Goal: Task Accomplishment & Management: Complete application form

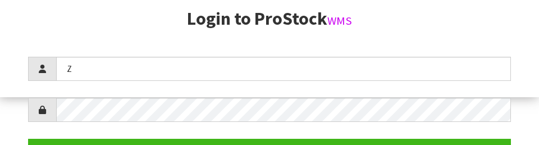
scroll to position [145, 0]
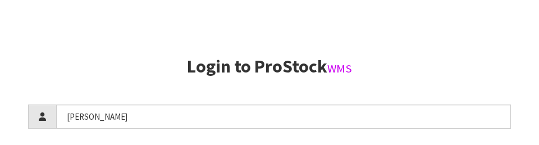
type input "[PERSON_NAME]"
click at [172, 49] on aside "Login to ProStock WMS [PERSON_NAME] Login Version 1.0.0" at bounding box center [269, 72] width 539 height 145
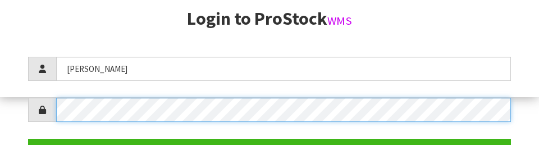
scroll to position [163, 0]
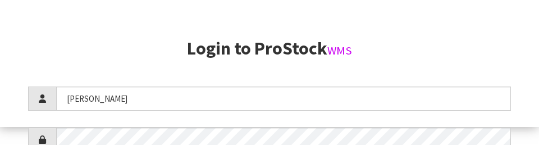
click at [465, 69] on section "Login to ProStock WMS [PERSON_NAME] Login Version 1.0.0" at bounding box center [269, 130] width 483 height 183
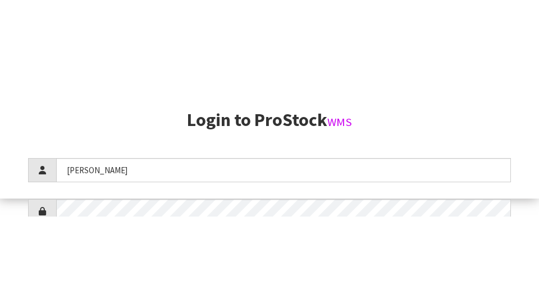
scroll to position [288, 0]
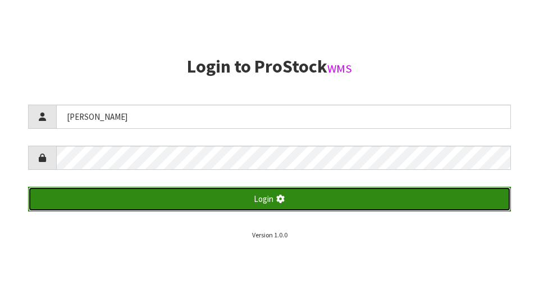
click at [353, 199] on button "Login" at bounding box center [269, 198] width 483 height 24
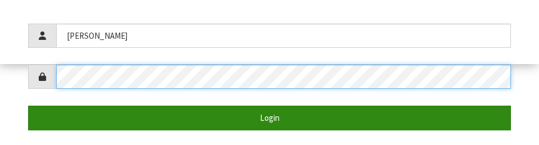
scroll to position [230, 0]
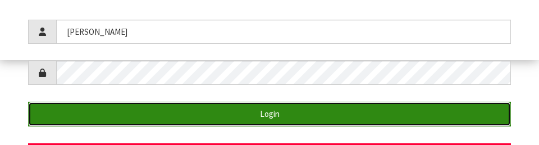
click at [359, 108] on button "Login" at bounding box center [269, 114] width 483 height 24
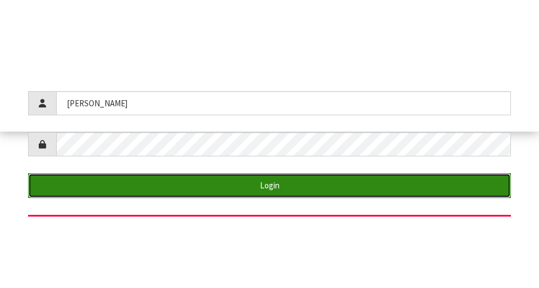
scroll to position [288, 0]
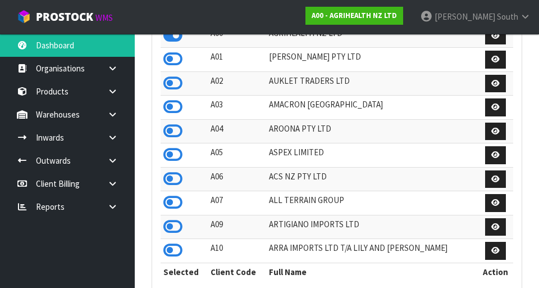
scroll to position [891, 387]
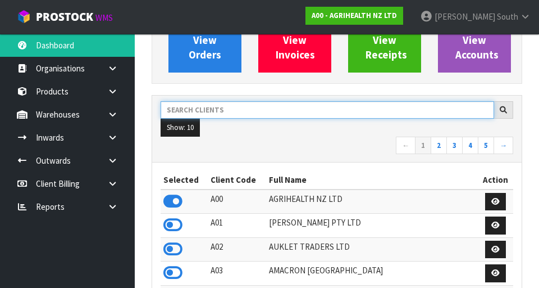
click at [279, 107] on input "text" at bounding box center [328, 109] width 334 height 17
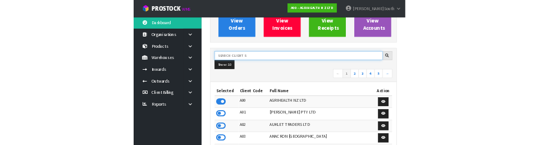
scroll to position [117, 0]
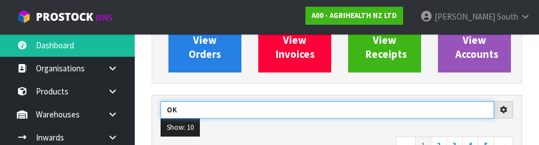
type input "OK"
click at [299, 117] on input "OK" at bounding box center [328, 109] width 334 height 17
type input "OK"
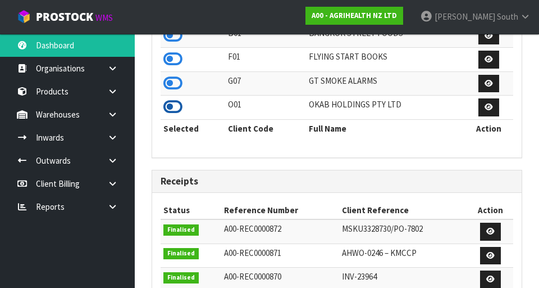
click at [172, 110] on icon at bounding box center [172, 106] width 19 height 17
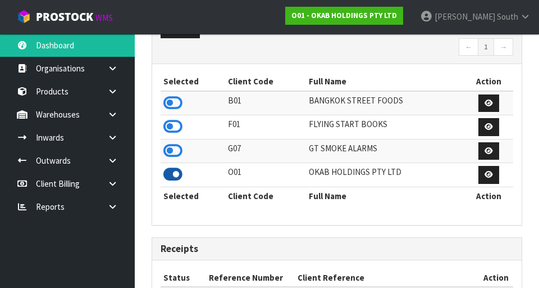
scroll to position [769, 387]
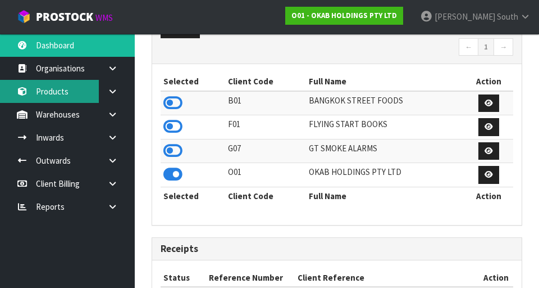
click at [69, 94] on link "Products" at bounding box center [67, 91] width 135 height 23
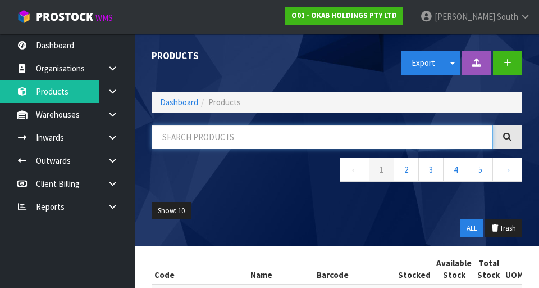
click at [265, 136] on input "text" at bounding box center [322, 137] width 341 height 24
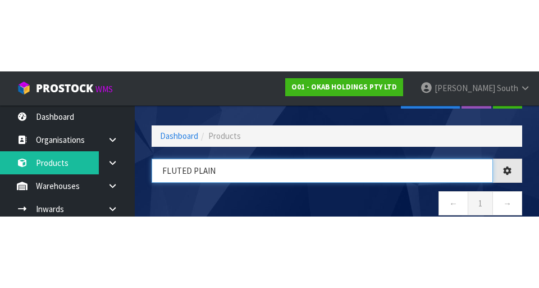
scroll to position [38, 0]
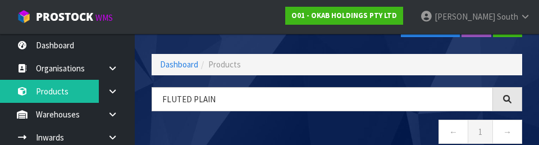
click at [400, 125] on nav "← 1 →" at bounding box center [337, 134] width 371 height 28
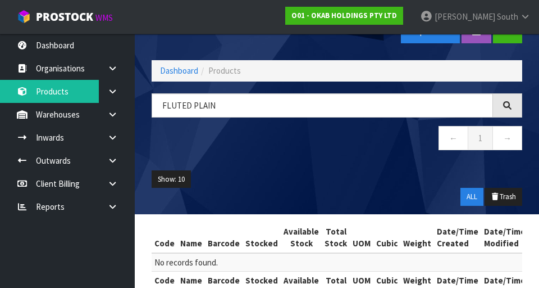
scroll to position [31, 0]
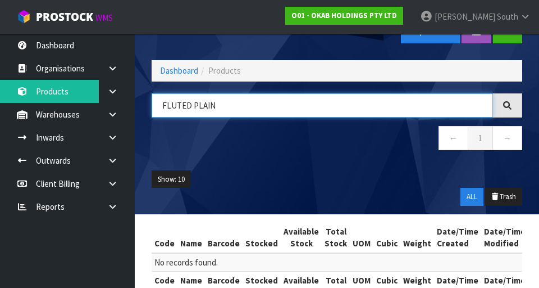
click at [291, 105] on input "FLUTED PLAIN" at bounding box center [322, 105] width 341 height 24
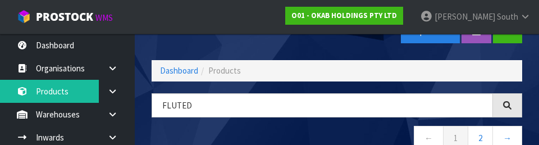
click at [378, 128] on nav "← 1 2 →" at bounding box center [337, 140] width 371 height 28
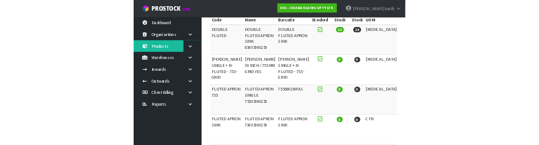
scroll to position [0, 0]
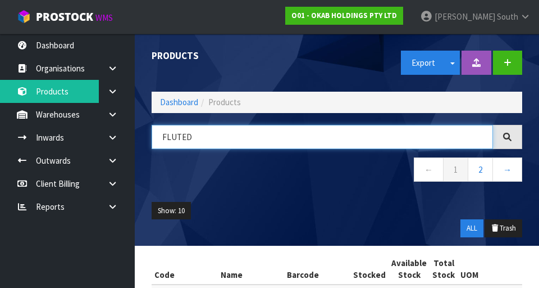
click at [297, 135] on input "FLUTED" at bounding box center [322, 137] width 341 height 24
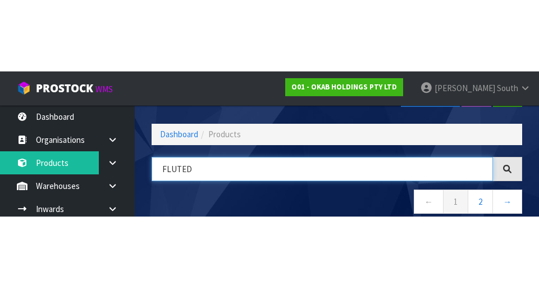
scroll to position [64, 0]
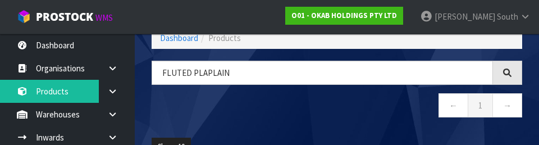
click at [375, 112] on nav "← 1 →" at bounding box center [337, 107] width 371 height 28
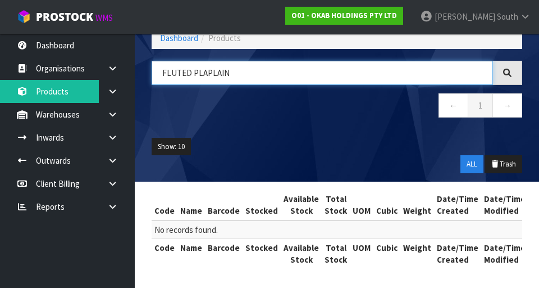
click at [208, 74] on input "FLUTED PLAPLAIN" at bounding box center [322, 73] width 341 height 24
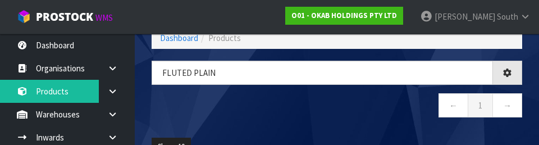
click at [379, 103] on nav "← 1 →" at bounding box center [337, 107] width 371 height 28
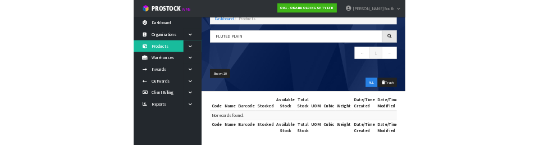
scroll to position [0, 0]
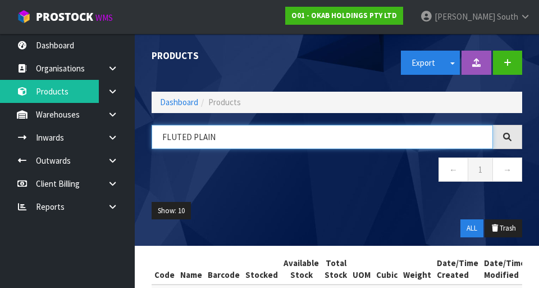
click at [319, 146] on input "FLUTED PLAIN" at bounding box center [322, 137] width 341 height 24
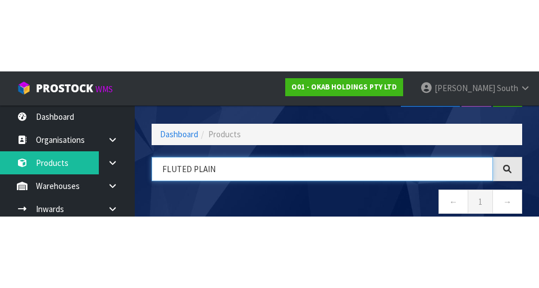
scroll to position [64, 0]
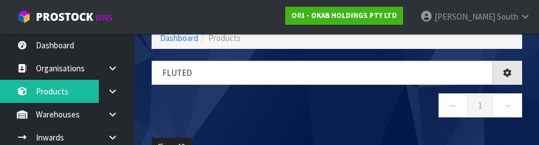
click at [385, 118] on nav "← 1 →" at bounding box center [337, 107] width 371 height 28
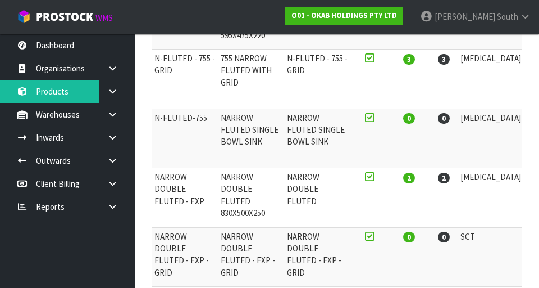
scroll to position [0, 0]
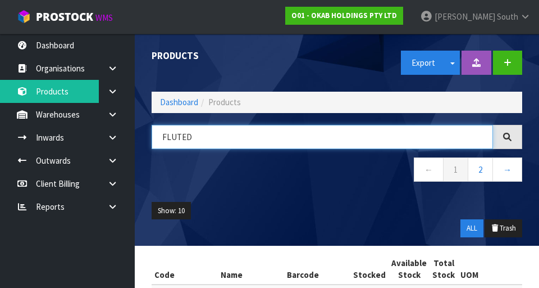
click at [367, 138] on input "FLUTED" at bounding box center [322, 137] width 341 height 24
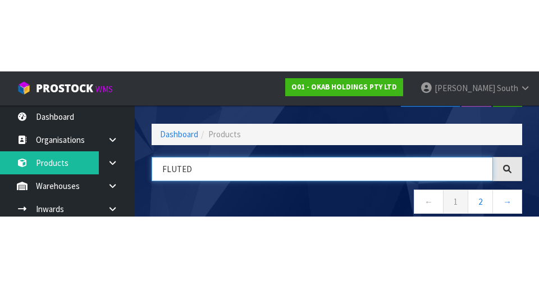
scroll to position [64, 0]
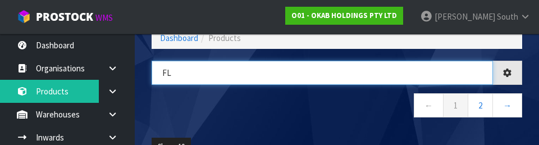
type input "F"
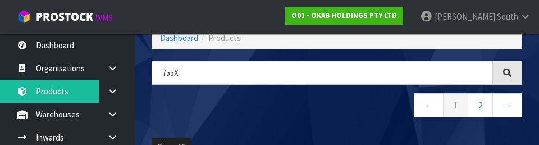
click at [226, 116] on nav "← 1 2 →" at bounding box center [337, 107] width 371 height 28
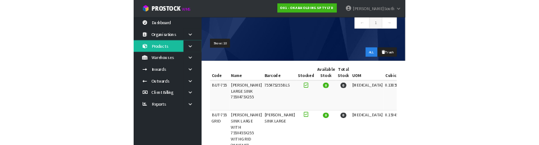
scroll to position [0, 0]
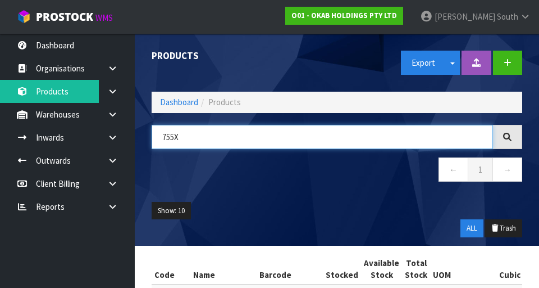
click at [316, 132] on input "755X" at bounding box center [322, 137] width 341 height 24
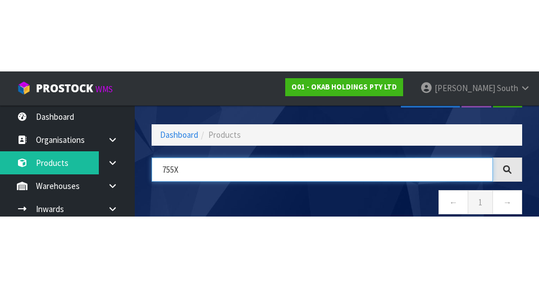
scroll to position [64, 0]
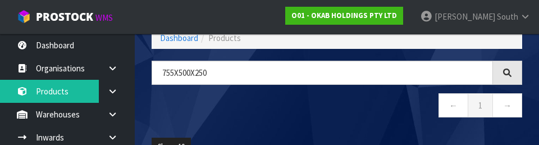
click at [384, 117] on nav "← 1 →" at bounding box center [337, 107] width 371 height 28
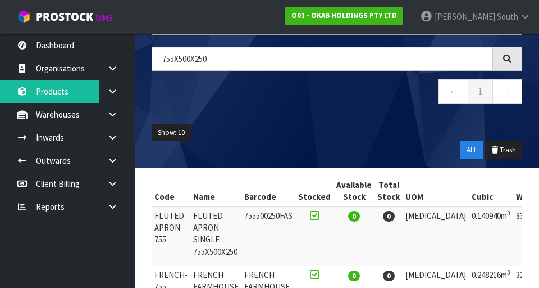
scroll to position [0, 0]
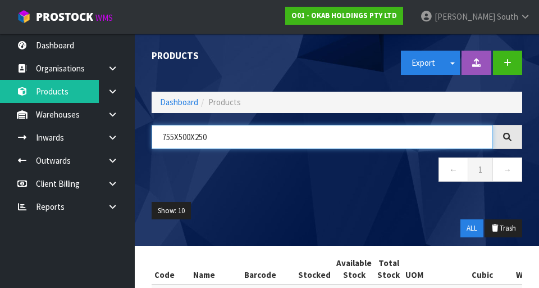
click at [236, 139] on input "755X500X250" at bounding box center [322, 137] width 341 height 24
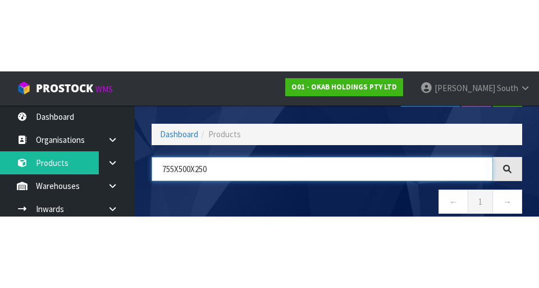
scroll to position [64, 0]
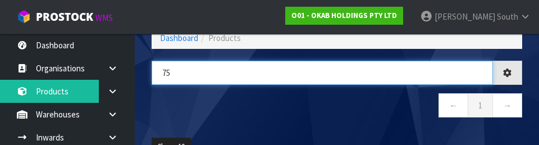
type input "7"
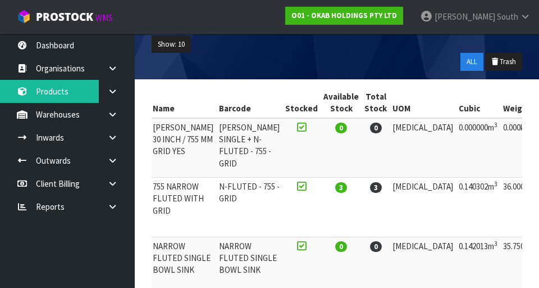
scroll to position [0, 0]
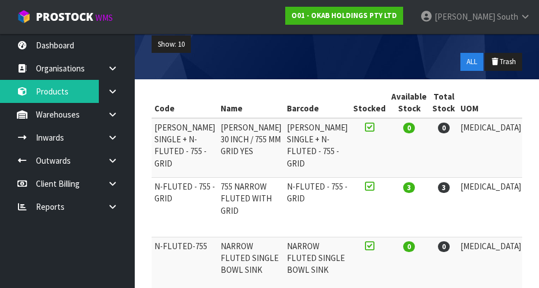
type input "N-FLU"
copy td "N-FLUTED - 755 - GRID"
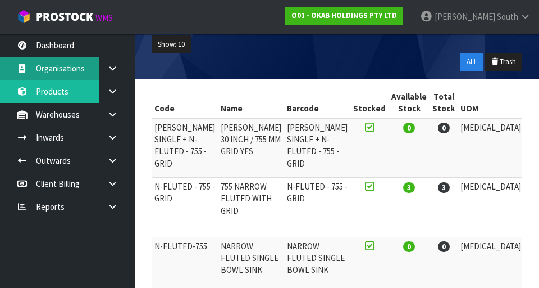
click at [65, 75] on link "Organisations" at bounding box center [67, 68] width 135 height 23
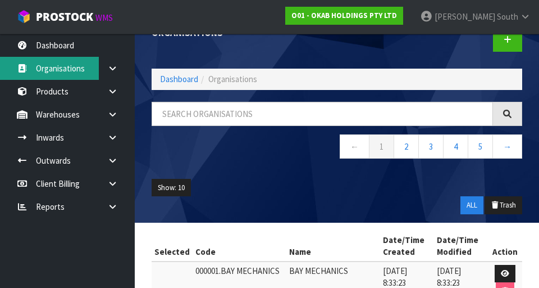
scroll to position [166, 0]
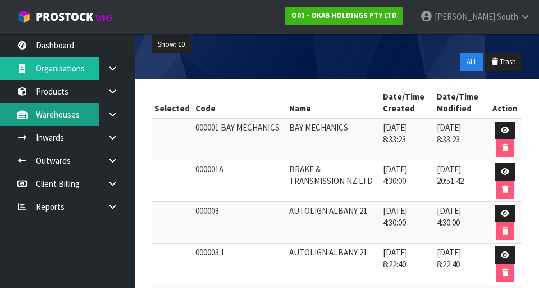
click at [71, 117] on link "Warehouses" at bounding box center [67, 114] width 135 height 23
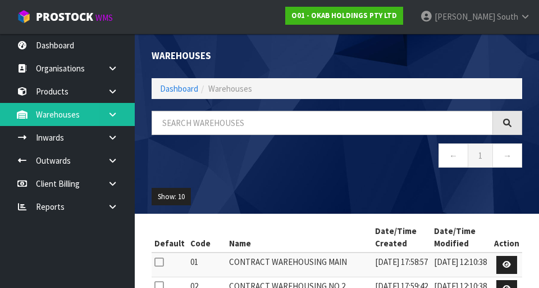
click at [113, 115] on icon at bounding box center [112, 114] width 11 height 8
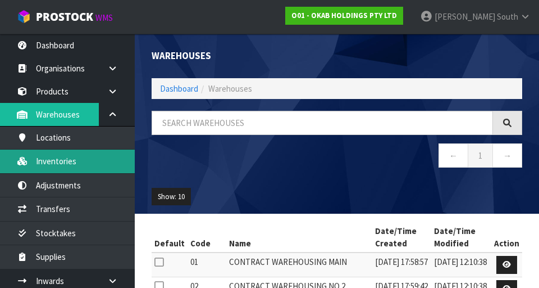
click at [76, 163] on link "Inventories" at bounding box center [67, 160] width 135 height 23
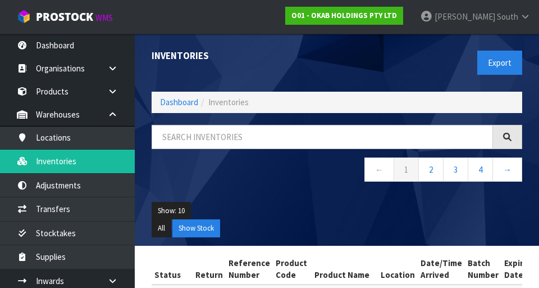
click at [211, 112] on ol "Dashboard Inventories" at bounding box center [337, 102] width 371 height 21
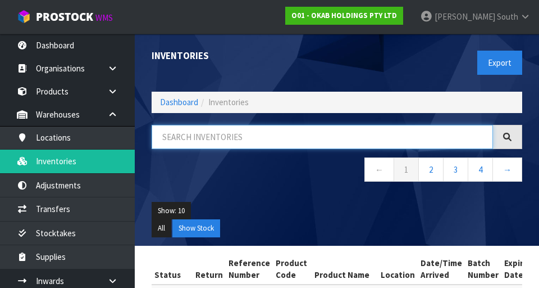
click at [206, 148] on input "text" at bounding box center [322, 137] width 341 height 24
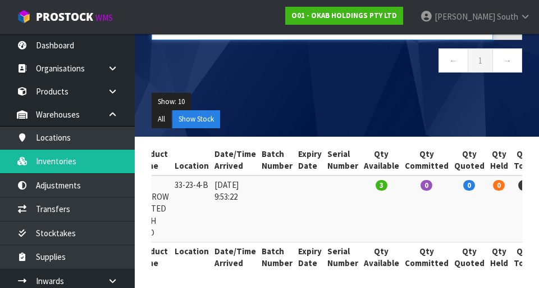
scroll to position [0, 199]
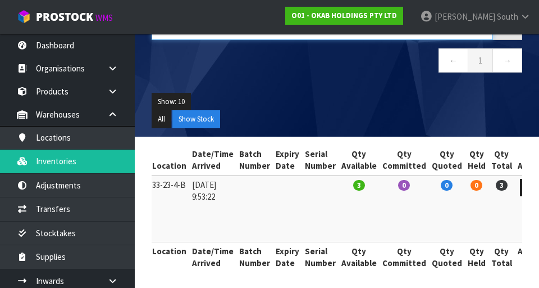
type input "N-FLUTED - 755 - GRID"
click at [520, 181] on link at bounding box center [530, 188] width 21 height 18
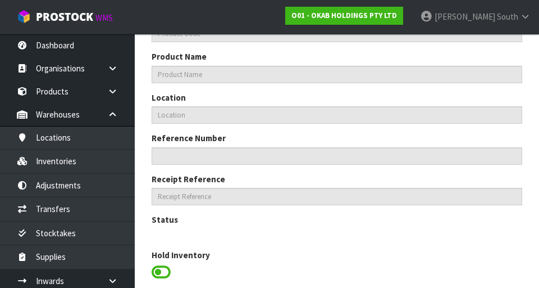
type input "N-FLUTED - 755 - GRID"
type input "755 NARROW FLUTED WITH GRID"
type input "33-23-4-B"
type input "O01-IRY0000263"
type input "O01-REC0000075"
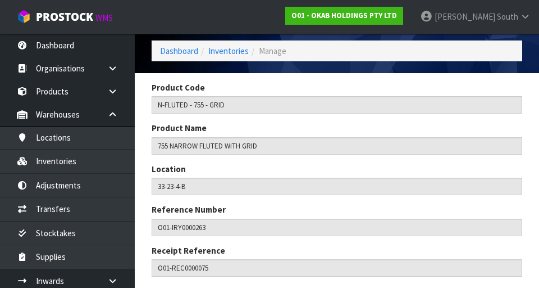
scroll to position [40, 0]
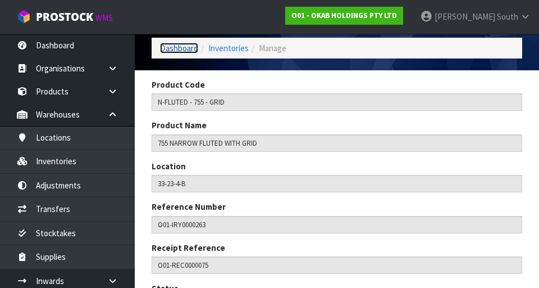
click at [180, 45] on link "Dashboard" at bounding box center [179, 48] width 38 height 11
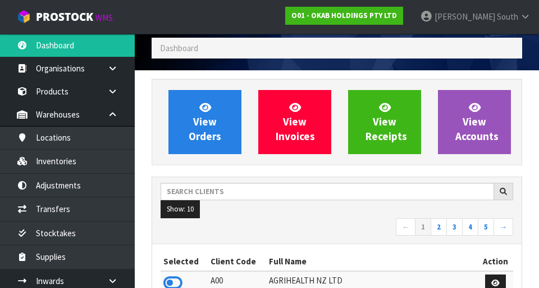
scroll to position [769, 387]
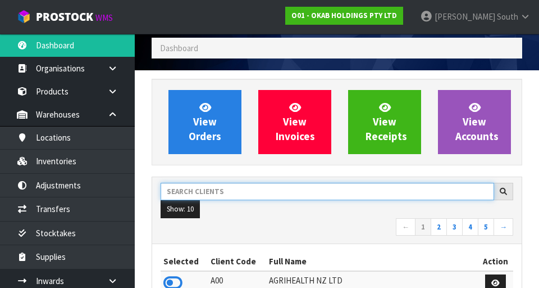
click at [209, 189] on input "text" at bounding box center [328, 191] width 334 height 17
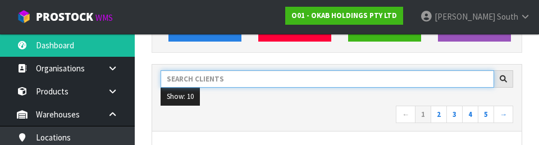
scroll to position [154, 0]
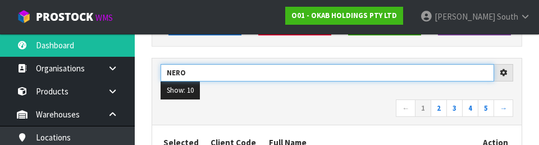
type input "NERO"
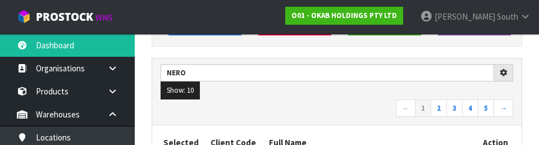
click at [375, 102] on nav "← 1 2 3 4 5 →" at bounding box center [337, 109] width 353 height 20
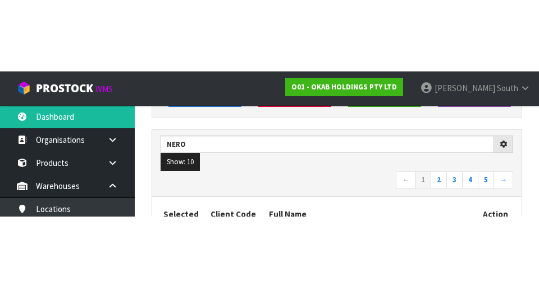
scroll to position [159, 0]
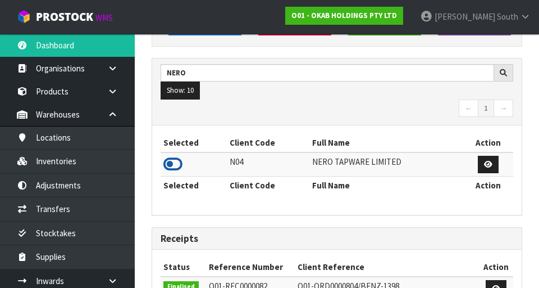
click at [170, 166] on icon at bounding box center [172, 164] width 19 height 17
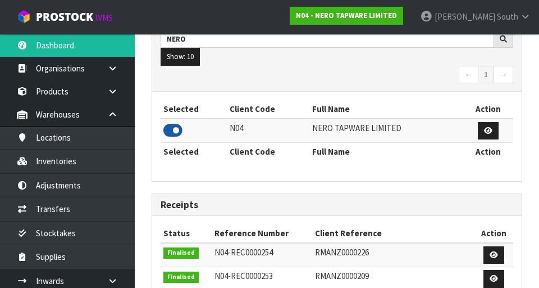
scroll to position [951, 387]
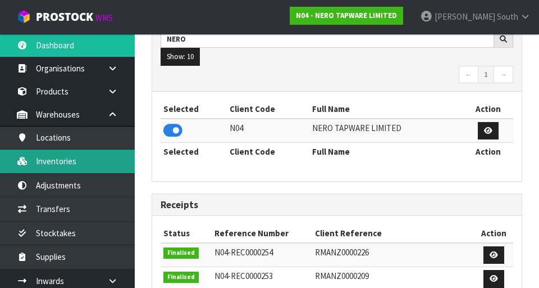
click at [65, 158] on link "Inventories" at bounding box center [67, 160] width 135 height 23
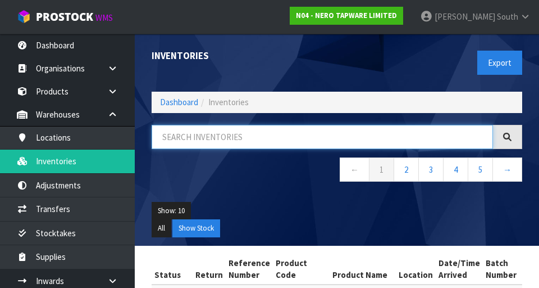
click at [263, 139] on input "text" at bounding box center [322, 137] width 341 height 24
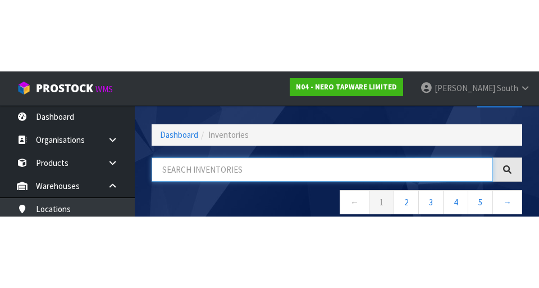
scroll to position [64, 0]
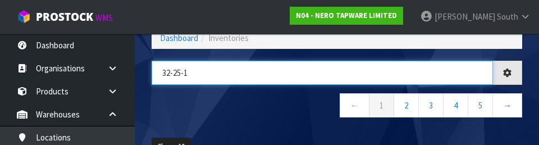
type input "32-25-1"
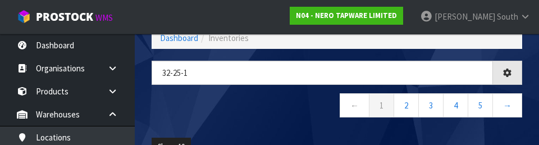
click at [234, 107] on nav "← 1 2 3 4 5 →" at bounding box center [337, 107] width 371 height 28
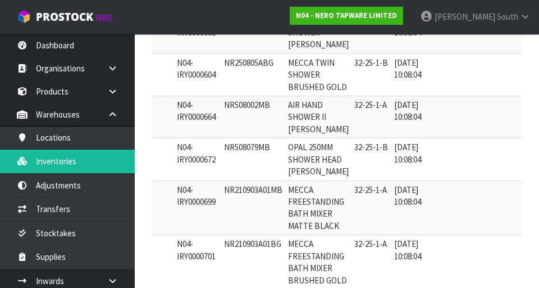
scroll to position [0, 0]
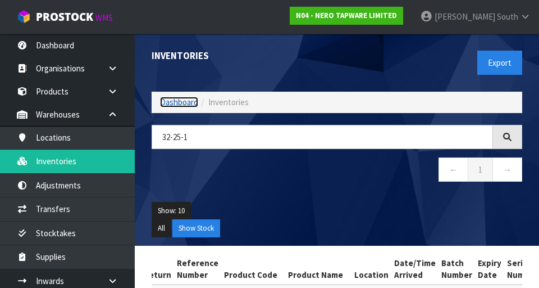
click at [170, 106] on link "Dashboard" at bounding box center [179, 102] width 38 height 11
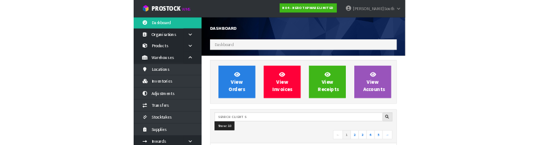
scroll to position [963, 387]
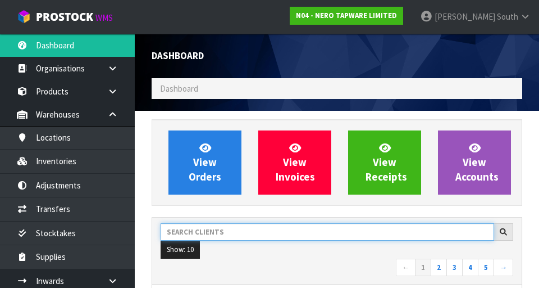
click at [253, 229] on input "text" at bounding box center [328, 231] width 334 height 17
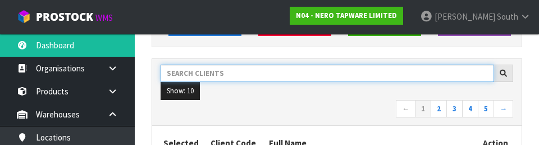
scroll to position [154, 0]
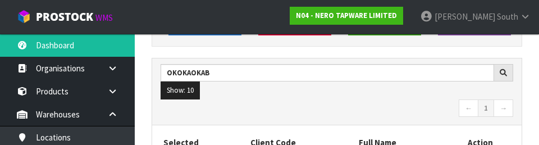
click at [295, 111] on nav "← 1 →" at bounding box center [337, 109] width 353 height 20
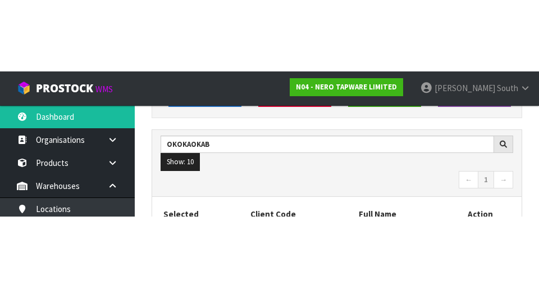
scroll to position [159, 0]
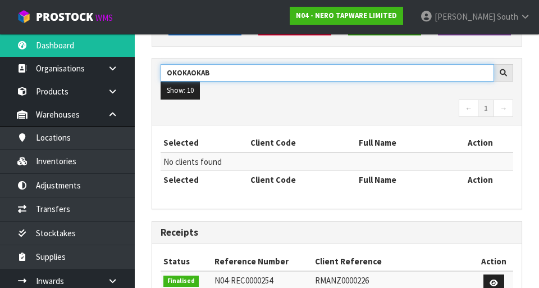
click at [191, 69] on input "OKOKAOKAB" at bounding box center [328, 72] width 334 height 17
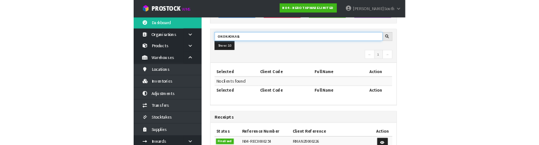
scroll to position [154, 0]
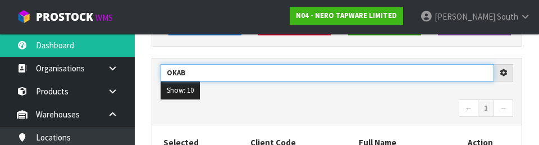
type input "OKAB"
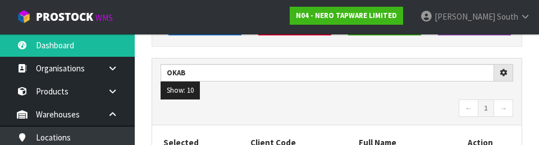
click at [357, 105] on nav "← 1 →" at bounding box center [337, 109] width 353 height 20
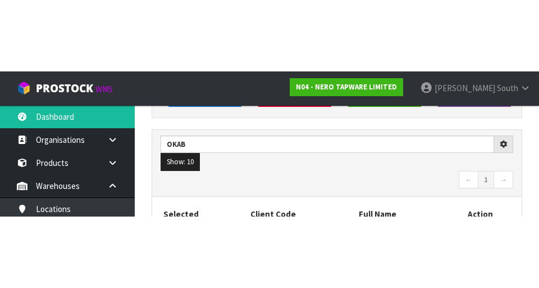
scroll to position [159, 0]
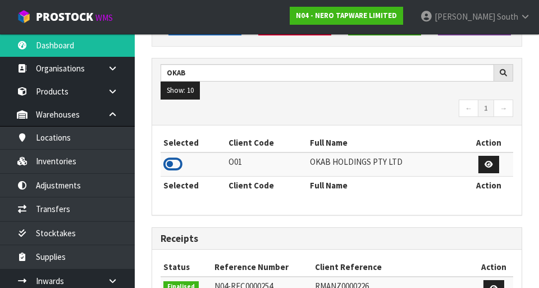
click at [171, 159] on icon at bounding box center [172, 164] width 19 height 17
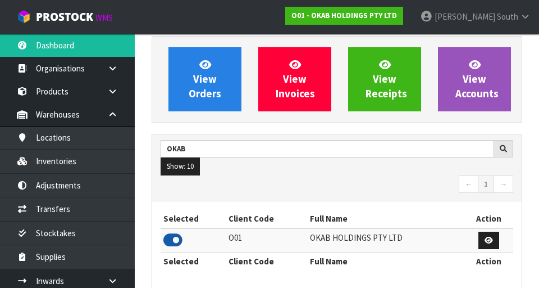
scroll to position [0, 0]
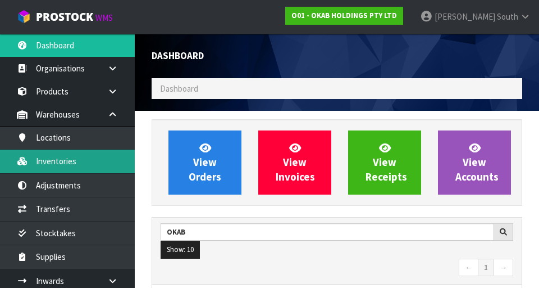
click at [87, 160] on link "Inventories" at bounding box center [67, 160] width 135 height 23
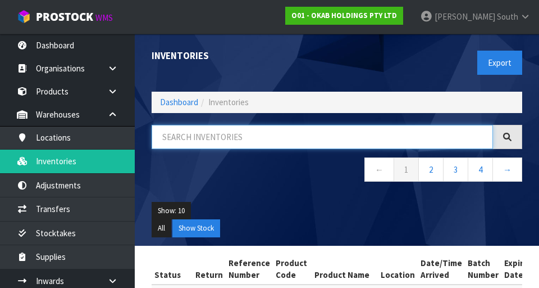
click at [251, 135] on input "text" at bounding box center [322, 137] width 341 height 24
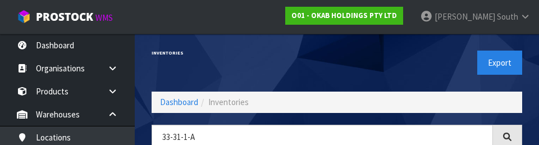
click at [334, 45] on div "Inventories" at bounding box center [240, 53] width 194 height 39
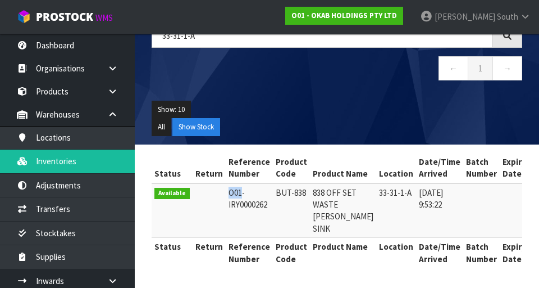
scroll to position [0, 17]
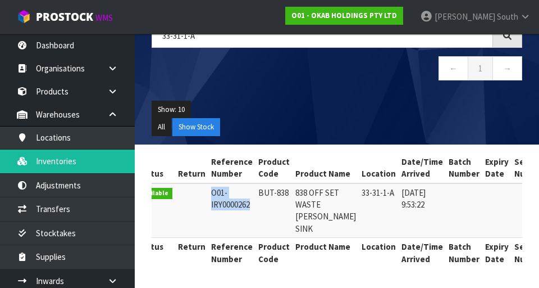
click at [294, 238] on td "838 OFF SET WASTE [PERSON_NAME] SINK" at bounding box center [326, 210] width 66 height 54
copy td "BUT-838"
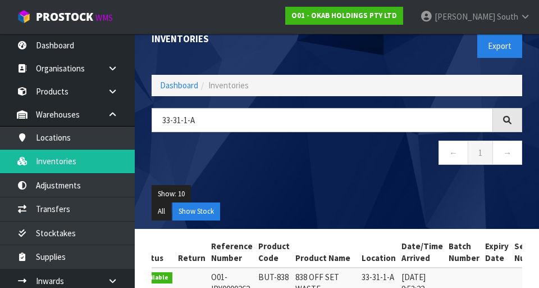
scroll to position [0, 0]
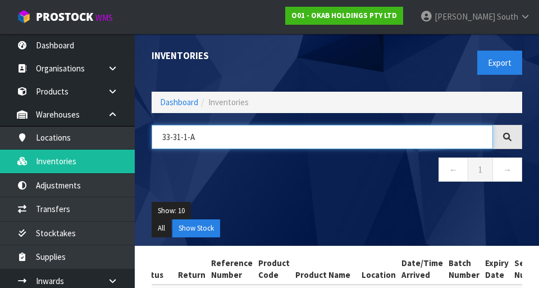
click at [304, 125] on input "33-31-1-A" at bounding box center [322, 137] width 341 height 24
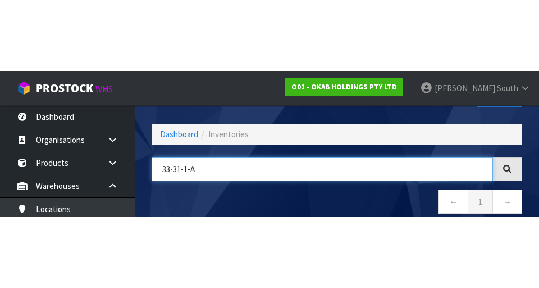
scroll to position [64, 0]
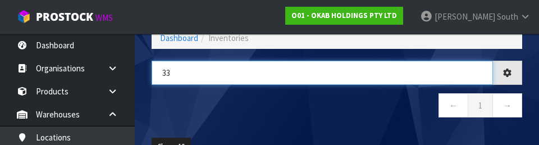
type input "3"
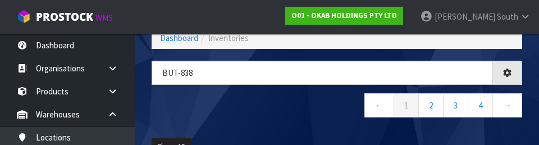
click at [276, 116] on nav "← 1 2 3 4 →" at bounding box center [337, 107] width 371 height 28
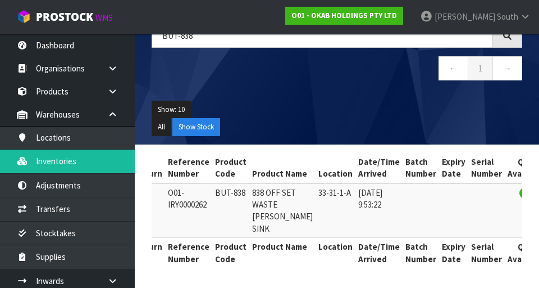
scroll to position [0, 60]
copy td "838 OFF SET WASTE [PERSON_NAME] SINK"
click at [282, 101] on ul "Show: 10 5 10 25 50" at bounding box center [337, 110] width 371 height 18
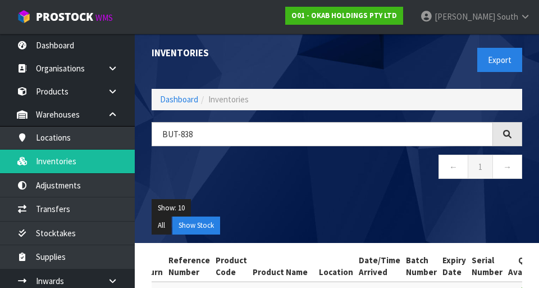
scroll to position [0, 0]
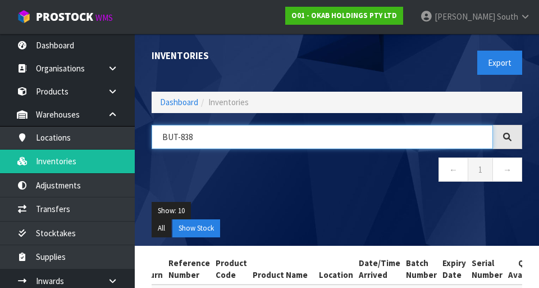
click at [313, 136] on input "BUT-838" at bounding box center [322, 137] width 341 height 24
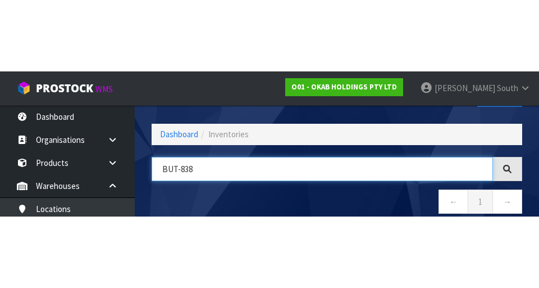
scroll to position [64, 0]
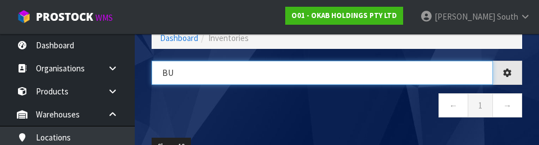
type input "B"
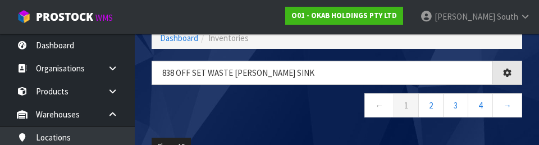
click at [294, 113] on nav "← 1 2 3 4 →" at bounding box center [337, 107] width 371 height 28
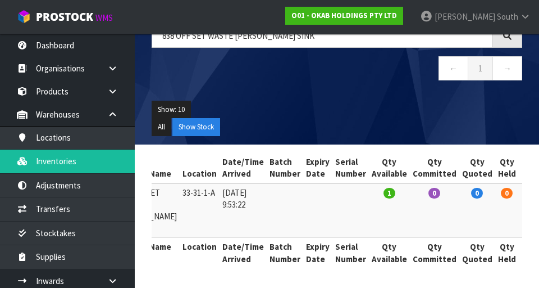
scroll to position [0, 0]
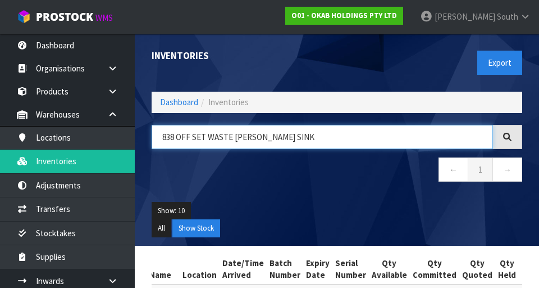
click at [302, 139] on input "838 OFF SET WASTE [PERSON_NAME] SINK" at bounding box center [322, 137] width 341 height 24
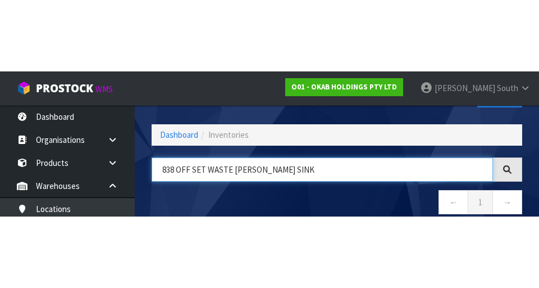
scroll to position [64, 0]
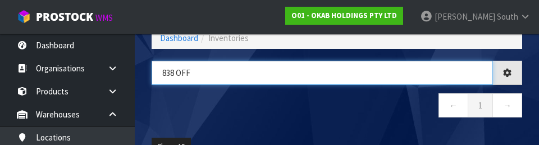
type input "838"
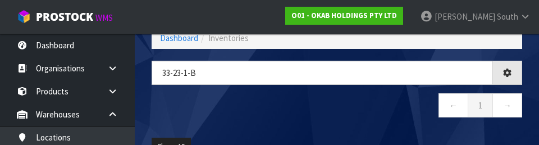
click at [293, 120] on nav "← 1 →" at bounding box center [337, 107] width 371 height 28
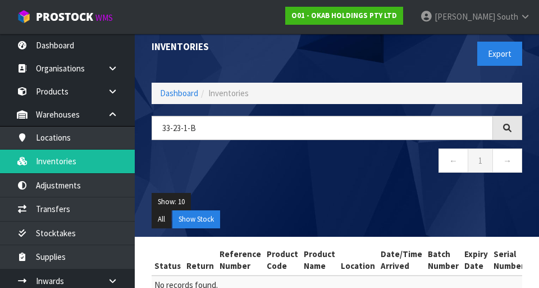
scroll to position [4, 0]
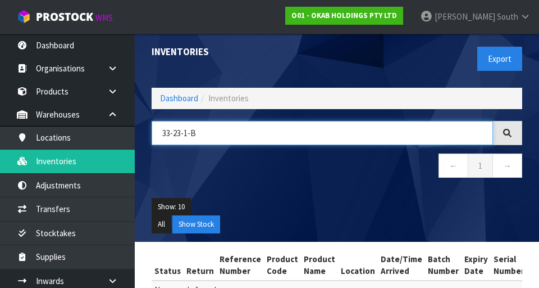
click at [270, 130] on input "33-23-1-B" at bounding box center [322, 133] width 341 height 24
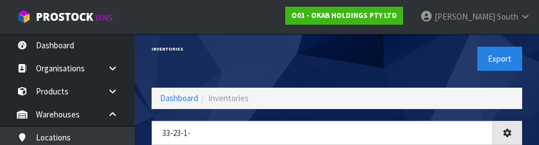
click at [393, 69] on div "Export" at bounding box center [434, 59] width 194 height 58
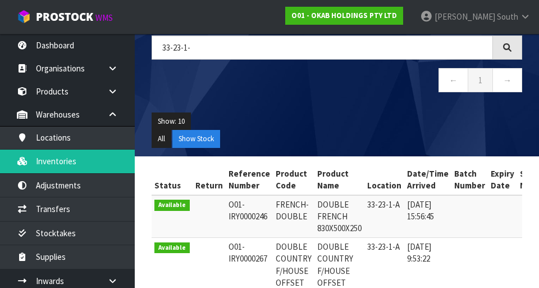
scroll to position [156, 0]
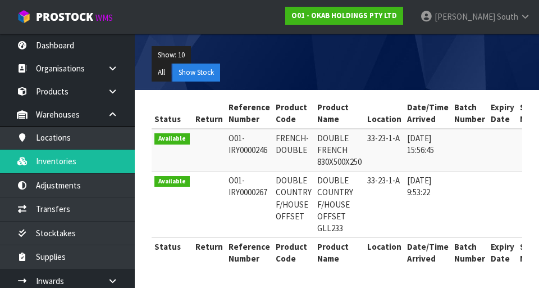
copy td "FRENCH-DOUBLE"
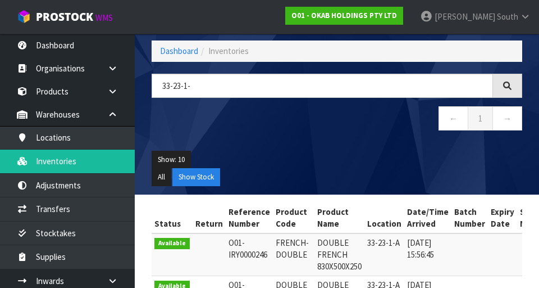
scroll to position [0, 0]
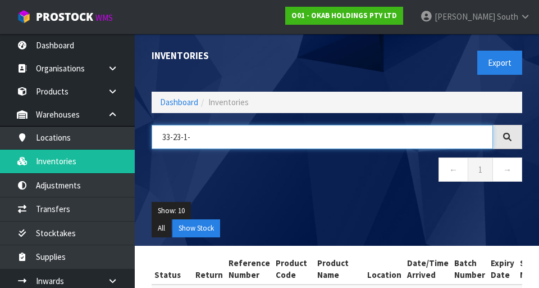
click at [258, 133] on input "33-23-1-" at bounding box center [322, 137] width 341 height 24
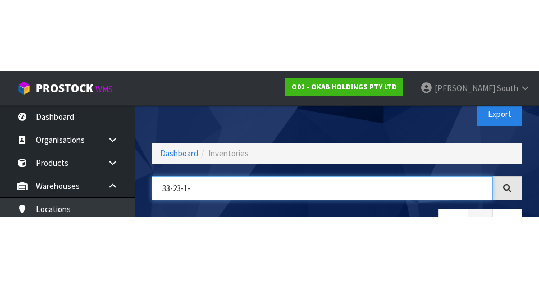
scroll to position [64, 0]
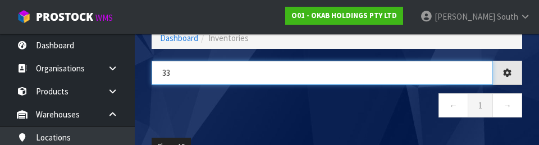
type input "3"
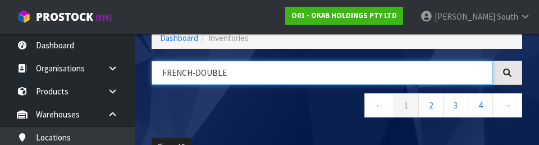
type input "FRENCH-DOUBLE"
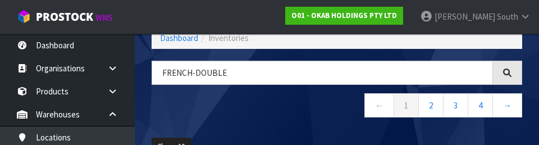
click at [299, 116] on nav "← 1 2 3 4 →" at bounding box center [337, 107] width 371 height 28
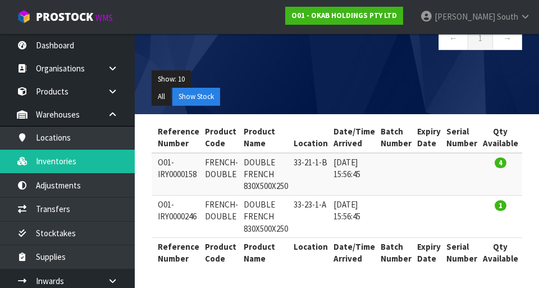
scroll to position [0, 70]
copy td "33-23-1-A"
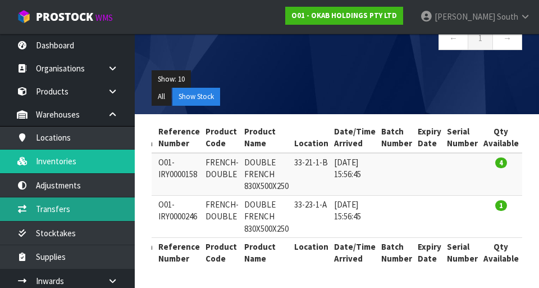
click at [84, 198] on link "Transfers" at bounding box center [67, 208] width 135 height 23
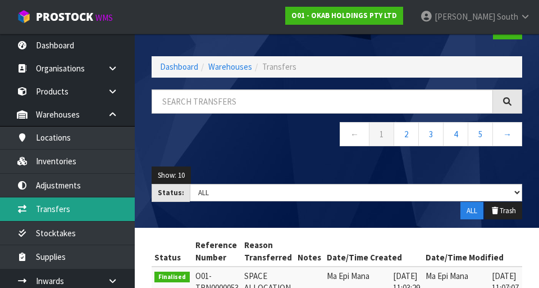
scroll to position [22, 0]
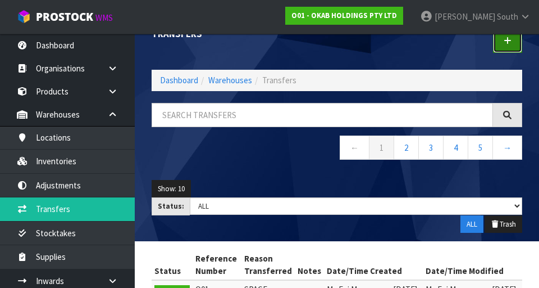
click at [501, 44] on link at bounding box center [507, 41] width 29 height 24
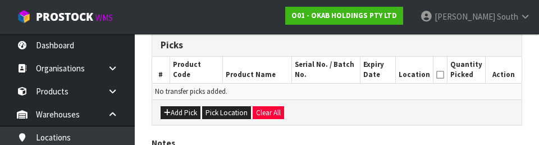
scroll to position [273, 0]
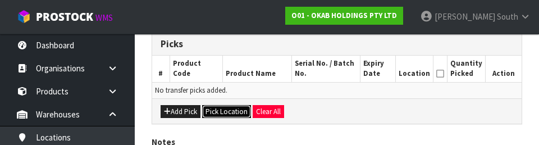
click at [218, 110] on button "Pick Location" at bounding box center [226, 111] width 49 height 13
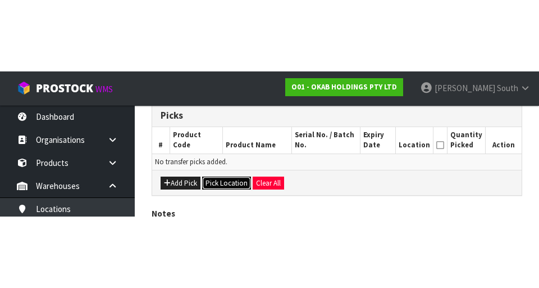
scroll to position [252, 0]
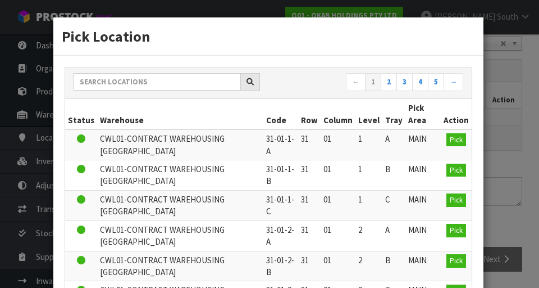
click at [183, 114] on th "Warehouse" at bounding box center [180, 114] width 166 height 30
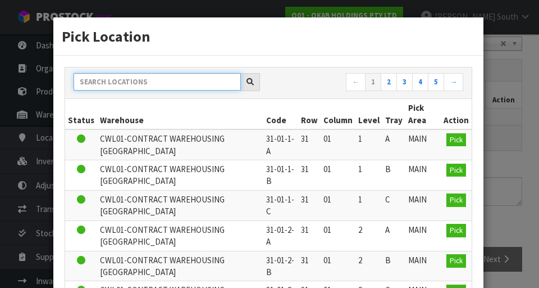
click at [193, 85] on input "text" at bounding box center [157, 81] width 167 height 17
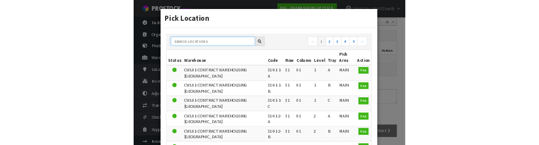
scroll to position [247, 0]
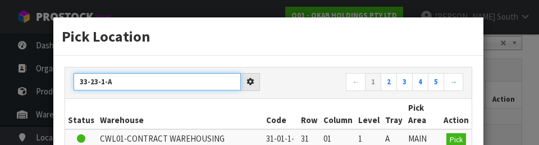
type input "33-23-1-A"
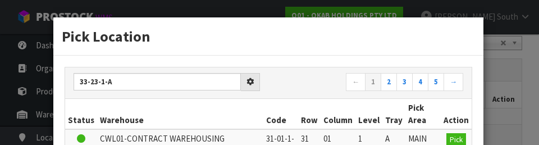
click at [314, 78] on nav "← 1 2 3 4 5 →" at bounding box center [370, 83] width 186 height 20
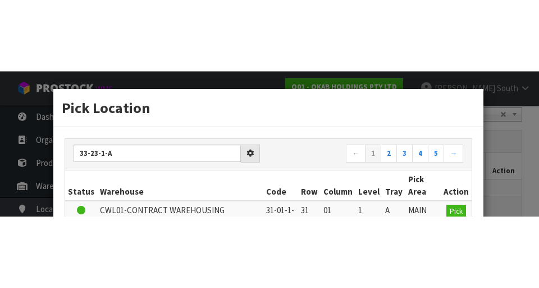
scroll to position [252, 0]
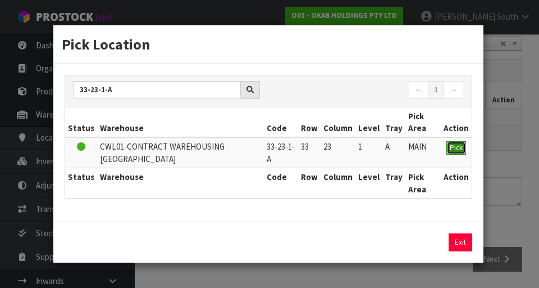
click at [458, 143] on span "Pick" at bounding box center [456, 148] width 13 height 10
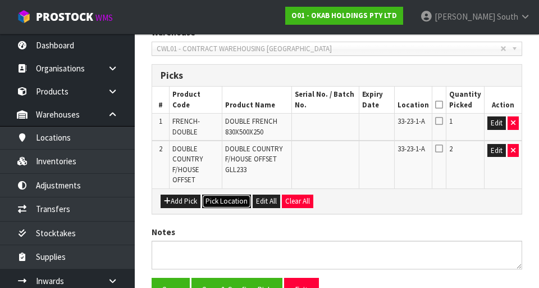
scroll to position [311, 0]
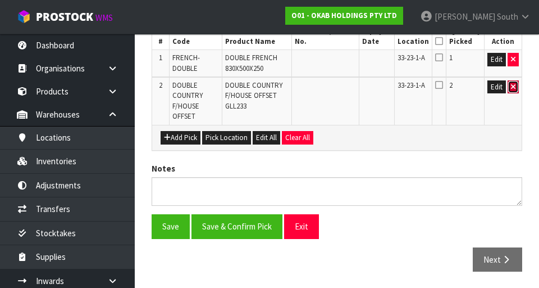
click at [513, 86] on icon "button" at bounding box center [513, 86] width 4 height 7
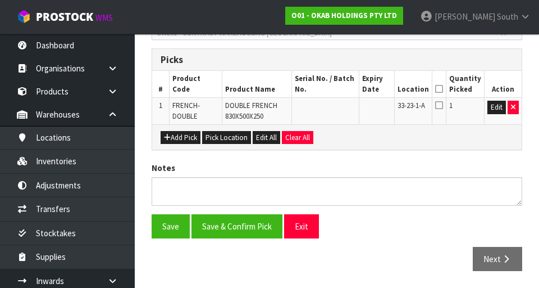
scroll to position [263, 0]
click at [442, 89] on icon at bounding box center [439, 89] width 8 height 1
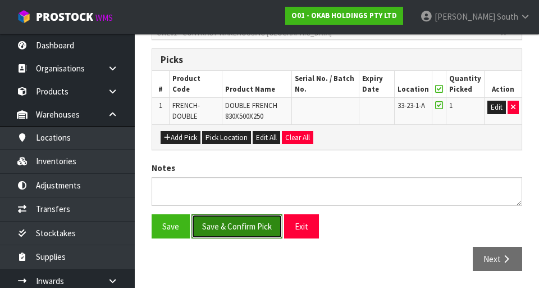
click at [241, 227] on button "Save & Confirm Pick" at bounding box center [236, 226] width 91 height 24
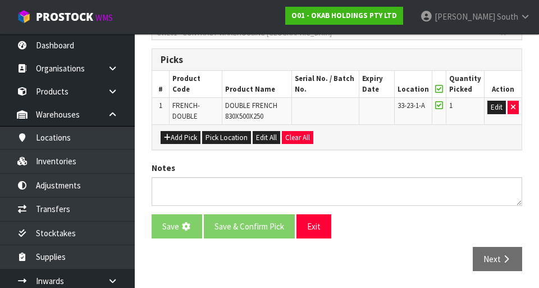
scroll to position [0, 0]
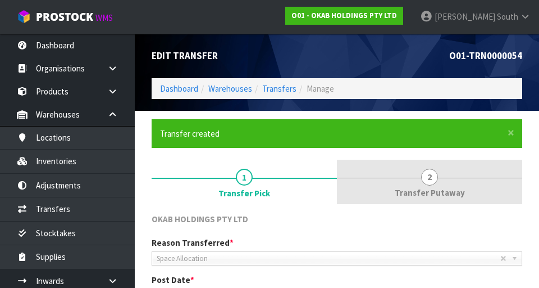
click at [437, 177] on span "2" at bounding box center [429, 176] width 17 height 17
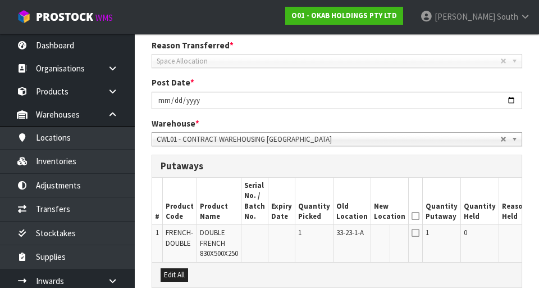
scroll to position [198, 0]
click at [367, 56] on span "Space Allocation" at bounding box center [329, 60] width 344 height 13
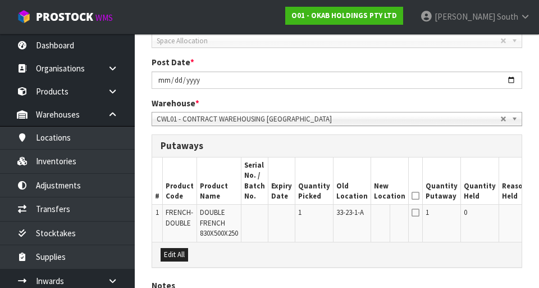
scroll to position [239, 0]
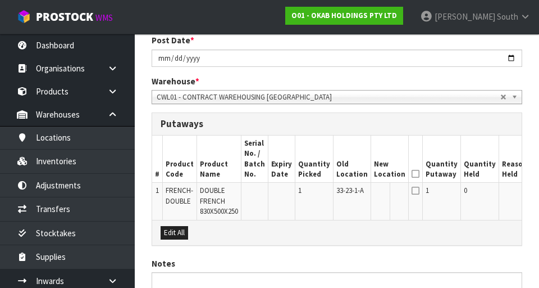
click at [534, 192] on button "Edit" at bounding box center [543, 191] width 19 height 13
click at [374, 191] on input "text" at bounding box center [383, 192] width 18 height 14
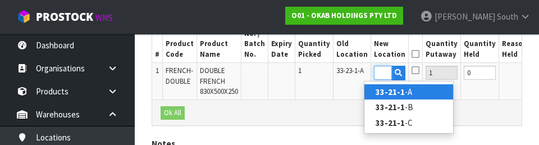
scroll to position [0, 17]
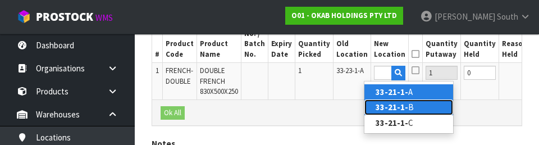
click at [413, 110] on link "33-21-1- B" at bounding box center [408, 106] width 89 height 15
type input "33-21-1-B"
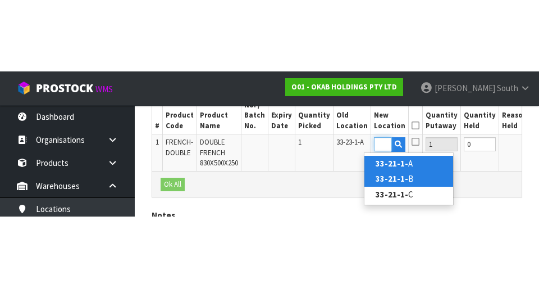
scroll to position [0, 0]
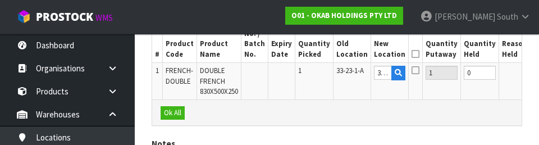
click at [534, 70] on button "OK" at bounding box center [542, 72] width 16 height 13
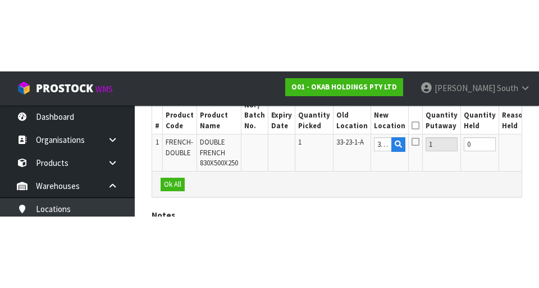
scroll to position [334, 0]
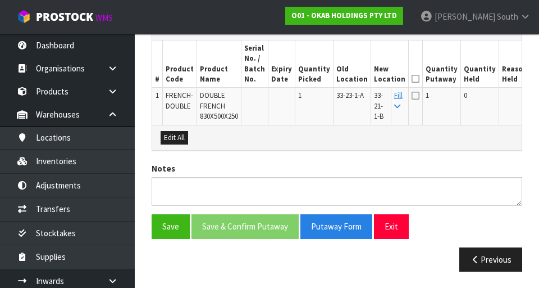
click at [412, 79] on icon at bounding box center [416, 79] width 8 height 1
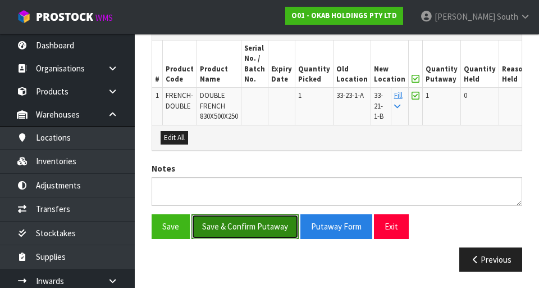
click at [260, 225] on button "Save & Confirm Putaway" at bounding box center [244, 226] width 107 height 24
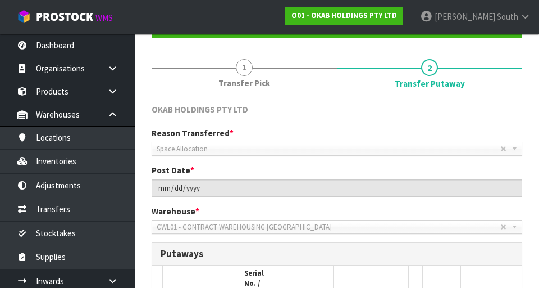
scroll to position [110, 0]
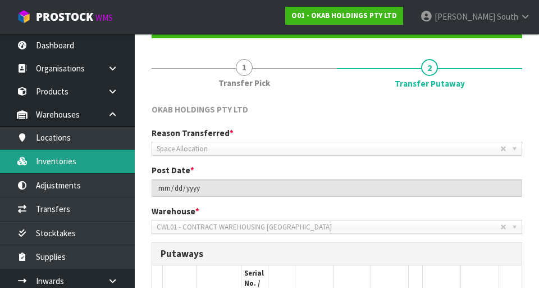
click at [105, 159] on link "Inventories" at bounding box center [67, 160] width 135 height 23
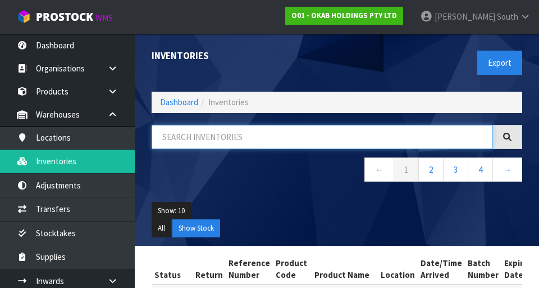
click at [272, 132] on input "text" at bounding box center [322, 137] width 341 height 24
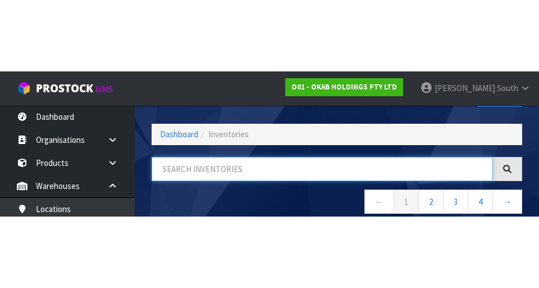
scroll to position [64, 0]
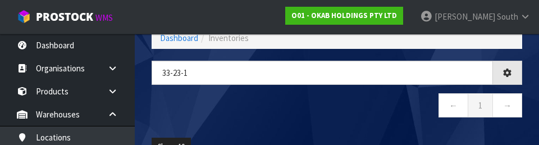
click at [220, 107] on nav "← 1 →" at bounding box center [337, 107] width 371 height 28
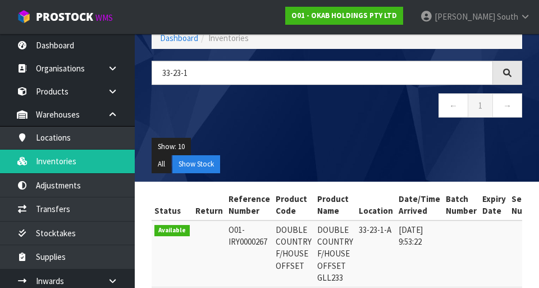
scroll to position [63, 0]
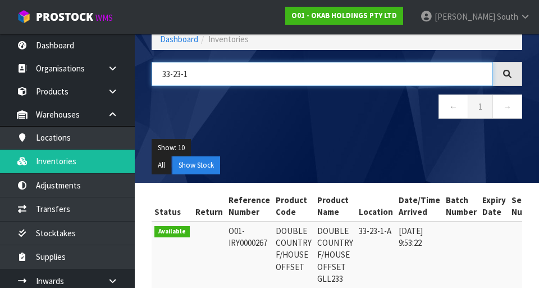
click at [291, 75] on input "33-23-1" at bounding box center [322, 74] width 341 height 24
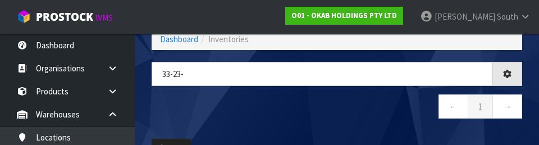
click at [388, 120] on nav "← 1 →" at bounding box center [337, 108] width 371 height 28
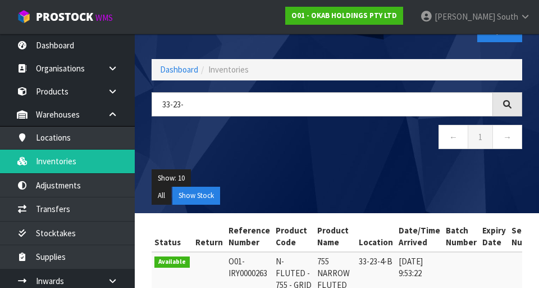
scroll to position [0, 0]
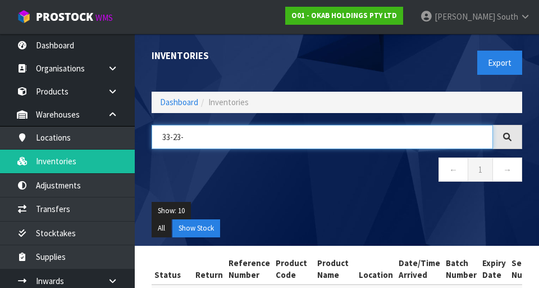
click at [366, 131] on input "33-23-" at bounding box center [322, 137] width 341 height 24
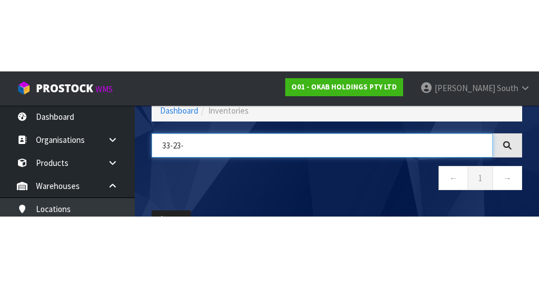
scroll to position [64, 0]
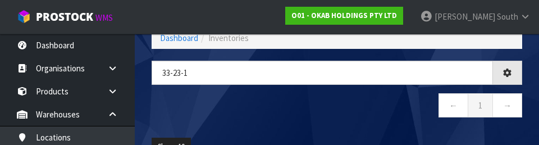
click at [221, 103] on nav "← 1 →" at bounding box center [337, 107] width 371 height 28
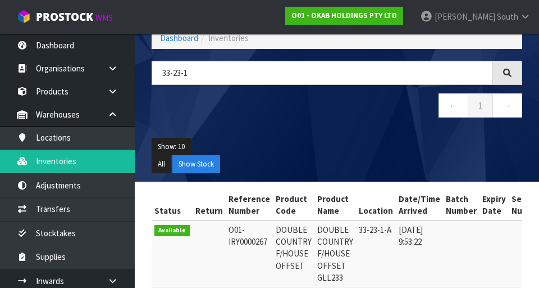
scroll to position [113, 0]
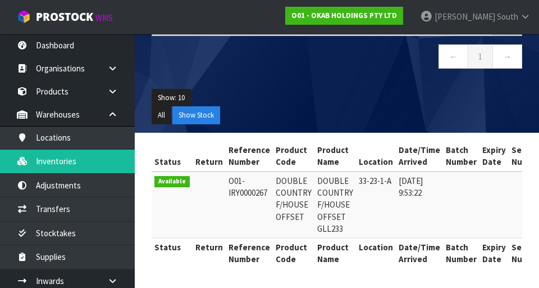
copy td "DOUBLE COUNTRY F/HOUSE OFFSET"
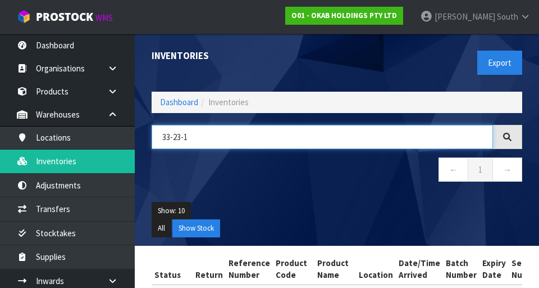
click at [234, 138] on input "33-23-1" at bounding box center [322, 137] width 341 height 24
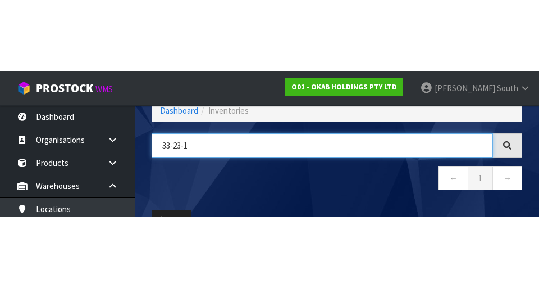
scroll to position [64, 0]
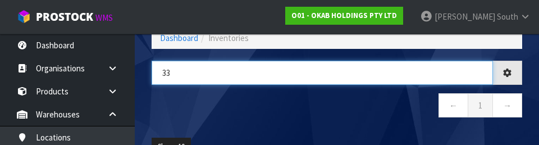
type input "3"
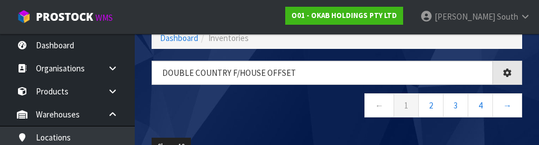
click at [304, 110] on nav "← 1 2 3 4 →" at bounding box center [337, 107] width 371 height 28
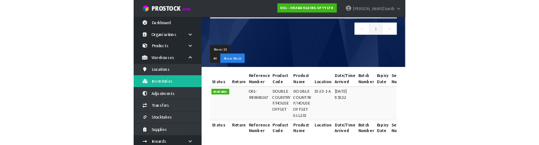
scroll to position [0, 0]
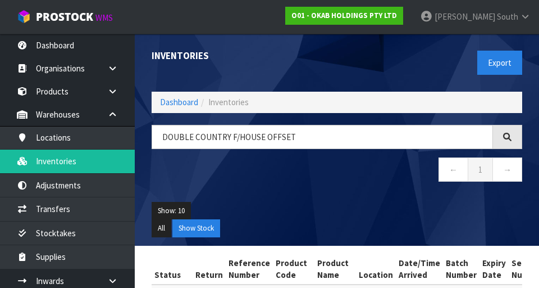
click at [282, 115] on div "Inventories Export Dashboard Inventories DOUBLE COUNTRY F/HOUSE OFFSET ← 1 → Sh…" at bounding box center [336, 140] width 387 height 212
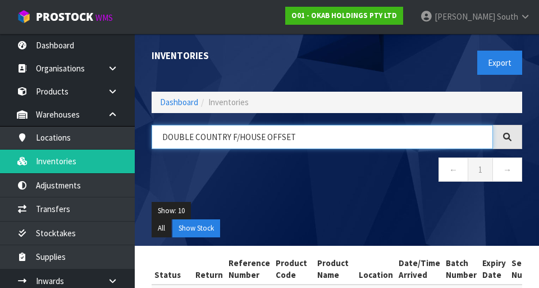
click at [350, 131] on input "DOUBLE COUNTRY F/HOUSE OFFSET" at bounding box center [322, 137] width 341 height 24
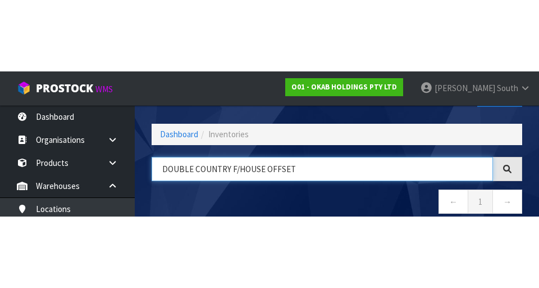
scroll to position [64, 0]
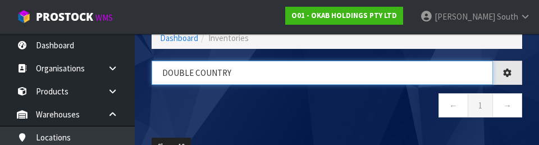
type input "DOUBLE"
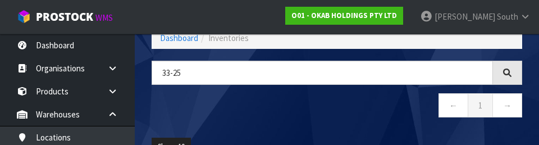
click at [263, 105] on nav "← 1 →" at bounding box center [337, 107] width 371 height 28
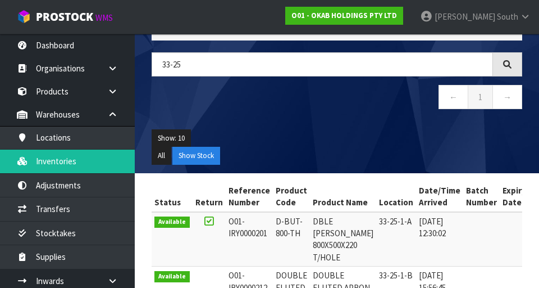
scroll to position [86, 0]
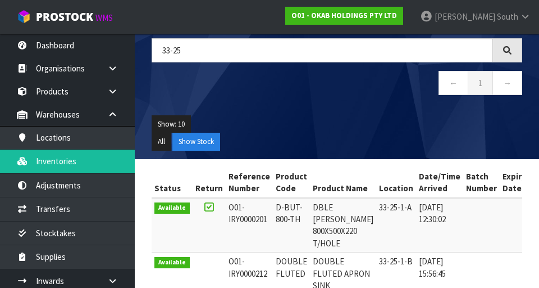
copy td "D-BUT-800-TH"
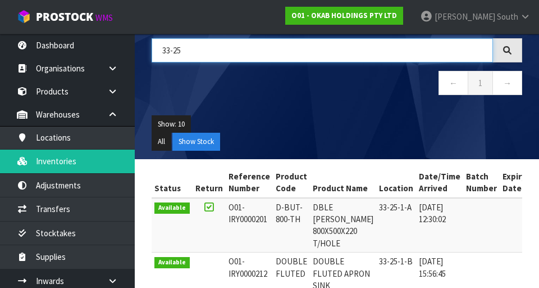
click at [280, 47] on input "33-25" at bounding box center [322, 50] width 341 height 24
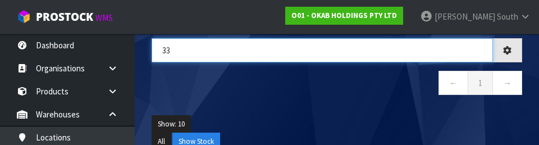
type input "3"
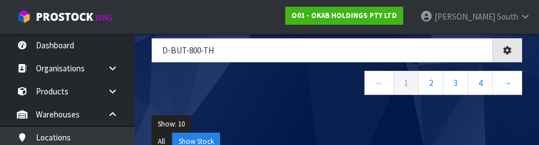
click at [309, 109] on div "Show: 10 5 10 25 50 All Show Stock" at bounding box center [336, 133] width 387 height 52
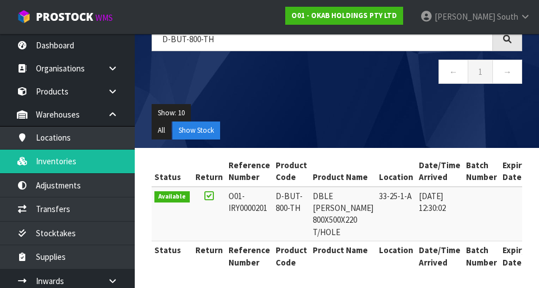
scroll to position [101, 0]
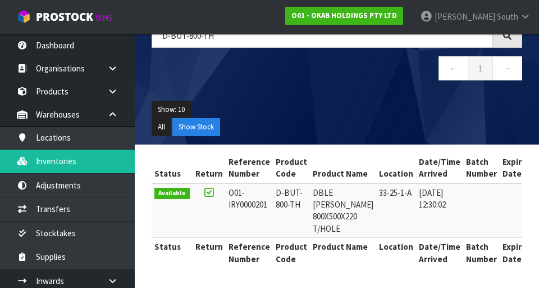
click at [380, 204] on td "33-25-1-A" at bounding box center [396, 210] width 40 height 54
copy td "33-25-1-A"
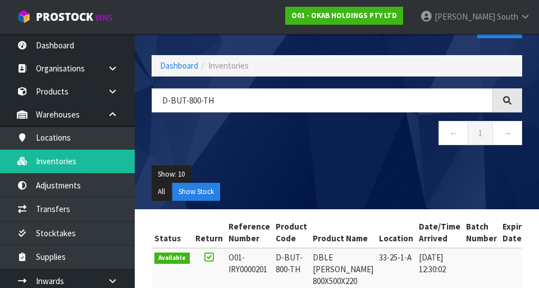
scroll to position [0, 0]
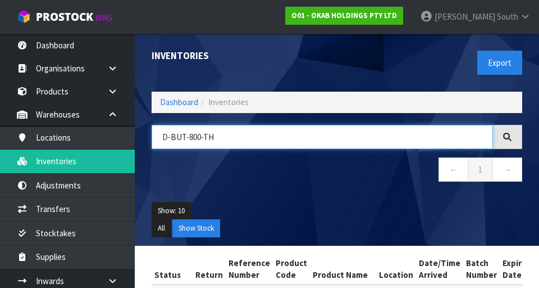
click at [287, 125] on input "D-BUT-800-TH" at bounding box center [322, 137] width 341 height 24
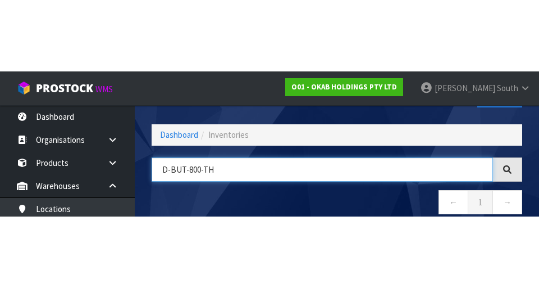
scroll to position [64, 0]
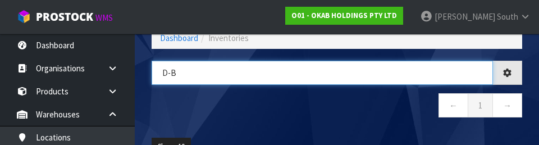
type input "D-"
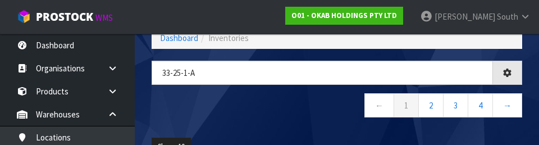
click at [298, 118] on nav "← 1 2 3 4 →" at bounding box center [337, 107] width 371 height 28
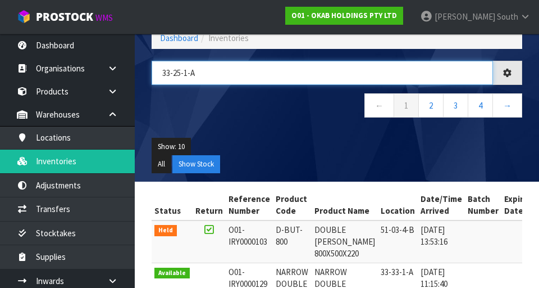
click at [335, 76] on input "33-25-1-A" at bounding box center [322, 73] width 341 height 24
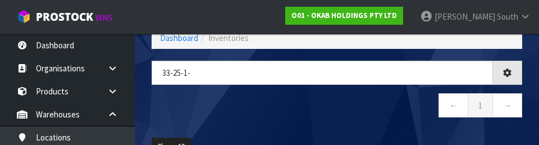
click at [361, 116] on nav "← 1 →" at bounding box center [337, 107] width 371 height 28
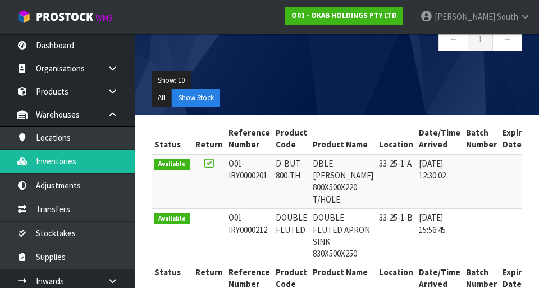
scroll to position [156, 0]
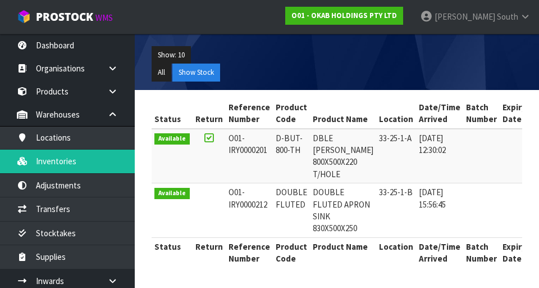
click at [376, 236] on td "33-25-1-B" at bounding box center [396, 210] width 40 height 54
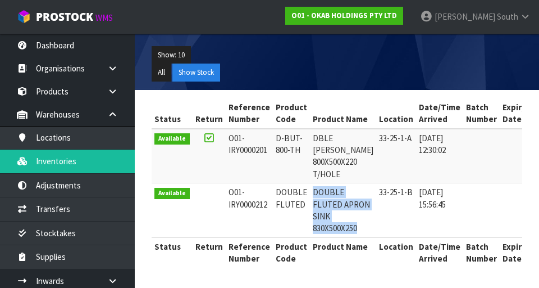
copy td "DOUBLE FLUTED APRON SINK 830X500X250"
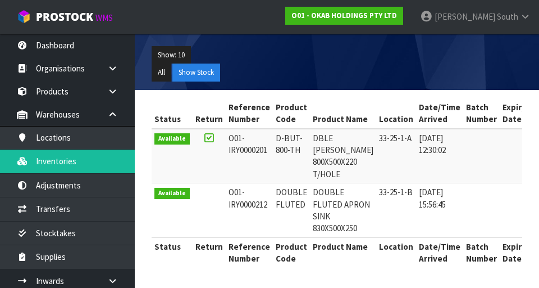
scroll to position [0, 0]
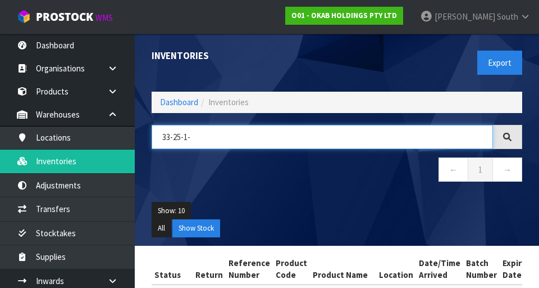
click at [280, 125] on input "33-25-1-" at bounding box center [322, 137] width 341 height 24
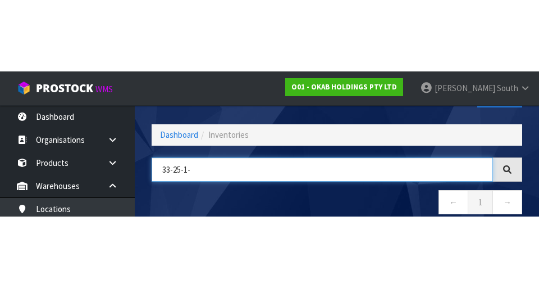
scroll to position [64, 0]
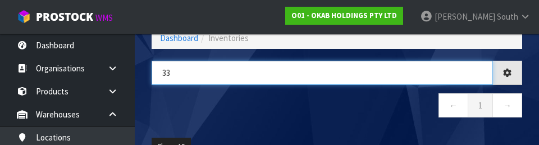
type input "3"
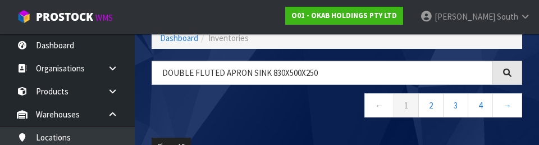
click at [348, 125] on div "DOUBLE FLUTED APRON SINK 830X500X250 ← 1 2 3 4 →" at bounding box center [336, 95] width 387 height 69
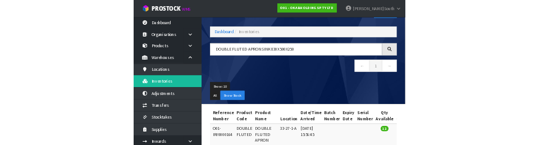
scroll to position [0, 0]
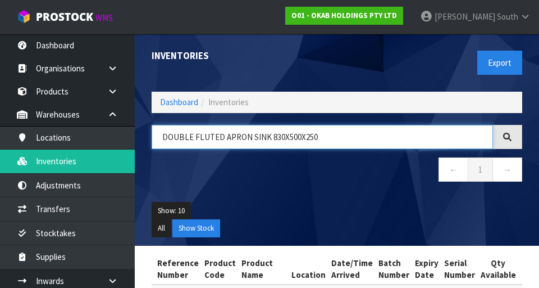
click at [321, 142] on input "DOUBLE FLUTED APRON SINK 830X500X250" at bounding box center [322, 137] width 341 height 24
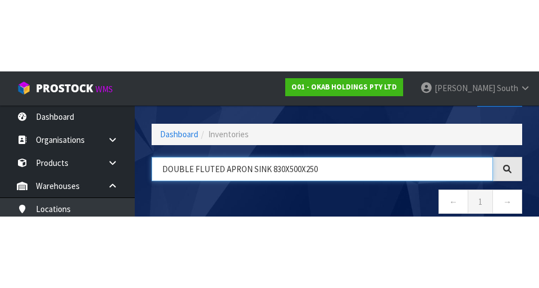
scroll to position [64, 0]
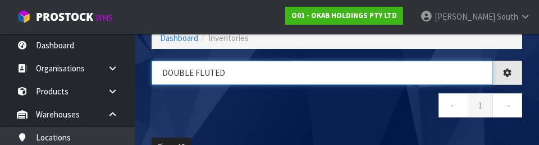
type input "DOUBLE"
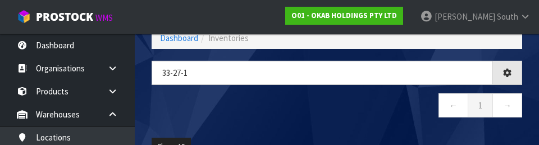
click at [346, 98] on nav "← 1 →" at bounding box center [337, 107] width 371 height 28
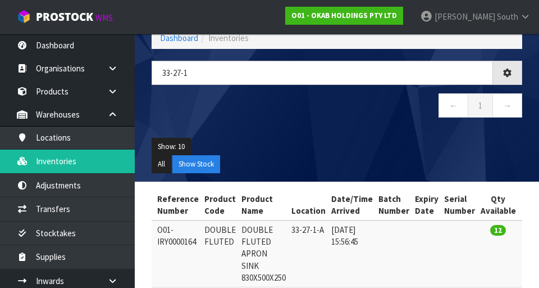
scroll to position [101, 0]
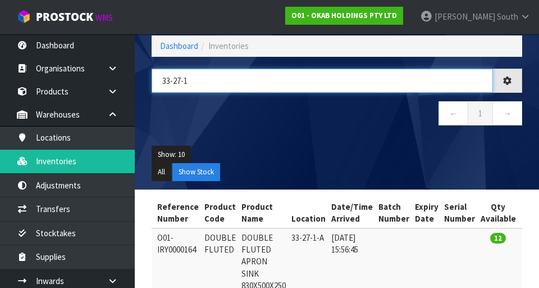
click at [259, 79] on input "33-27-1" at bounding box center [322, 81] width 341 height 24
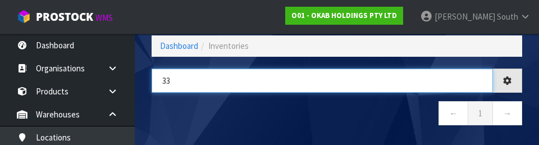
type input "3"
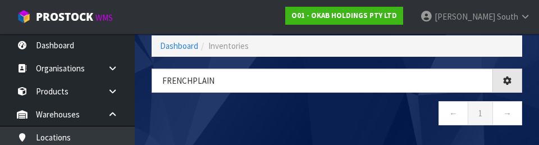
click at [320, 107] on nav "← 1 →" at bounding box center [337, 115] width 371 height 28
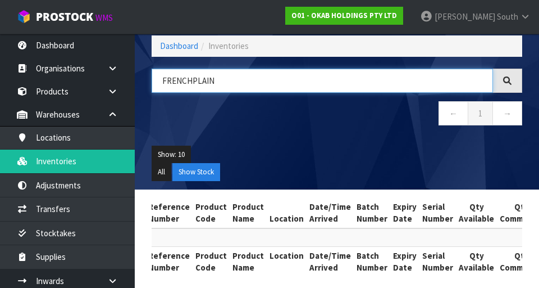
click at [195, 77] on input "FRENCHPLAIN" at bounding box center [322, 81] width 341 height 24
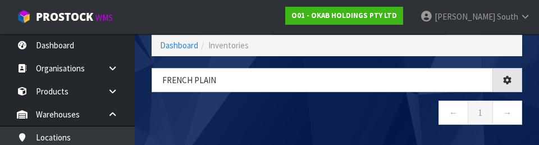
click at [371, 113] on nav "← 1 →" at bounding box center [337, 115] width 371 height 28
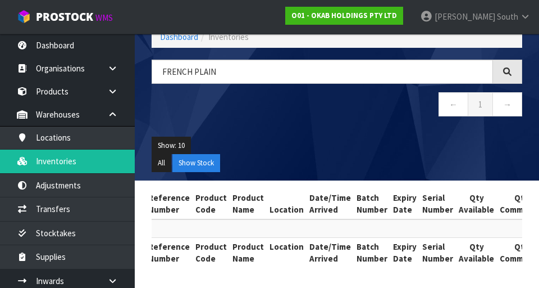
scroll to position [0, 0]
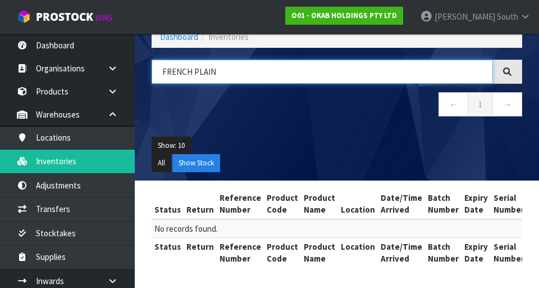
click at [357, 75] on input "FRENCH PLAIN" at bounding box center [322, 72] width 341 height 24
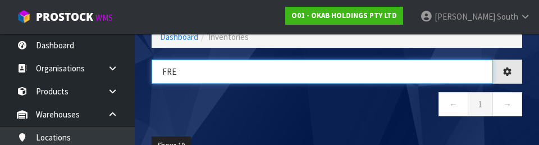
type input "FR"
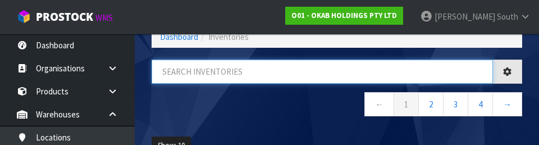
click at [203, 75] on input "text" at bounding box center [322, 72] width 341 height 24
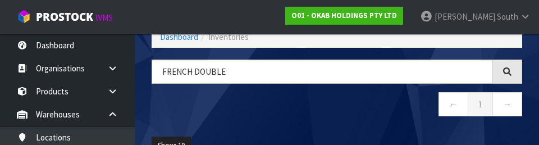
click at [252, 105] on nav "← 1 →" at bounding box center [337, 106] width 371 height 28
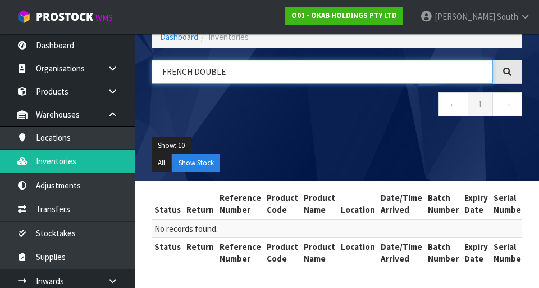
click at [378, 68] on input "FRENCH DOUBLE" at bounding box center [322, 72] width 341 height 24
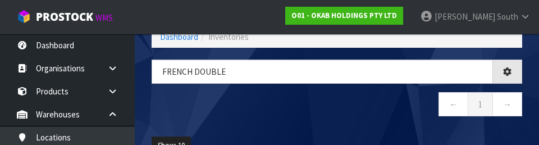
click at [365, 96] on nav "← 1 →" at bounding box center [337, 106] width 371 height 28
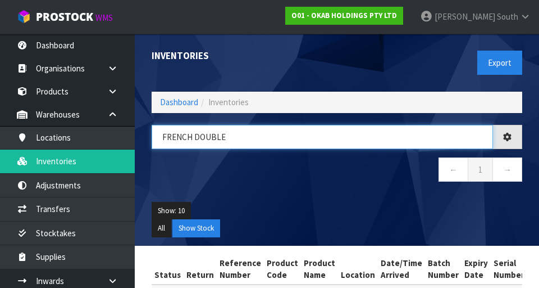
click at [289, 139] on input "FRENCH DOUBLE" at bounding box center [322, 137] width 341 height 24
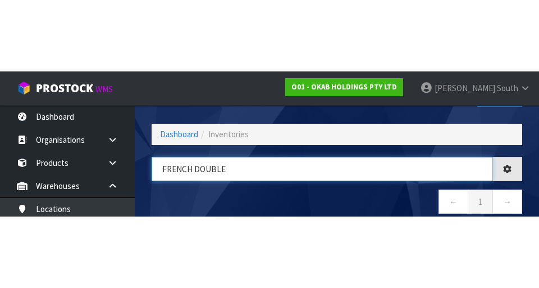
scroll to position [64, 0]
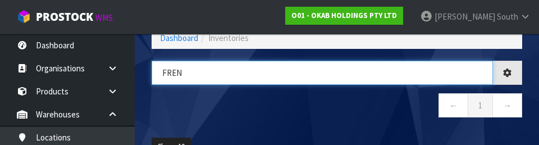
type input "FRE"
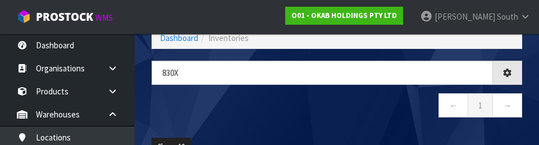
click at [231, 105] on nav "← 1 →" at bounding box center [337, 107] width 371 height 28
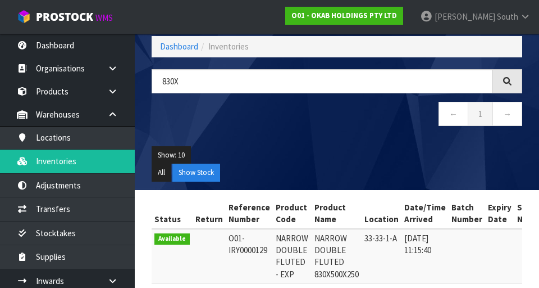
scroll to position [45, 0]
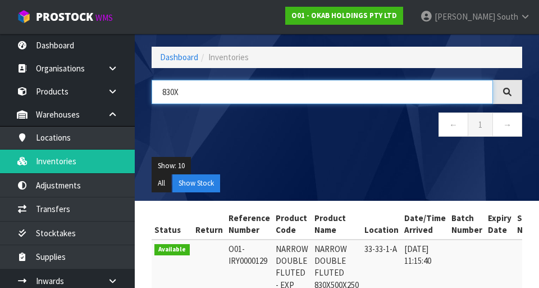
click at [290, 87] on input "830X" at bounding box center [322, 92] width 341 height 24
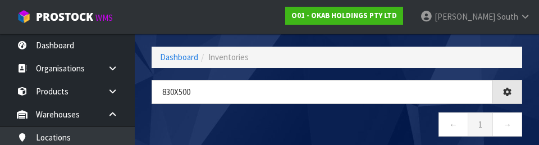
click at [341, 111] on div "830X500 ← 1 →" at bounding box center [336, 114] width 387 height 69
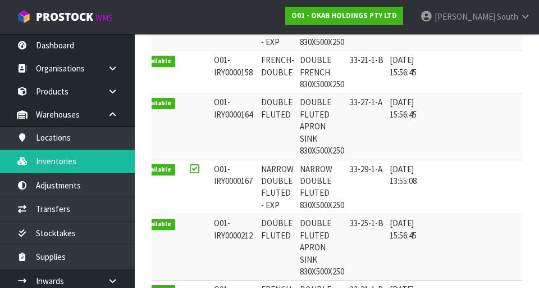
scroll to position [288, 0]
copy td "DOUBLE FLUTED"
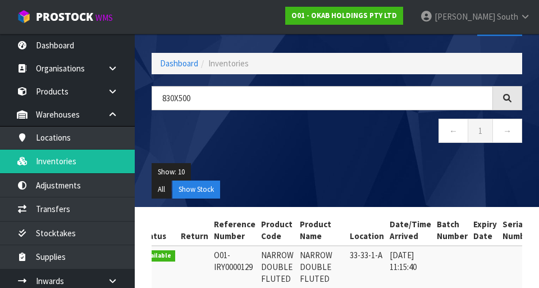
scroll to position [0, 0]
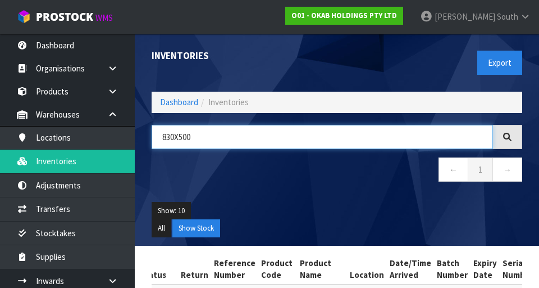
click at [340, 135] on input "830X500" at bounding box center [322, 137] width 341 height 24
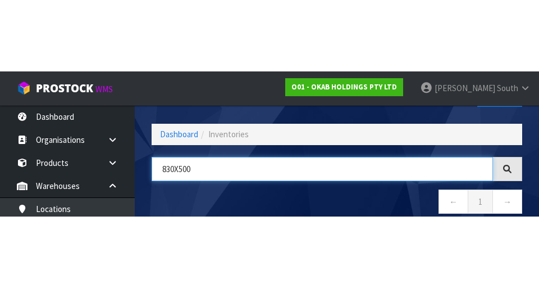
scroll to position [64, 0]
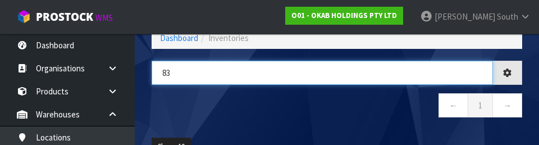
type input "8"
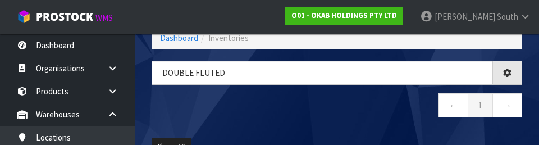
click at [301, 113] on nav "← 1 →" at bounding box center [337, 107] width 371 height 28
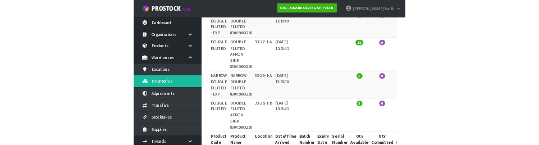
scroll to position [0, 0]
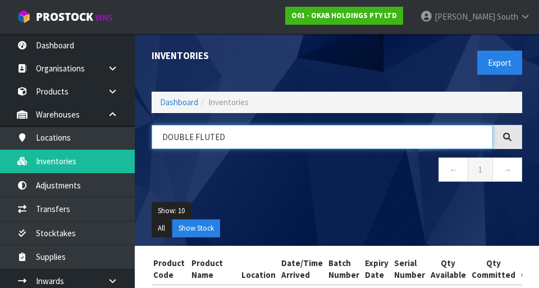
click at [248, 134] on input "DOUBLE FLUTED" at bounding box center [322, 137] width 341 height 24
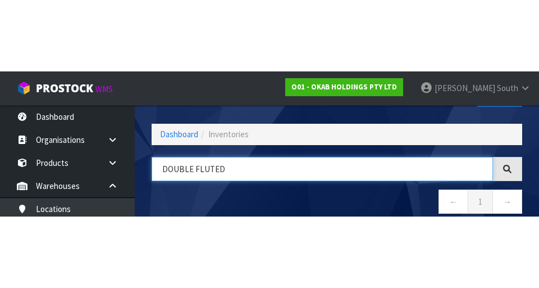
scroll to position [64, 0]
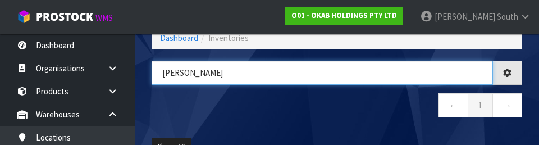
type input "DOU"
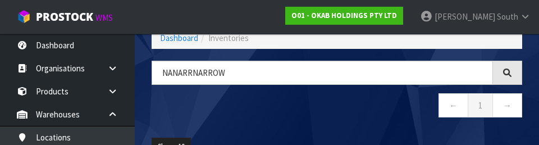
click at [267, 111] on nav "← 1 →" at bounding box center [337, 107] width 371 height 28
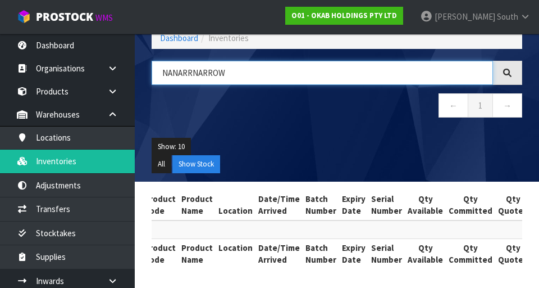
click at [193, 73] on input "NANARRNARROW" at bounding box center [322, 73] width 341 height 24
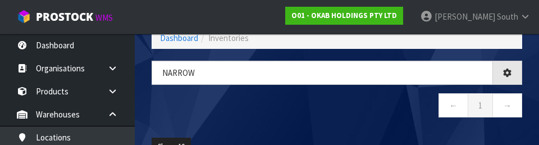
click at [333, 106] on nav "← 1 →" at bounding box center [337, 107] width 371 height 28
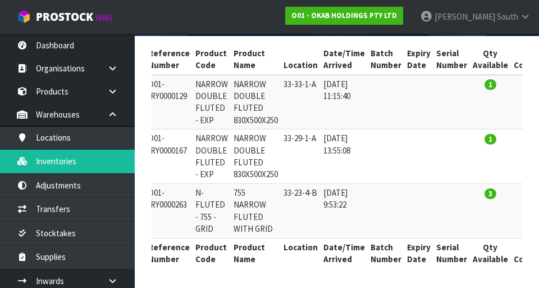
scroll to position [0, 0]
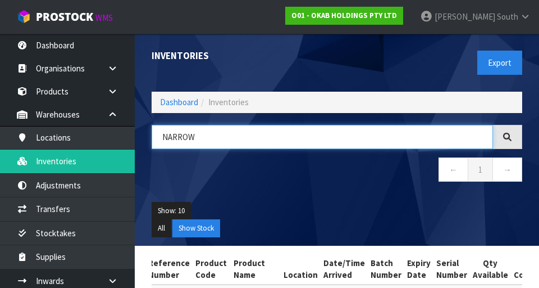
click at [285, 148] on input "NARROW" at bounding box center [322, 137] width 341 height 24
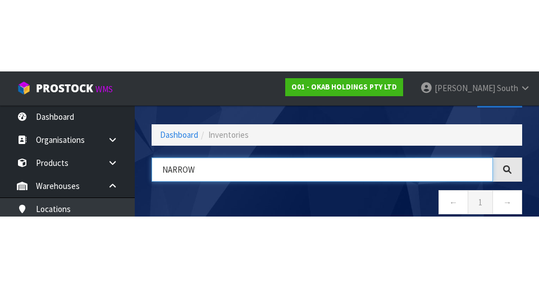
scroll to position [64, 0]
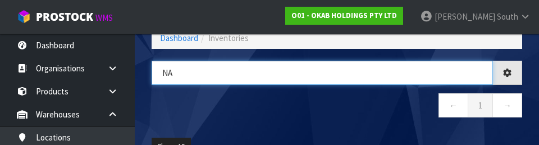
type input "N"
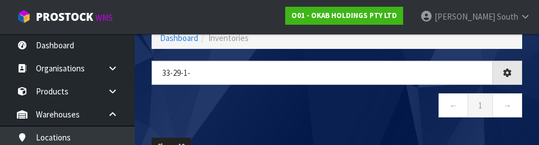
click at [195, 106] on nav "← 1 →" at bounding box center [337, 107] width 371 height 28
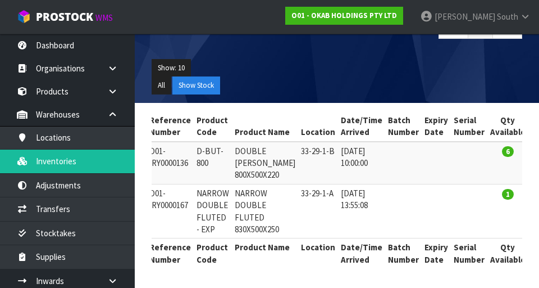
scroll to position [0, 79]
click at [245, 195] on td "NARROW DOUBLE FLUTED 830X500X250" at bounding box center [265, 211] width 66 height 54
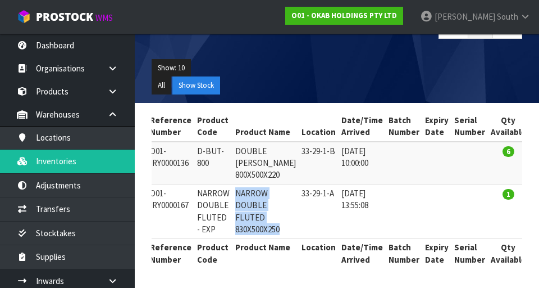
click at [235, 150] on td "DOUBLE [PERSON_NAME] 800X500X220" at bounding box center [265, 163] width 66 height 43
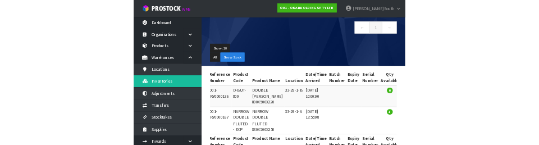
scroll to position [0, 0]
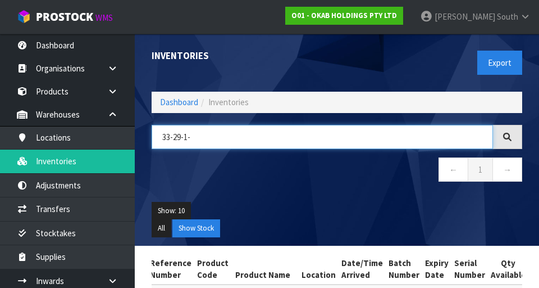
click at [302, 133] on input "33-29-1-" at bounding box center [322, 137] width 341 height 24
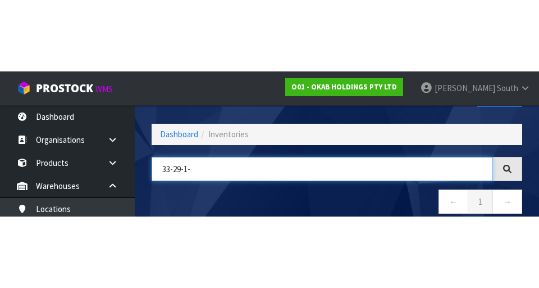
scroll to position [64, 0]
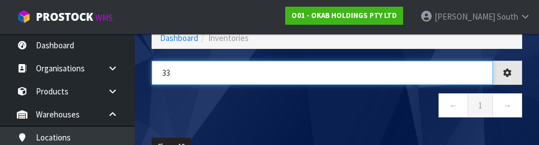
type input "3"
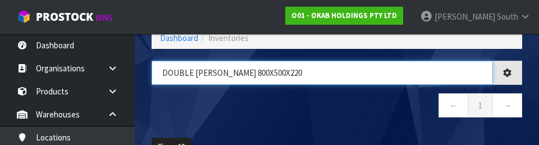
type input "DOUBLE [PERSON_NAME] 800X500X220"
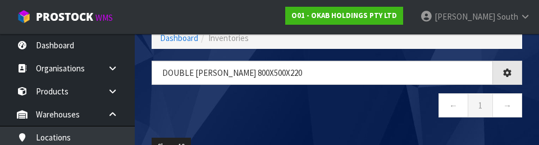
click at [345, 97] on nav "← 1 →" at bounding box center [337, 107] width 371 height 28
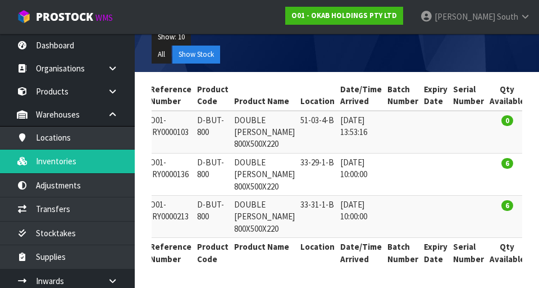
scroll to position [0, 0]
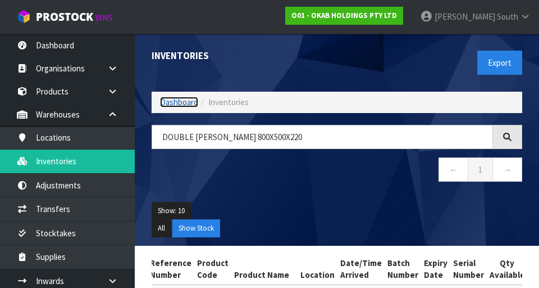
click at [188, 101] on link "Dashboard" at bounding box center [179, 102] width 38 height 11
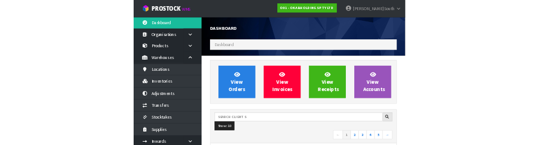
scroll to position [769, 387]
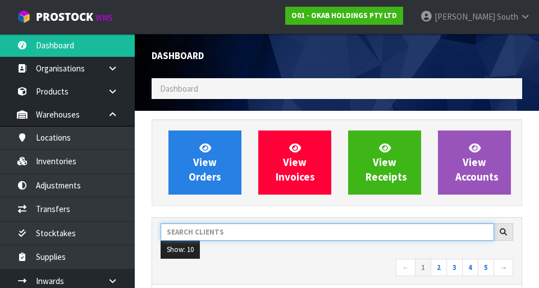
click at [249, 234] on input "text" at bounding box center [328, 231] width 334 height 17
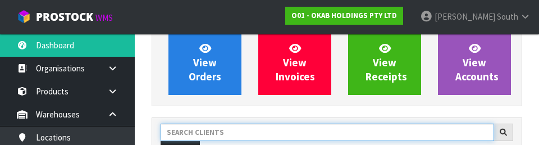
scroll to position [154, 0]
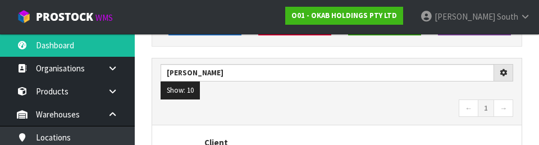
click at [290, 112] on nav "← 1 →" at bounding box center [337, 109] width 353 height 20
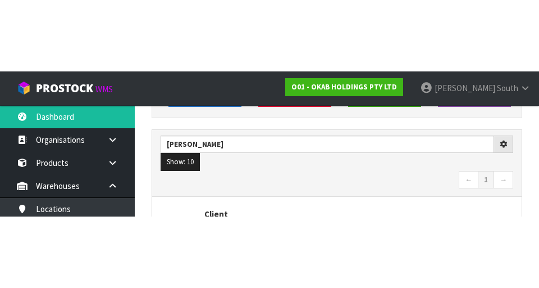
scroll to position [159, 0]
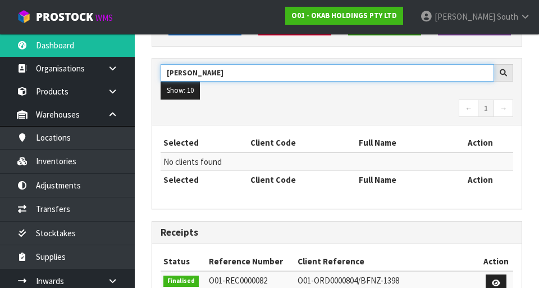
click at [345, 69] on input "[PERSON_NAME]" at bounding box center [328, 72] width 334 height 17
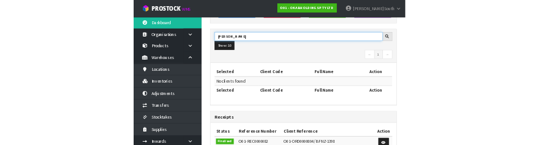
scroll to position [154, 0]
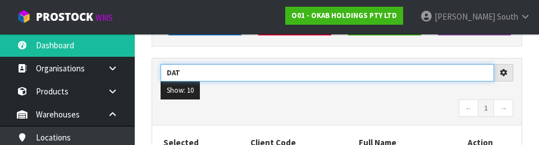
click at [390, 76] on input "DAT" at bounding box center [328, 72] width 334 height 17
type input "DAT"
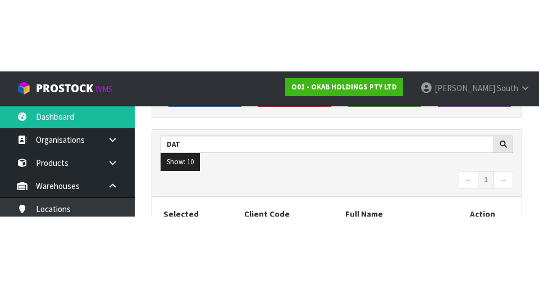
scroll to position [159, 0]
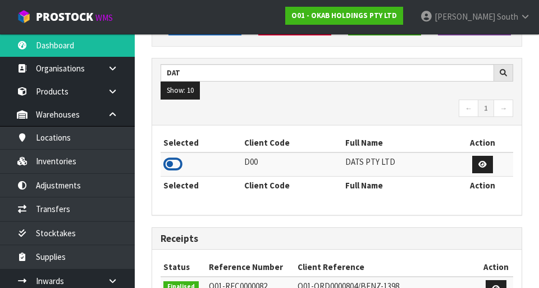
click at [180, 166] on icon at bounding box center [172, 164] width 19 height 17
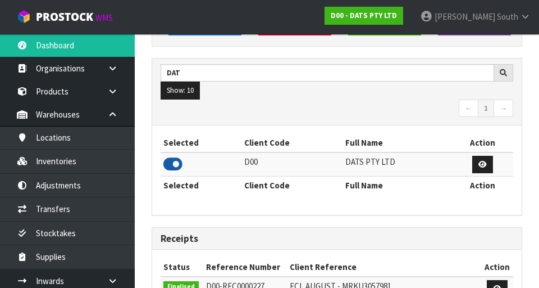
scroll to position [891, 387]
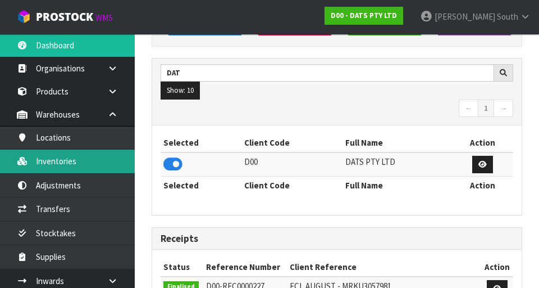
click at [55, 159] on link "Inventories" at bounding box center [67, 160] width 135 height 23
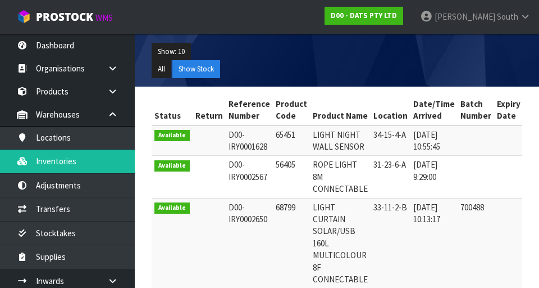
click at [310, 98] on th "Product Name" at bounding box center [340, 110] width 61 height 30
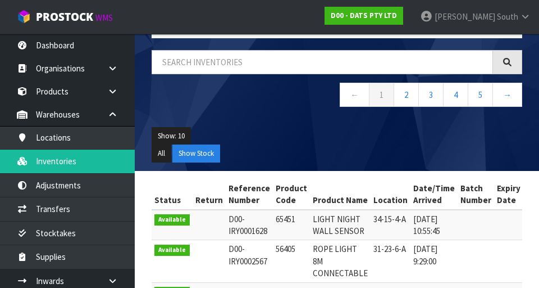
scroll to position [62, 0]
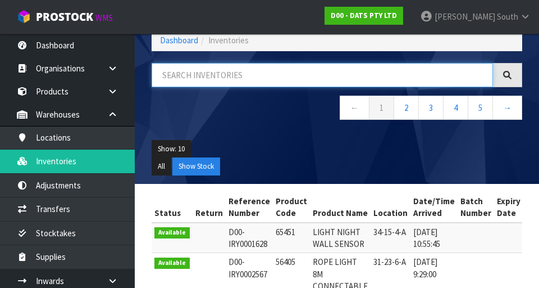
click at [313, 70] on input "text" at bounding box center [322, 75] width 341 height 24
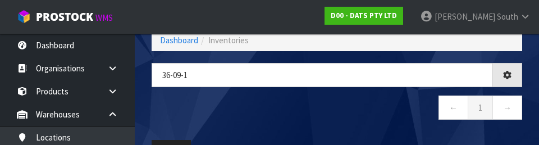
click at [256, 109] on nav "← 1 →" at bounding box center [337, 109] width 371 height 28
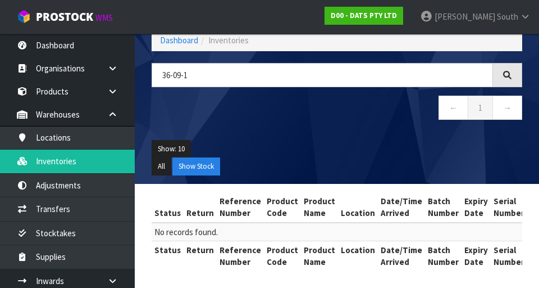
scroll to position [65, 0]
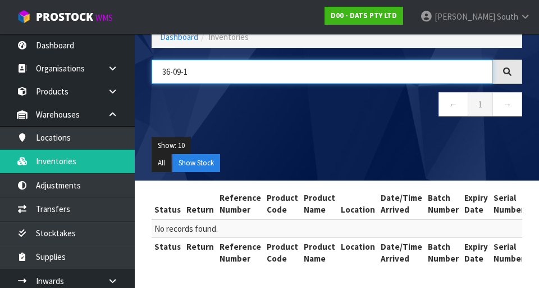
click at [340, 72] on input "36-09-1" at bounding box center [322, 72] width 341 height 24
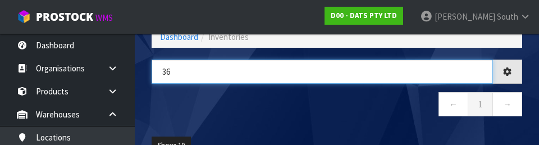
type input "3"
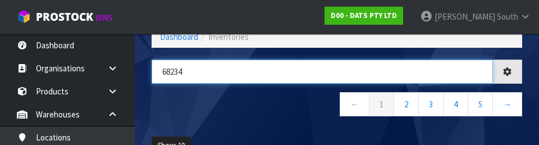
type input "68234"
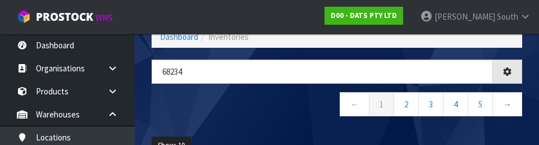
click at [260, 110] on nav "← 1 2 3 4 5 →" at bounding box center [337, 106] width 371 height 28
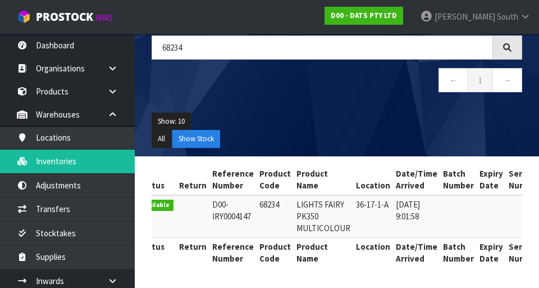
scroll to position [0, 0]
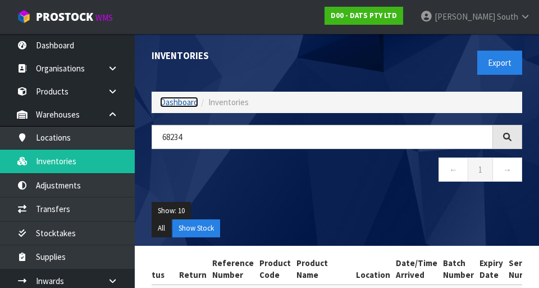
click at [183, 107] on link "Dashboard" at bounding box center [179, 102] width 38 height 11
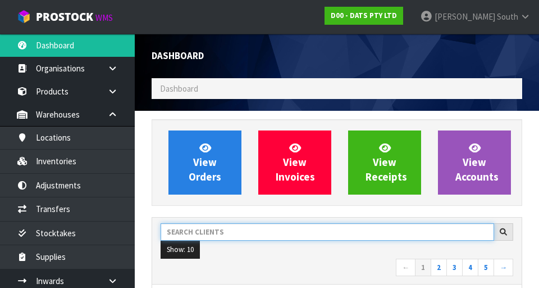
click at [225, 229] on input "text" at bounding box center [328, 231] width 334 height 17
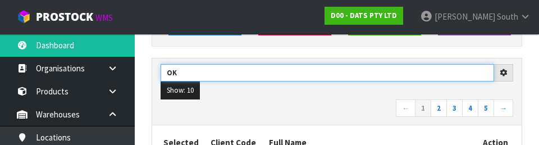
scroll to position [891, 387]
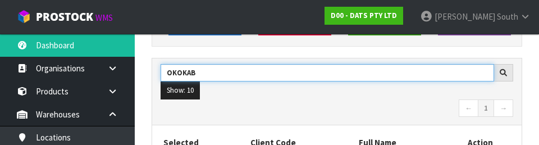
click at [178, 72] on input "OKOKAB" at bounding box center [328, 72] width 334 height 17
type input "OKAB"
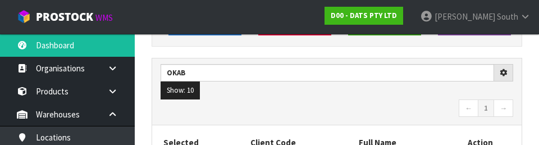
click at [390, 113] on nav "← 1 →" at bounding box center [337, 109] width 353 height 20
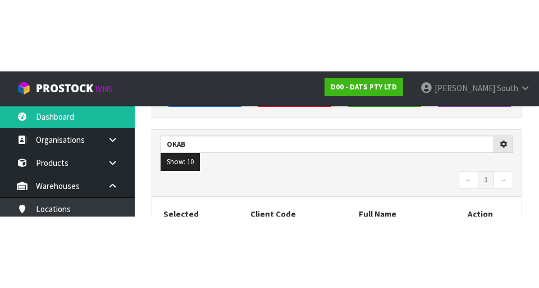
scroll to position [159, 0]
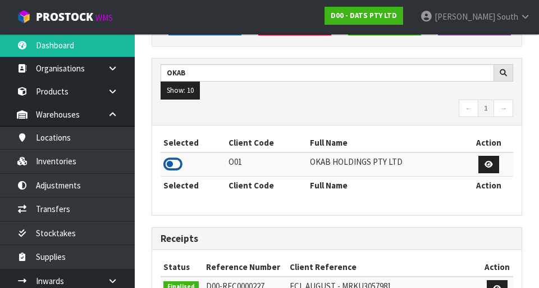
click at [180, 168] on icon at bounding box center [172, 164] width 19 height 17
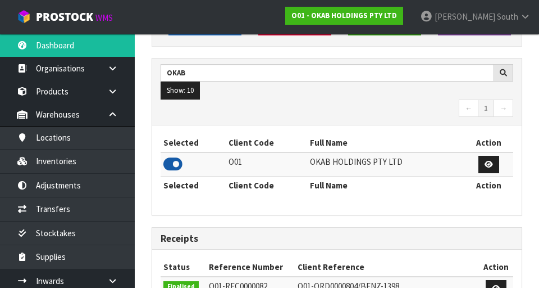
scroll to position [769, 387]
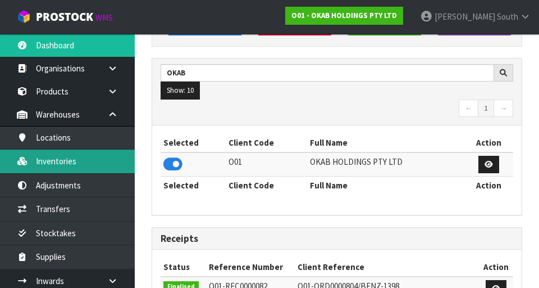
click at [94, 157] on link "Inventories" at bounding box center [67, 160] width 135 height 23
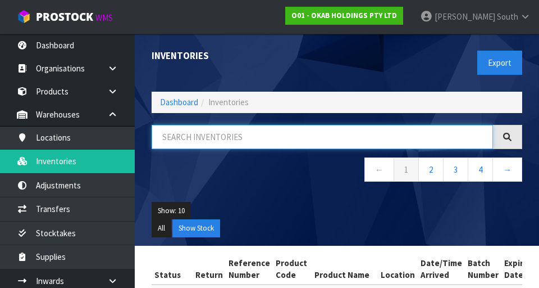
click at [254, 139] on input "text" at bounding box center [322, 137] width 341 height 24
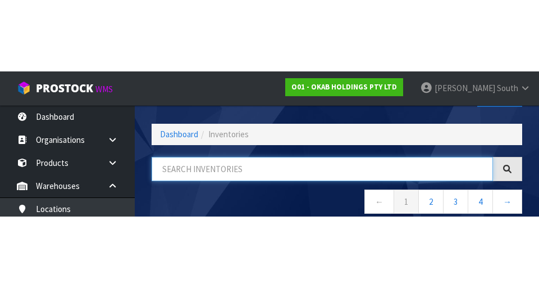
scroll to position [64, 0]
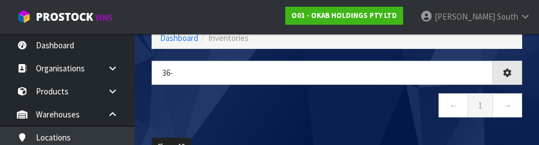
click at [247, 103] on nav "← 1 →" at bounding box center [337, 107] width 371 height 28
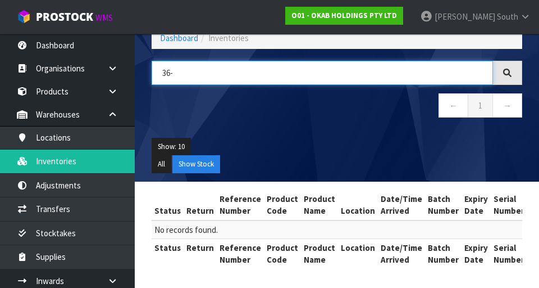
click at [281, 74] on input "36-" at bounding box center [322, 73] width 341 height 24
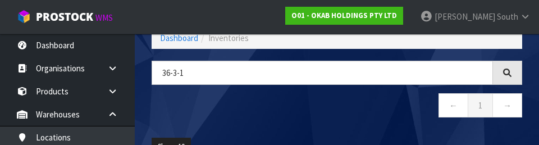
click at [207, 117] on nav "← 1 →" at bounding box center [337, 107] width 371 height 28
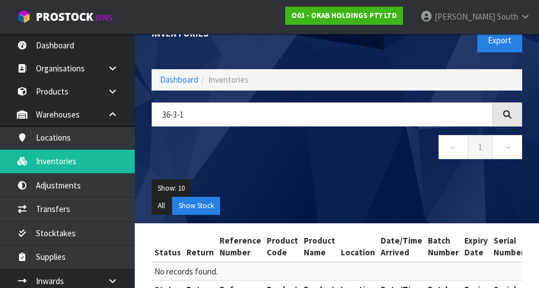
scroll to position [27, 0]
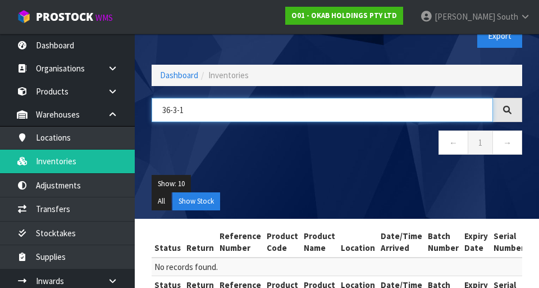
click at [176, 112] on input "36-3-1" at bounding box center [322, 110] width 341 height 24
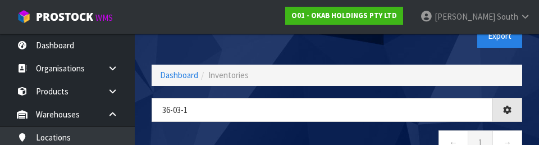
click at [375, 135] on nav "← 1 →" at bounding box center [337, 144] width 371 height 28
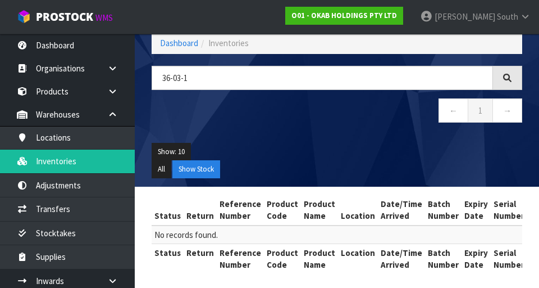
scroll to position [65, 0]
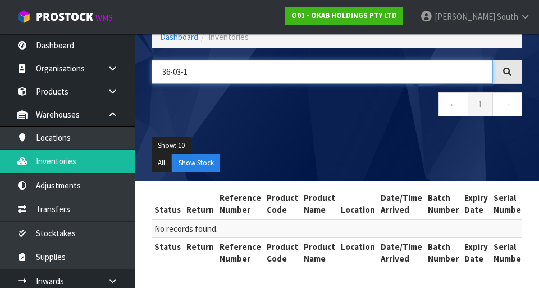
click at [354, 68] on input "36-03-1" at bounding box center [322, 72] width 341 height 24
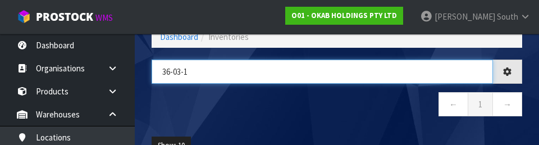
click at [262, 69] on input "36-03-1" at bounding box center [322, 72] width 341 height 24
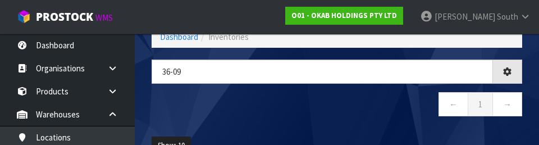
click at [371, 108] on nav "← 1 →" at bounding box center [337, 106] width 371 height 28
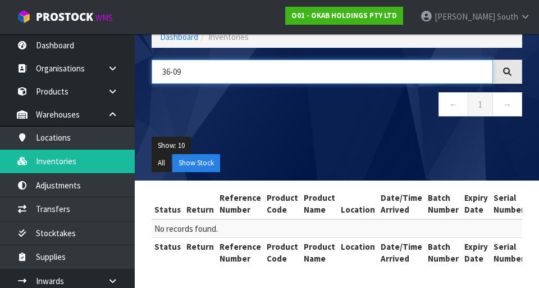
click at [398, 68] on input "36-09" at bounding box center [322, 72] width 341 height 24
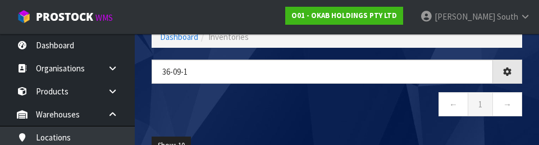
click at [229, 106] on nav "← 1 →" at bounding box center [337, 106] width 371 height 28
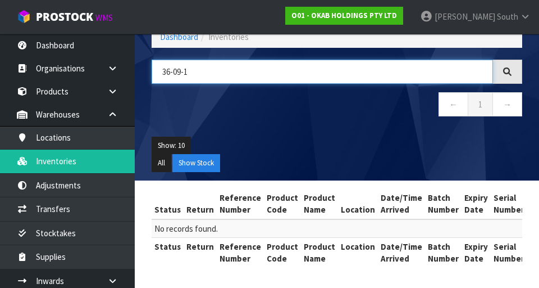
click at [291, 76] on input "36-09-1" at bounding box center [322, 72] width 341 height 24
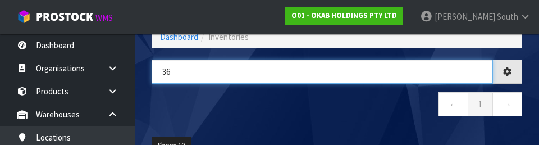
type input "3"
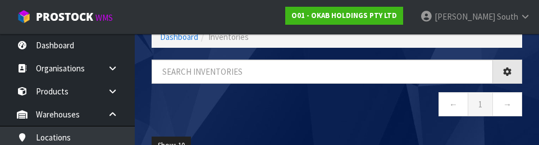
click at [321, 110] on nav "← 1 →" at bounding box center [337, 106] width 371 height 28
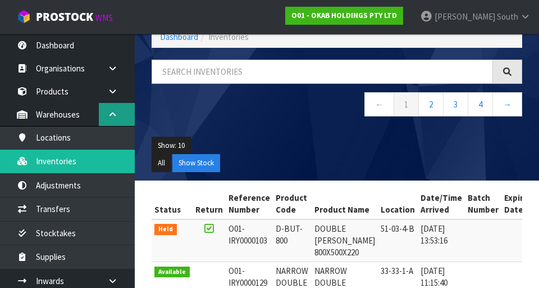
click at [113, 116] on icon at bounding box center [112, 114] width 11 height 8
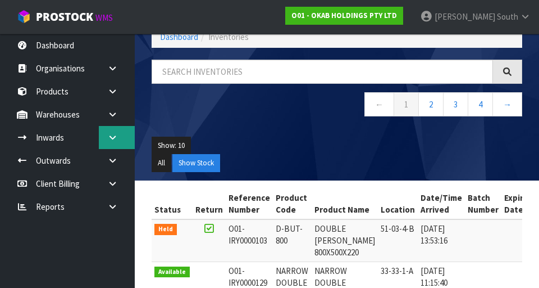
click at [116, 143] on link at bounding box center [117, 137] width 36 height 23
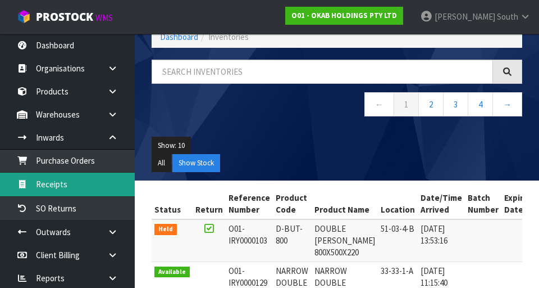
click at [88, 186] on link "Receipts" at bounding box center [67, 183] width 135 height 23
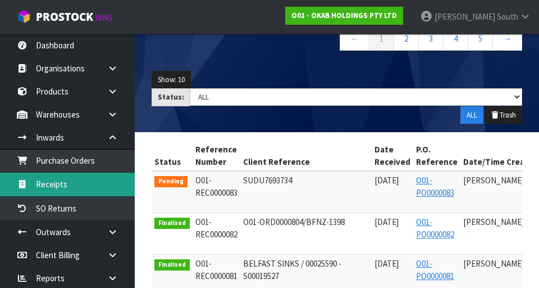
scroll to position [0, 115]
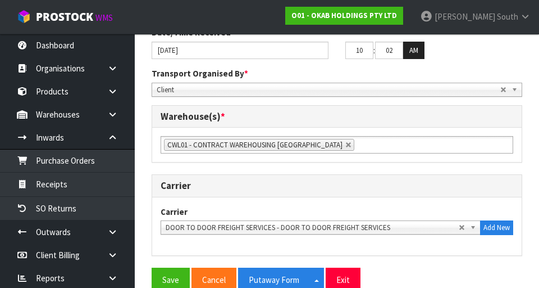
scroll to position [572, 0]
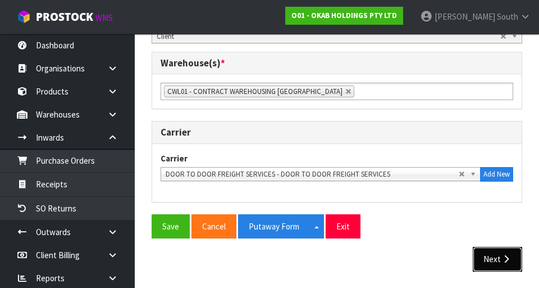
click at [497, 257] on button "Next" at bounding box center [497, 259] width 49 height 24
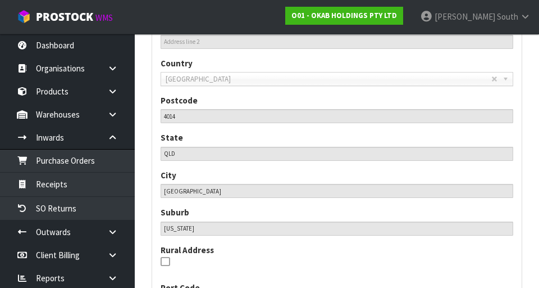
scroll to position [730, 0]
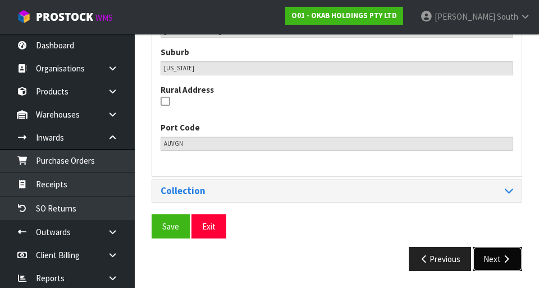
click at [493, 260] on button "Next" at bounding box center [497, 259] width 49 height 24
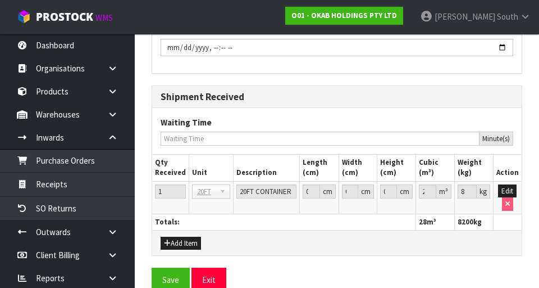
scroll to position [1263, 0]
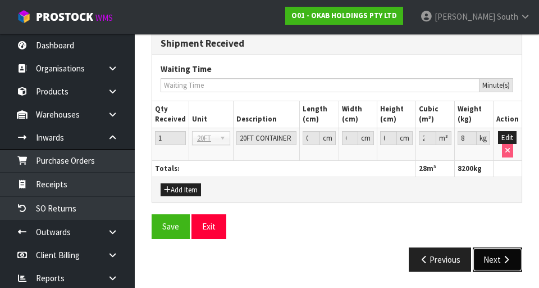
click at [493, 256] on button "Next" at bounding box center [497, 259] width 49 height 24
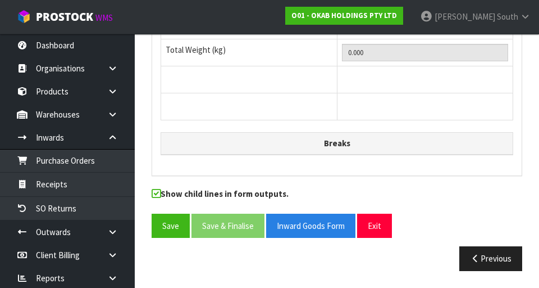
scroll to position [2043, 0]
click at [367, 227] on button "Exit" at bounding box center [374, 225] width 35 height 24
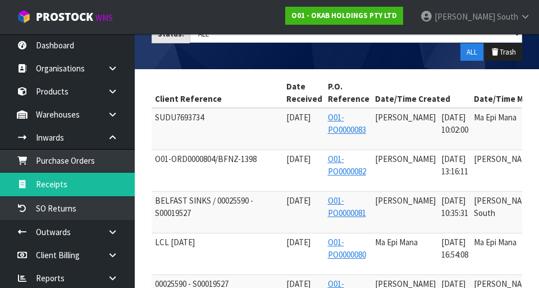
scroll to position [0, 115]
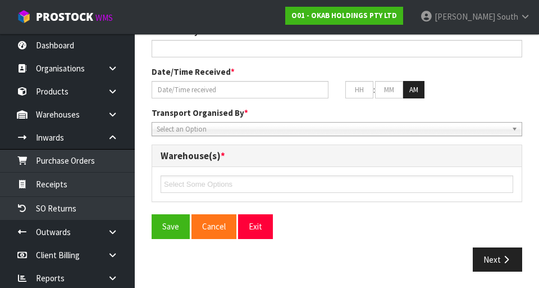
type input "SUDU7693734"
type input "[DATE]"
type input "[PERSON_NAME]"
type input "[DATE]"
type input "10"
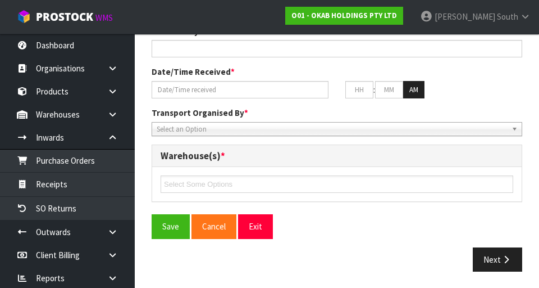
type input "02"
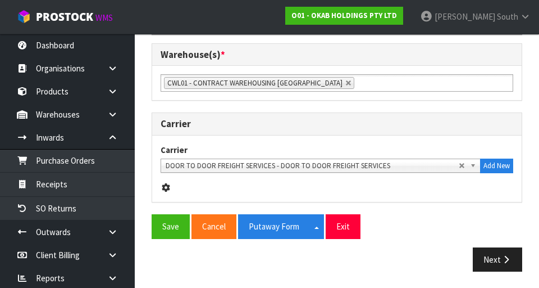
scroll to position [572, 0]
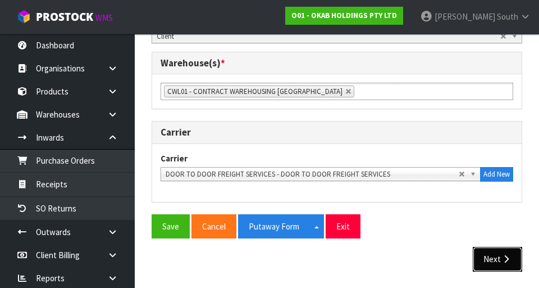
click at [490, 257] on button "Next" at bounding box center [497, 259] width 49 height 24
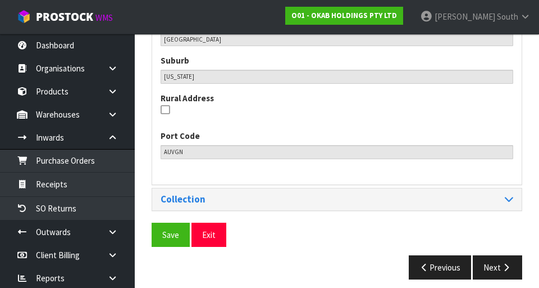
scroll to position [730, 0]
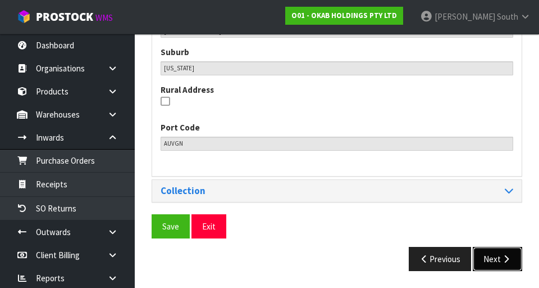
click at [500, 249] on button "Next" at bounding box center [497, 259] width 49 height 24
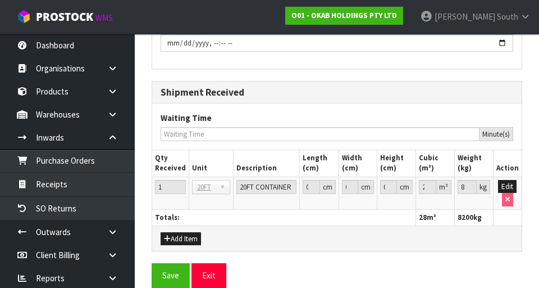
scroll to position [1263, 0]
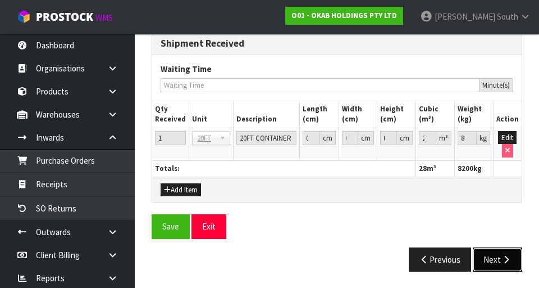
click at [494, 260] on button "Next" at bounding box center [497, 259] width 49 height 24
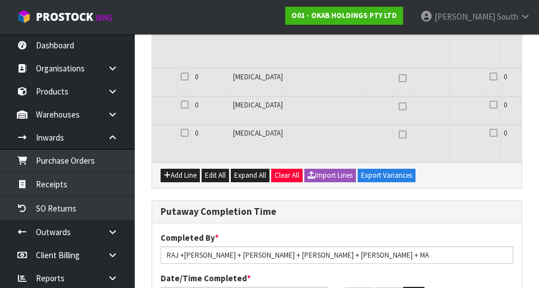
scroll to position [0, 209]
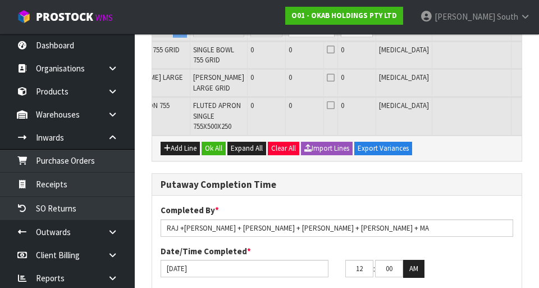
scroll to position [0, 0]
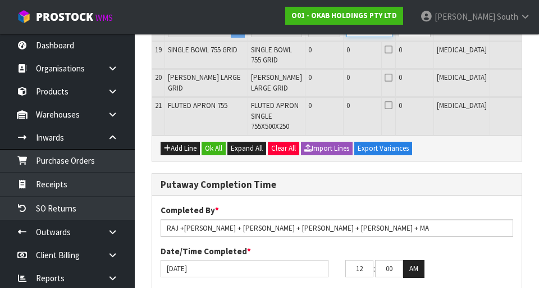
click at [346, 37] on input "0" at bounding box center [369, 30] width 46 height 14
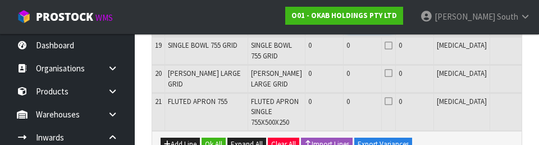
scroll to position [984, 0]
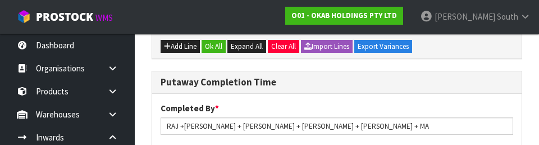
type input "0"
type input "3"
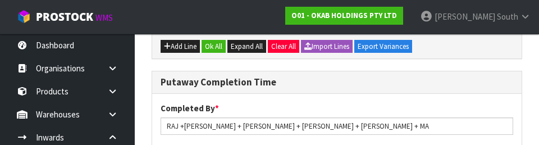
type input "0.459186"
type input "142.5"
type input "30"
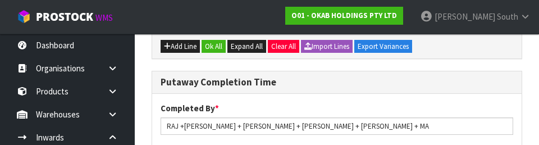
type input "4.59186"
type input "1425"
type input "30"
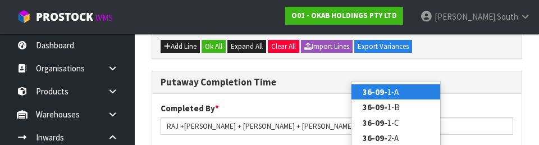
scroll to position [0, 1]
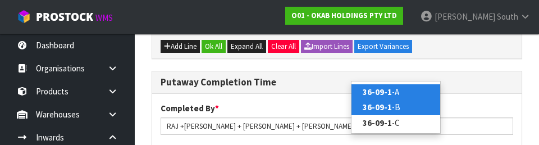
type input "36-09-1"
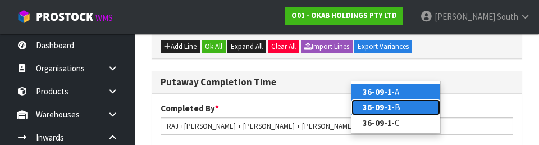
click at [420, 104] on link "36-09-1 -B" at bounding box center [396, 106] width 89 height 15
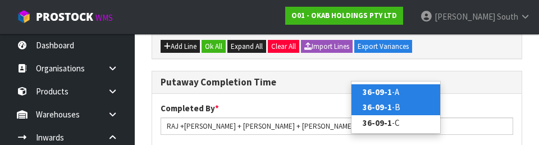
type input "30"
type input "36-09-1-B"
type input "30"
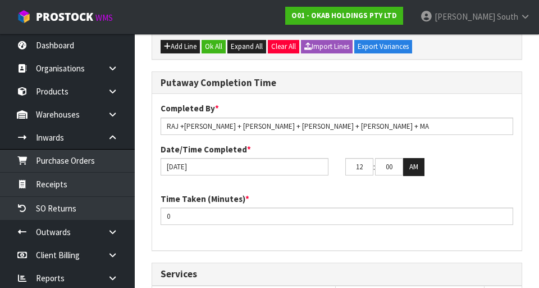
scroll to position [0, 0]
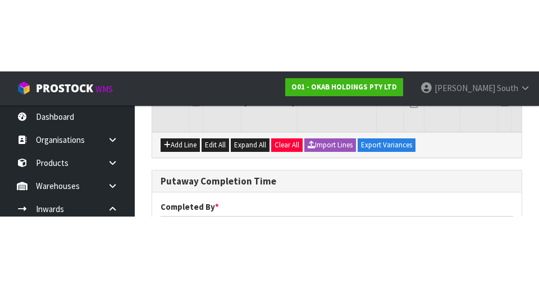
scroll to position [989, 0]
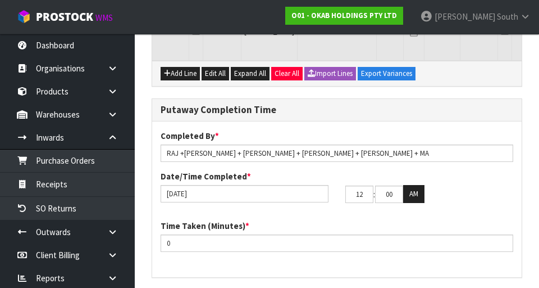
click at [0, 0] on input "checkbox" at bounding box center [0, 0] width 0 height 0
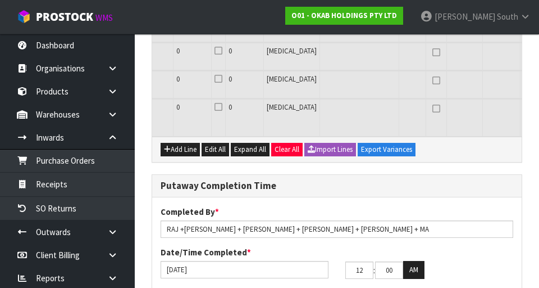
scroll to position [0, 209]
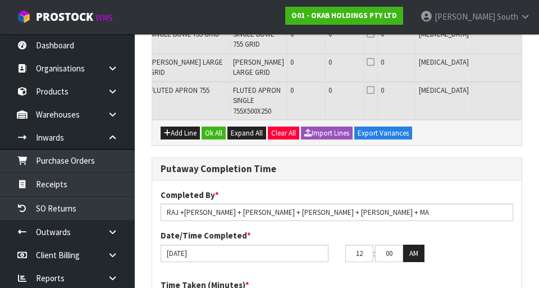
scroll to position [0, 12]
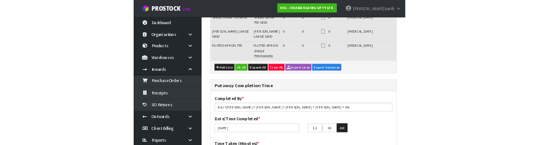
scroll to position [908, 0]
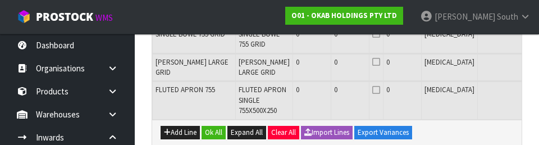
type input "0"
type input "5"
type input "35"
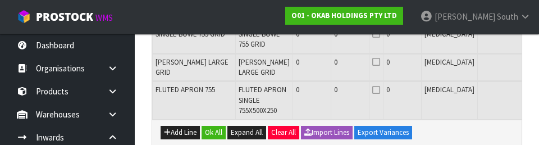
type input "5.284815"
type input "1652.5"
type input "50"
type input "80"
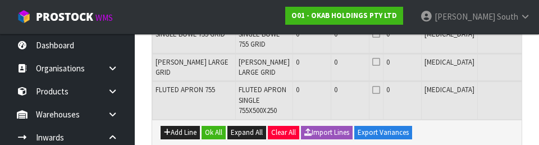
type input "11.52141"
type input "3700"
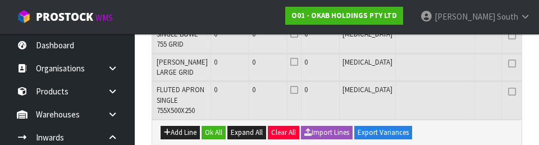
scroll to position [0, 98]
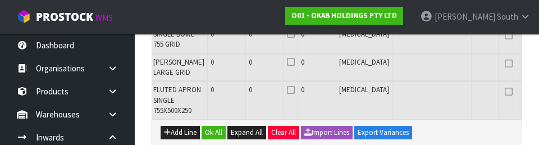
type input "50"
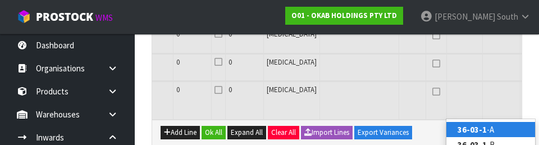
scroll to position [0, 209]
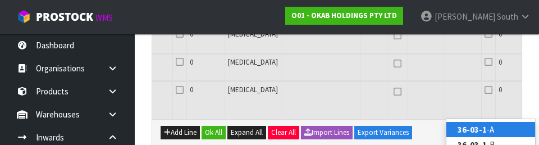
type input "36-03-1"
click at [490, 132] on link "36-03-1 -A" at bounding box center [490, 129] width 89 height 15
type input "80"
type input "36-03-1-A"
type input "50"
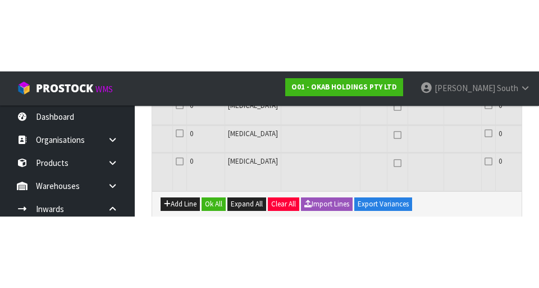
scroll to position [0, 0]
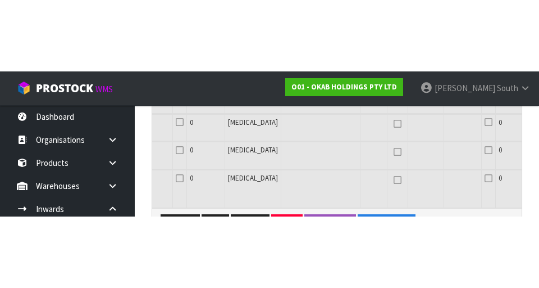
scroll to position [913, 0]
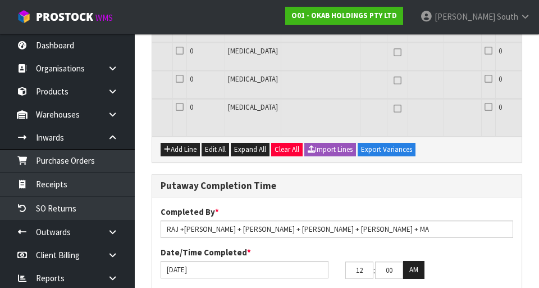
click at [0, 0] on input "checkbox" at bounding box center [0, 0] width 0 height 0
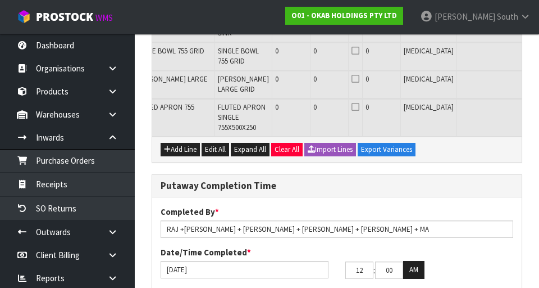
scroll to position [0, 0]
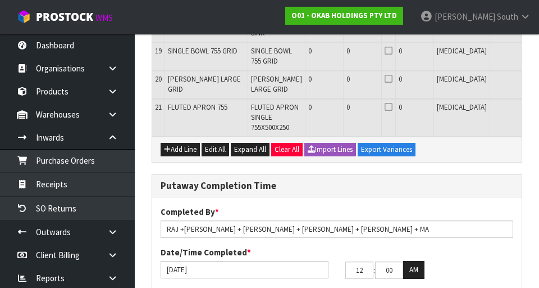
click at [0, 0] on input "checkbox" at bounding box center [0, 0] width 0 height 0
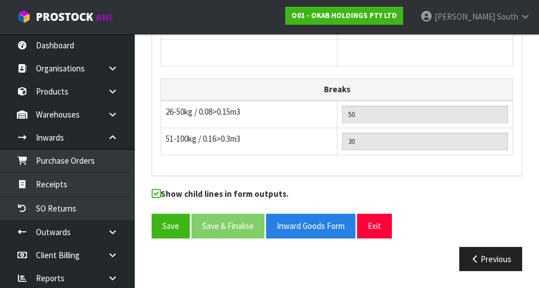
scroll to position [2103, 0]
click at [173, 232] on button "Save" at bounding box center [171, 225] width 38 height 24
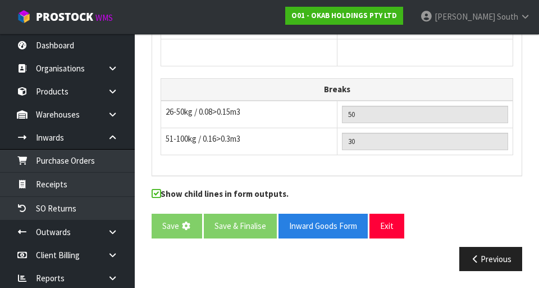
scroll to position [0, 0]
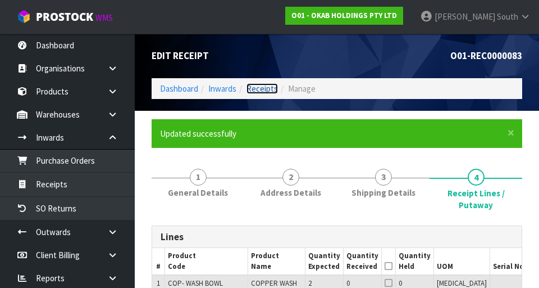
click at [259, 89] on link "Receipts" at bounding box center [262, 88] width 31 height 11
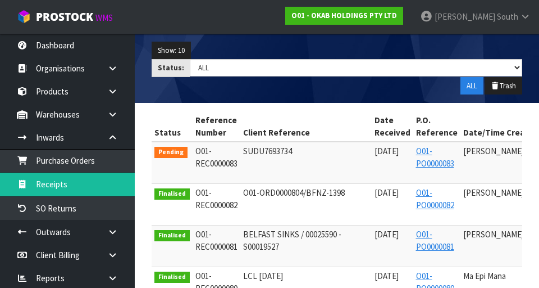
scroll to position [0, 115]
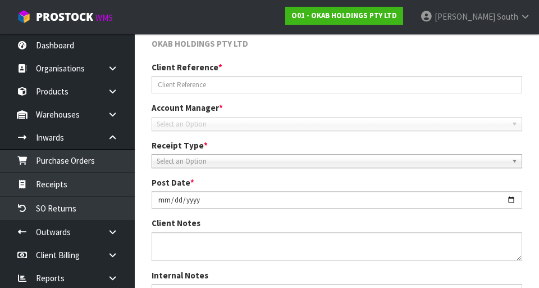
scroll to position [479, 0]
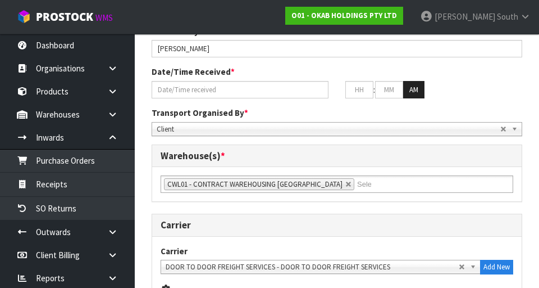
type input "SUDU7693734"
type input "[DATE]"
type input "[PERSON_NAME]"
type input "[DATE]"
type input "10"
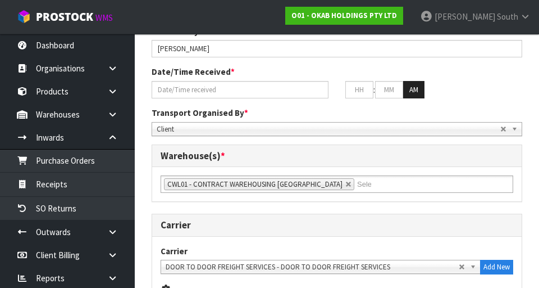
type input "02"
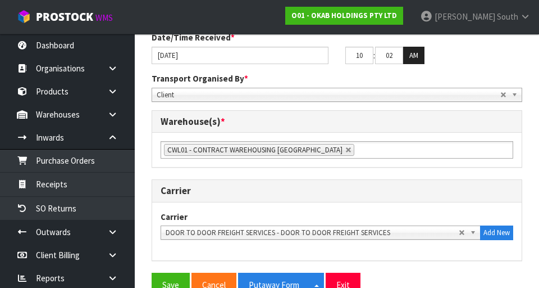
scroll to position [572, 0]
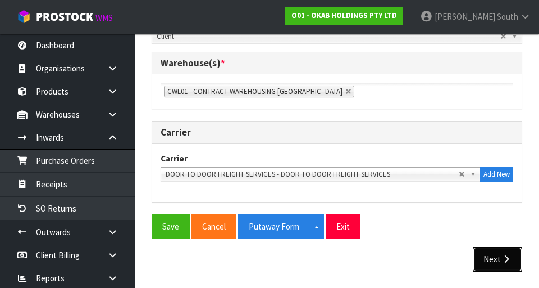
click at [497, 262] on button "Next" at bounding box center [497, 259] width 49 height 24
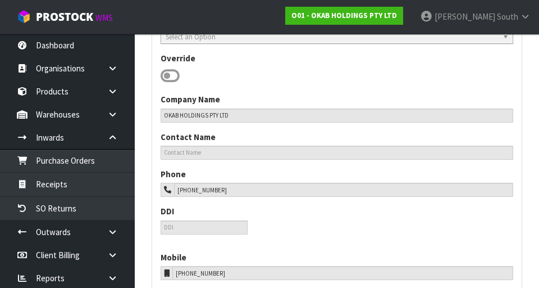
scroll to position [730, 0]
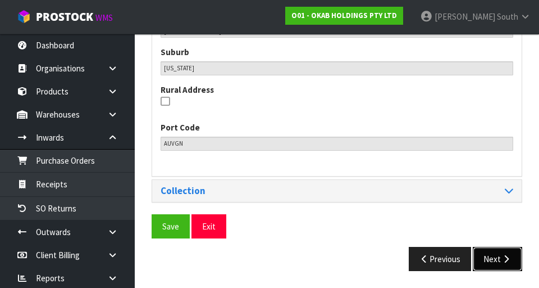
click at [495, 256] on button "Next" at bounding box center [497, 259] width 49 height 24
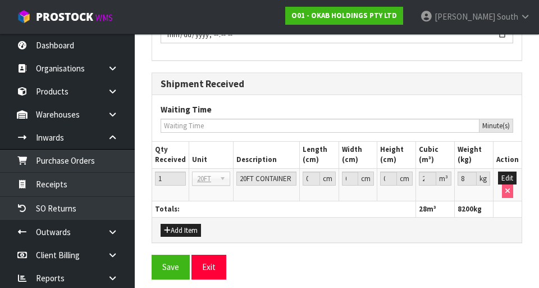
scroll to position [1263, 0]
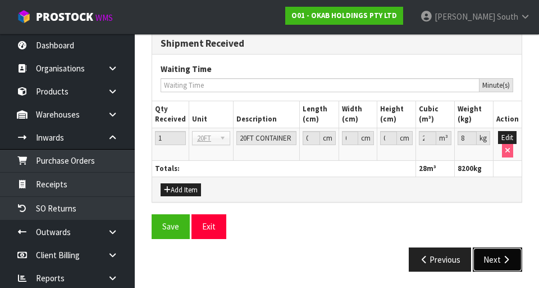
click at [490, 255] on button "Next" at bounding box center [497, 259] width 49 height 24
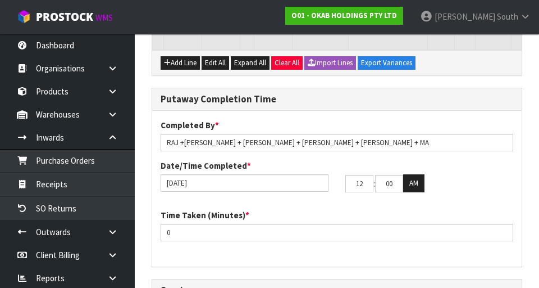
scroll to position [0, 209]
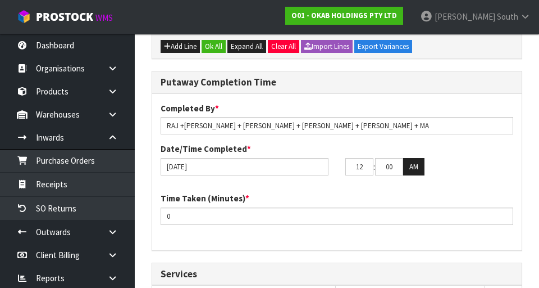
scroll to position [0, 0]
click at [346, 30] on input "0" at bounding box center [369, 23] width 46 height 14
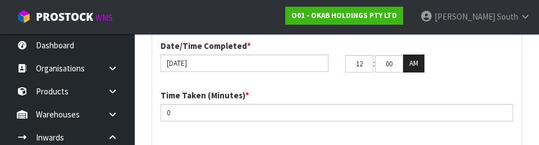
scroll to position [1109, 0]
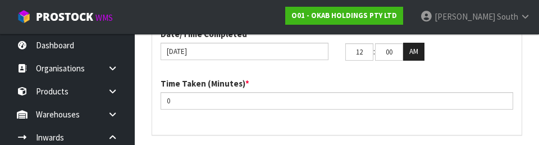
type input "Cage x NaN"
type input "0"
type input "1"
type input "Cage x 1"
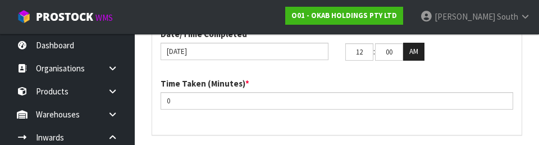
type input "81"
type input "11.66235"
type input "3733"
type input "1"
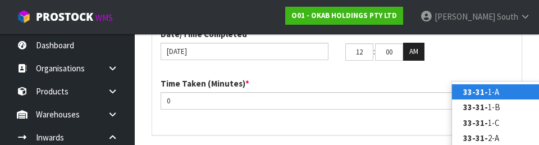
type input "33-31-"
click at [497, 89] on link "33-31- 1-A" at bounding box center [496, 91] width 89 height 15
type input "81"
type input "33-31-1-A"
type input "1"
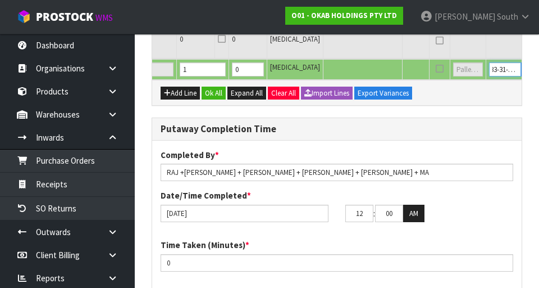
scroll to position [0, 209]
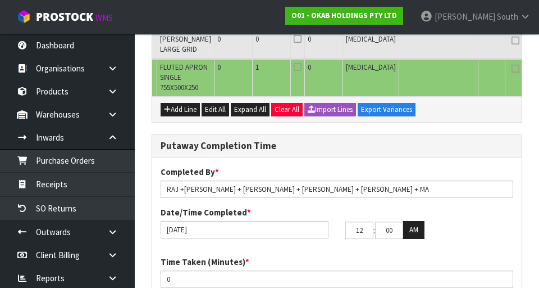
scroll to position [0, 90]
click at [0, 0] on input "checkbox" at bounding box center [0, 0] width 0 height 0
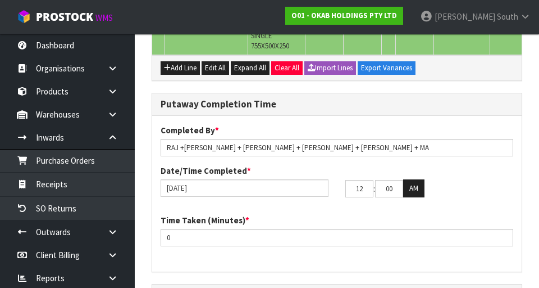
scroll to position [998, 0]
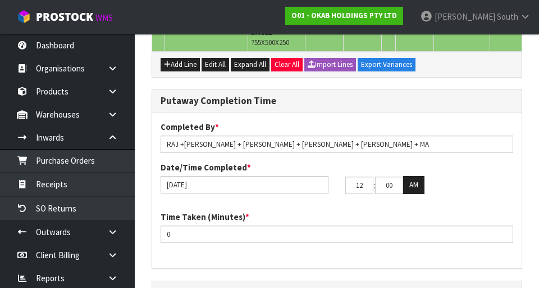
click at [385, 22] on icon at bounding box center [389, 22] width 8 height 1
click at [0, 0] on input "checkbox" at bounding box center [0, 0] width 0 height 0
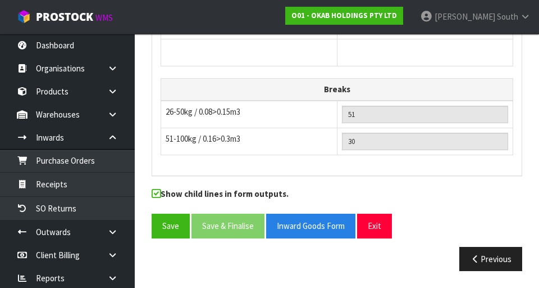
scroll to position [2103, 0]
click at [176, 231] on button "Save" at bounding box center [171, 225] width 38 height 24
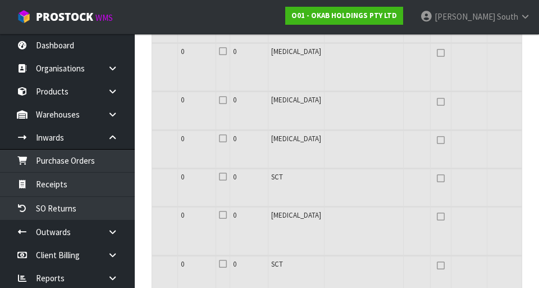
scroll to position [0, 209]
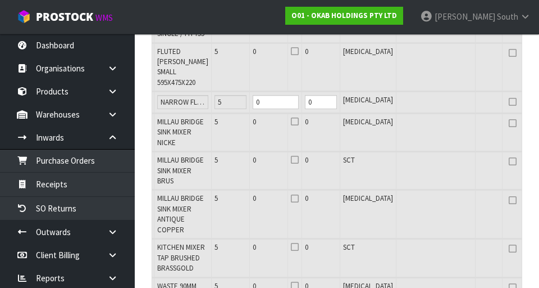
scroll to position [0, 0]
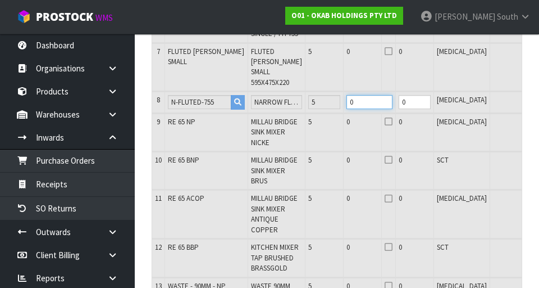
click at [346, 109] on input "0" at bounding box center [369, 102] width 46 height 14
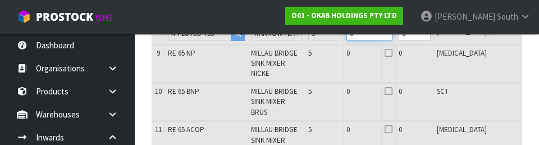
scroll to position [579, 0]
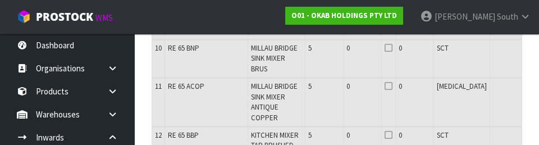
type input "0"
type input "5"
type input "85"
type input "86"
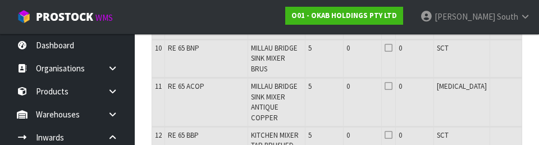
type input "12.372415"
type input "3911.75"
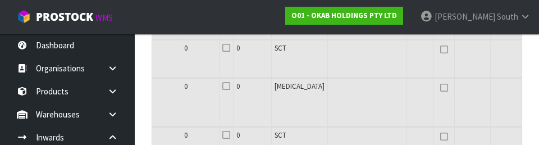
scroll to position [0, 162]
type input "5"
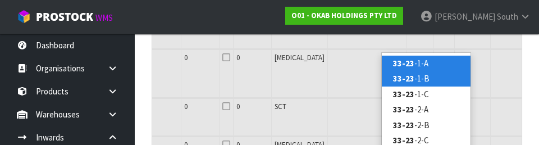
type input "33-23"
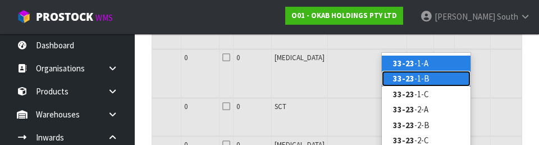
click at [439, 76] on link "33-23 -1-B" at bounding box center [426, 78] width 89 height 15
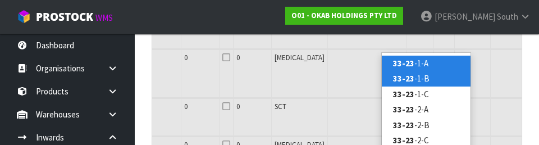
type input "86"
type input "33-23-1-B"
type input "5"
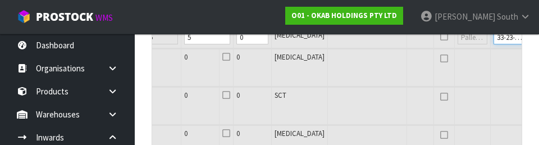
scroll to position [0, 209]
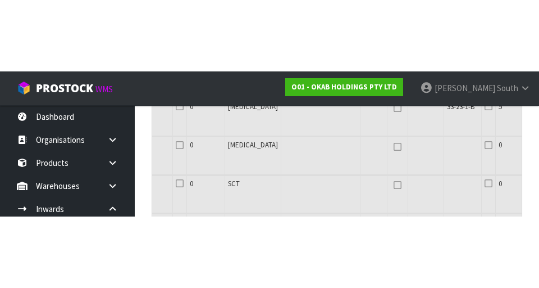
scroll to position [537, 0]
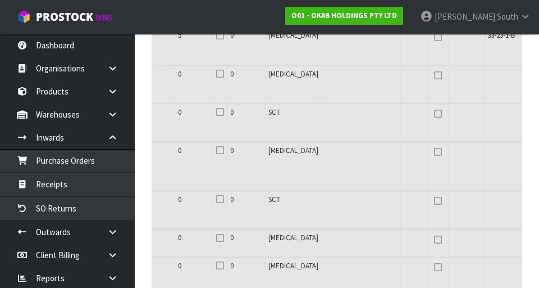
click at [525, 36] on icon at bounding box center [529, 35] width 8 height 1
click at [0, 0] on input "checkbox" at bounding box center [0, 0] width 0 height 0
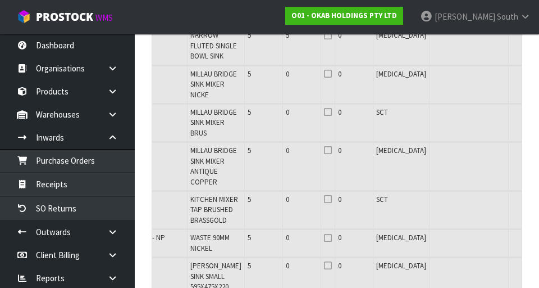
scroll to position [0, 0]
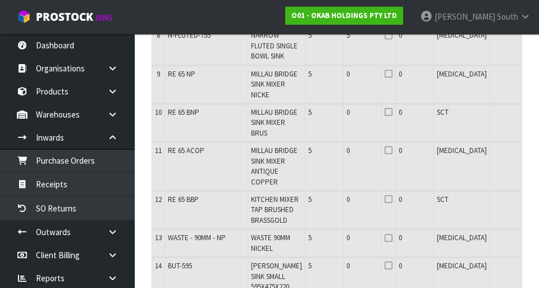
click at [385, 36] on icon at bounding box center [389, 35] width 8 height 1
click at [0, 0] on input "checkbox" at bounding box center [0, 0] width 0 height 0
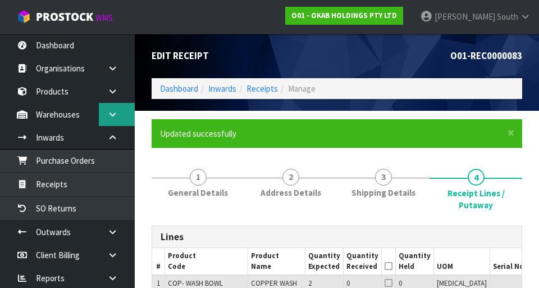
click at [115, 115] on icon at bounding box center [112, 114] width 11 height 8
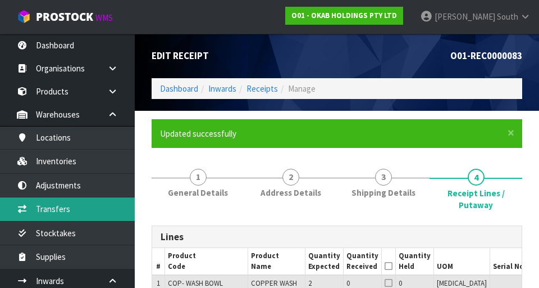
click at [56, 207] on link "Transfers" at bounding box center [67, 208] width 135 height 23
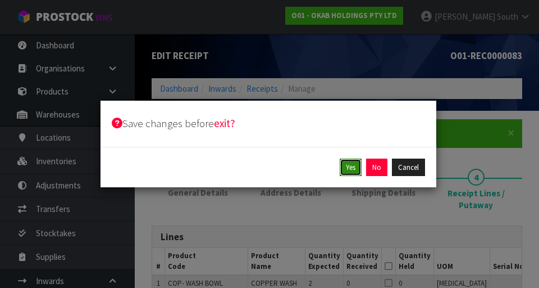
click at [341, 166] on button "Yes" at bounding box center [351, 167] width 22 height 18
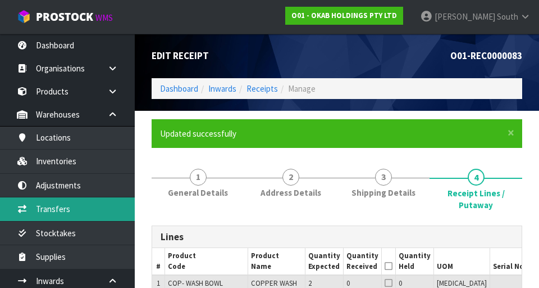
click at [30, 207] on link "Transfers" at bounding box center [67, 208] width 135 height 23
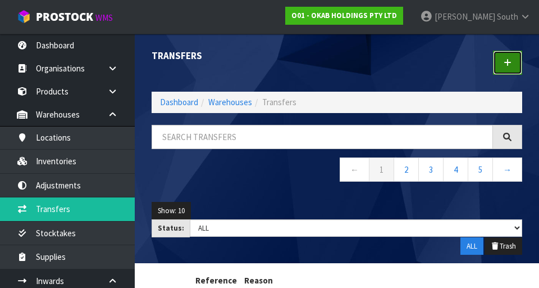
click at [505, 61] on icon at bounding box center [508, 62] width 8 height 8
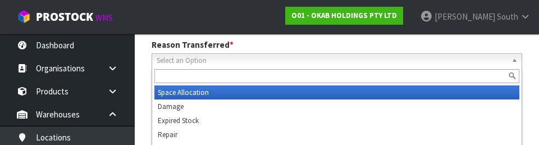
scroll to position [155, 0]
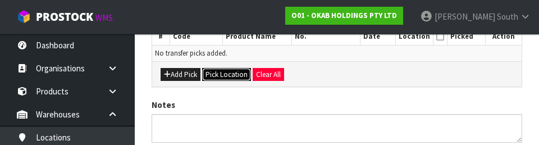
click at [219, 75] on button "Pick Location" at bounding box center [226, 74] width 49 height 13
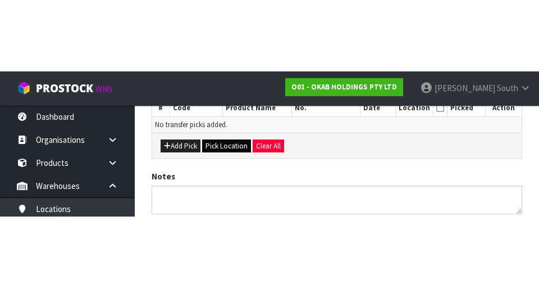
scroll to position [252, 0]
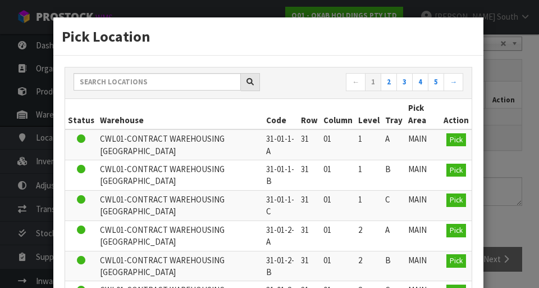
click at [165, 107] on th "Warehouse" at bounding box center [180, 114] width 166 height 30
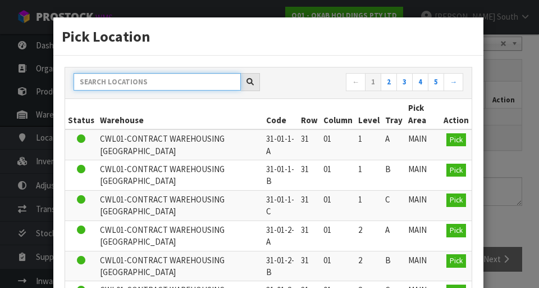
click at [173, 79] on input "text" at bounding box center [157, 81] width 167 height 17
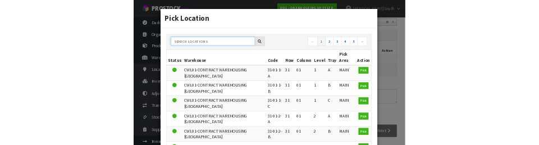
scroll to position [247, 0]
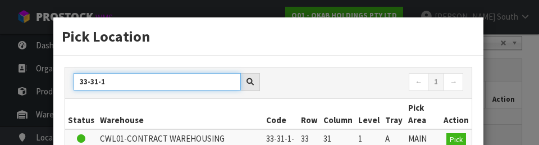
type input "33-31-1"
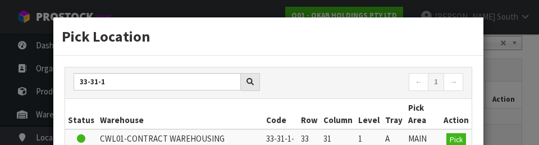
click at [314, 51] on div "Pick Location" at bounding box center [268, 36] width 430 height 38
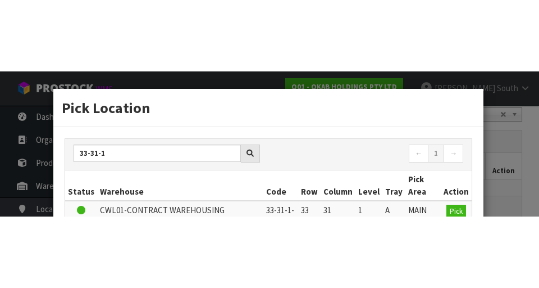
scroll to position [252, 0]
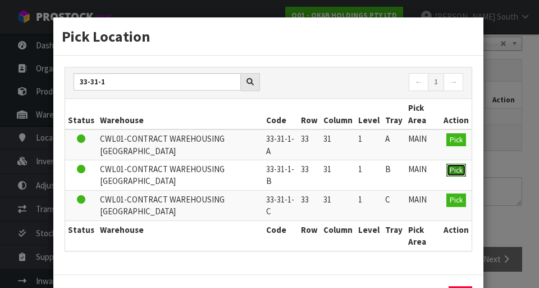
click at [457, 175] on button "Pick" at bounding box center [456, 169] width 20 height 13
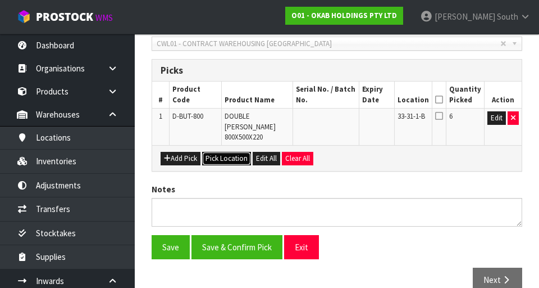
click at [235, 152] on button "Pick Location" at bounding box center [226, 158] width 49 height 13
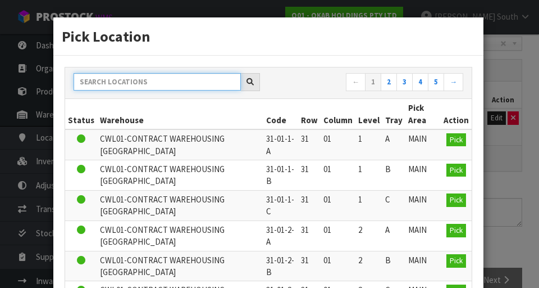
click at [211, 83] on input "text" at bounding box center [157, 81] width 167 height 17
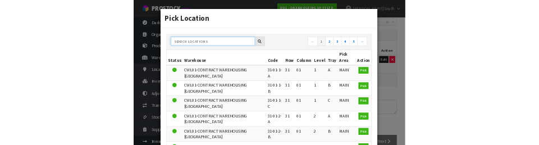
scroll to position [247, 0]
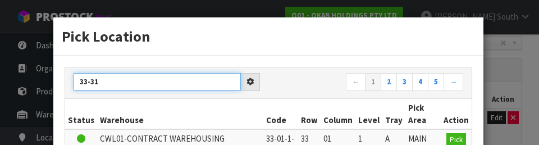
type input "33-31"
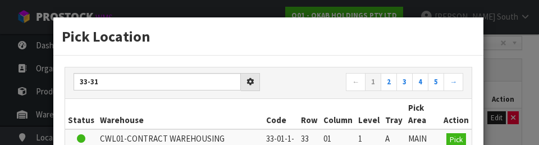
click at [301, 33] on h3 "Pick Location" at bounding box center [268, 36] width 413 height 21
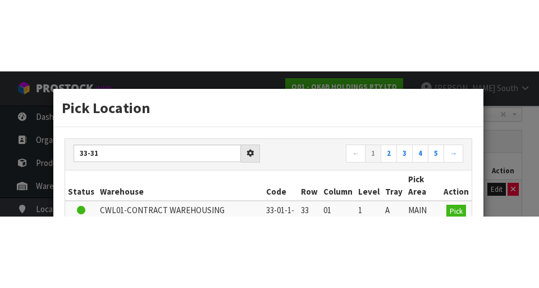
scroll to position [252, 0]
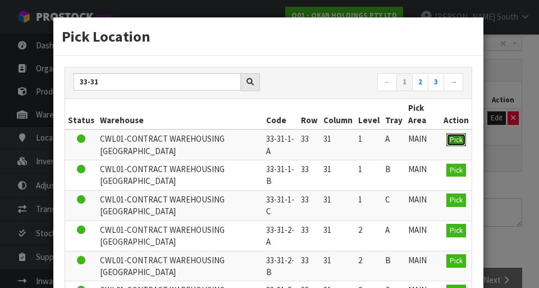
click at [454, 139] on span "Pick" at bounding box center [456, 140] width 13 height 10
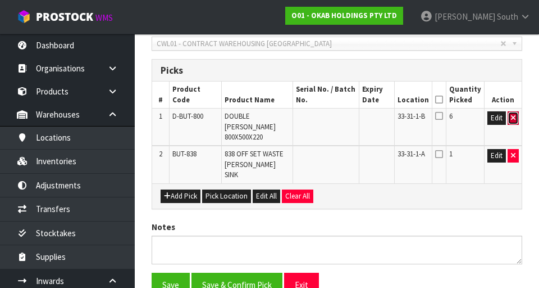
click at [512, 111] on button "button" at bounding box center [513, 117] width 11 height 13
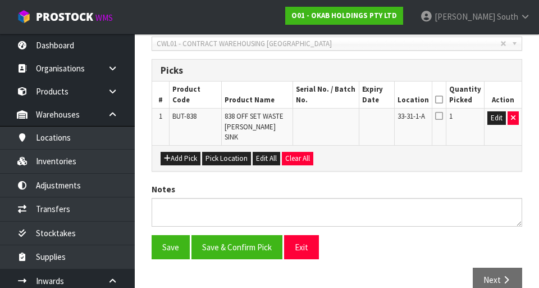
click at [440, 116] on icon at bounding box center [439, 115] width 8 height 9
click at [0, 0] on input "checkbox" at bounding box center [0, 0] width 0 height 0
click at [441, 99] on icon at bounding box center [439, 99] width 8 height 1
click at [166, 239] on button "Save" at bounding box center [171, 247] width 38 height 24
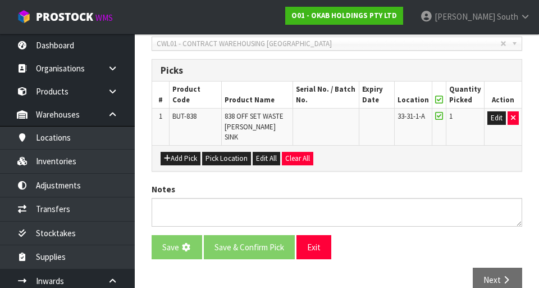
scroll to position [0, 0]
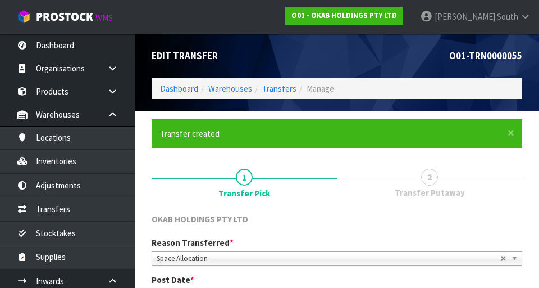
click at [406, 176] on link "2 Transfer Putaway" at bounding box center [429, 181] width 185 height 44
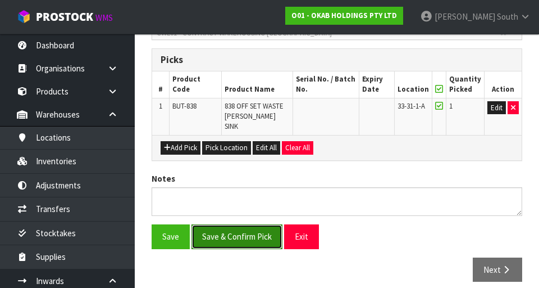
click at [236, 235] on button "Save & Confirm Pick" at bounding box center [236, 236] width 91 height 24
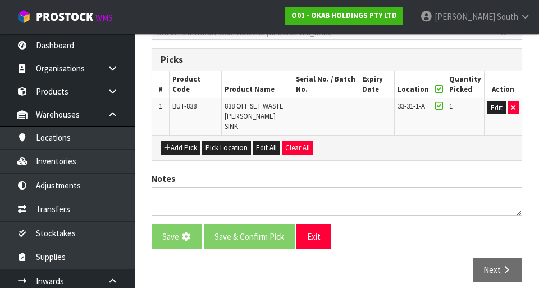
scroll to position [0, 0]
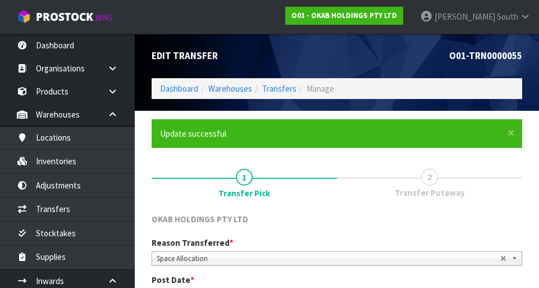
click at [445, 183] on link "2 Transfer Putaway" at bounding box center [429, 181] width 185 height 44
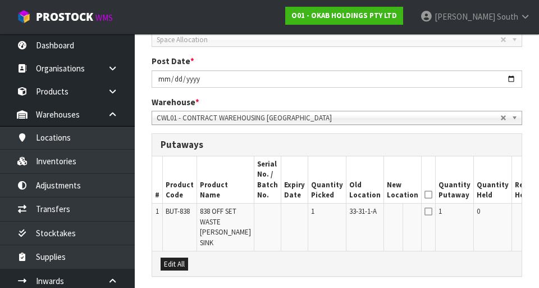
scroll to position [220, 0]
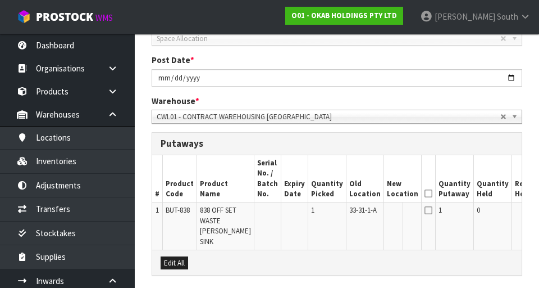
click at [387, 210] on input "text" at bounding box center [396, 212] width 18 height 14
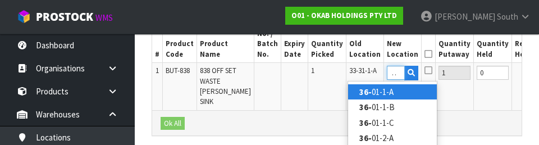
scroll to position [0, 9]
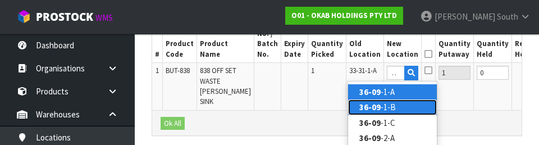
click at [407, 111] on link "36-09 -1-B" at bounding box center [392, 106] width 89 height 15
type input "36-09-1-B"
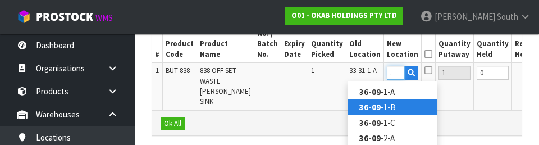
scroll to position [0, 0]
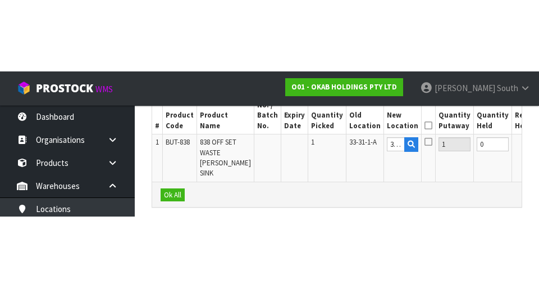
scroll to position [355, 0]
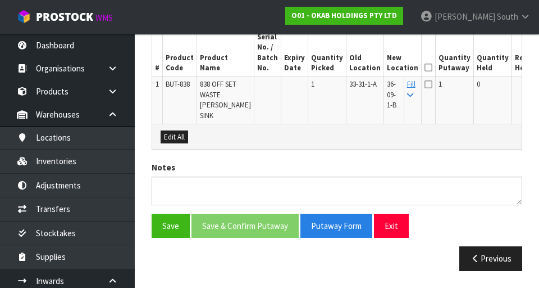
click at [425, 67] on icon at bounding box center [429, 67] width 8 height 1
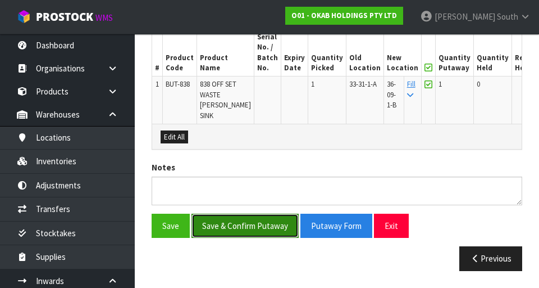
click at [265, 231] on button "Save & Confirm Putaway" at bounding box center [244, 225] width 107 height 24
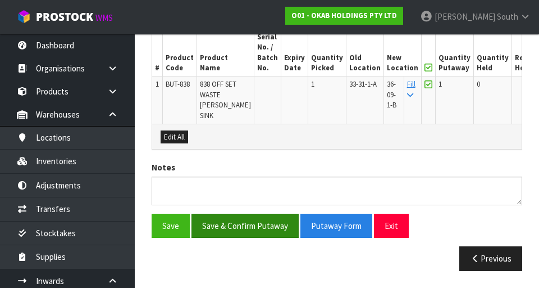
scroll to position [0, 0]
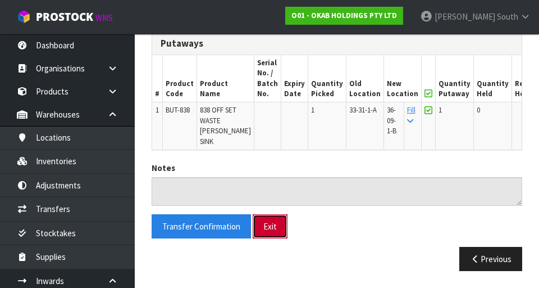
click at [271, 227] on button "Exit" at bounding box center [270, 226] width 35 height 24
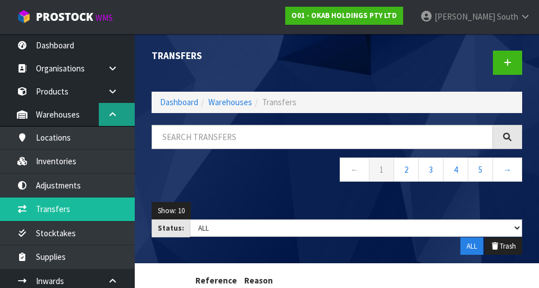
click at [115, 111] on icon at bounding box center [112, 114] width 11 height 8
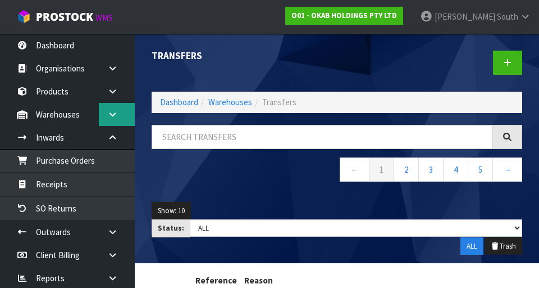
click at [108, 106] on link at bounding box center [117, 114] width 36 height 23
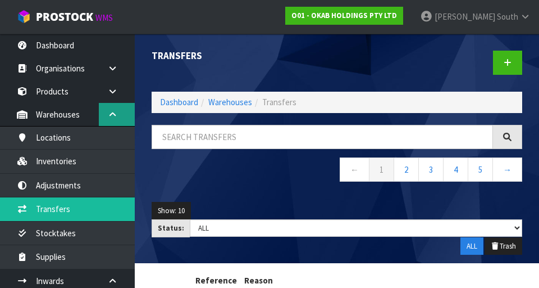
click at [104, 108] on link at bounding box center [117, 114] width 36 height 23
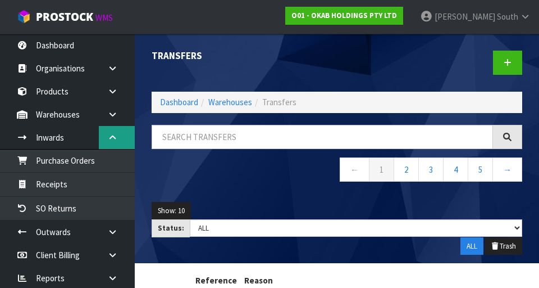
click at [108, 136] on icon at bounding box center [112, 137] width 11 height 8
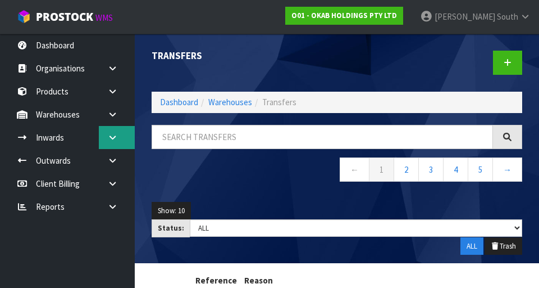
click at [111, 136] on icon at bounding box center [112, 137] width 11 height 8
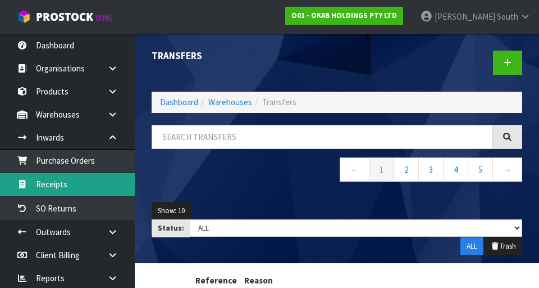
click at [33, 182] on link "Receipts" at bounding box center [67, 183] width 135 height 23
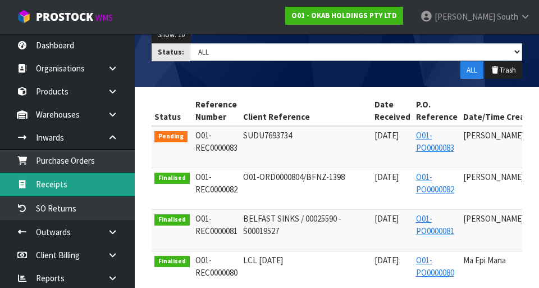
scroll to position [0, 115]
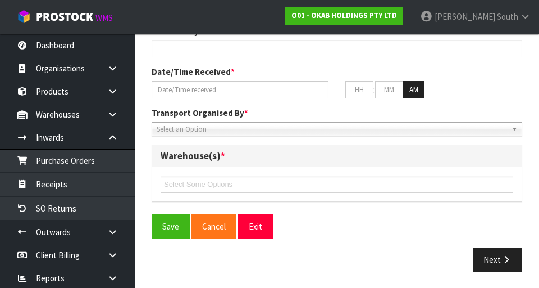
type input "SUDU7693734"
type input "[DATE]"
type input "[PERSON_NAME]"
type input "[DATE]"
type input "10"
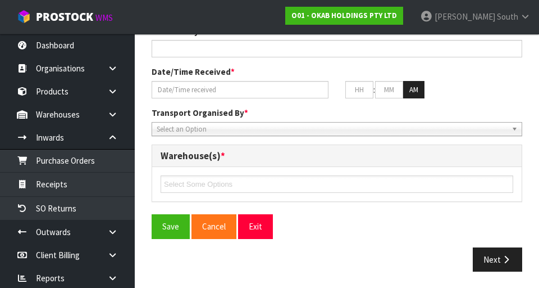
type input "02"
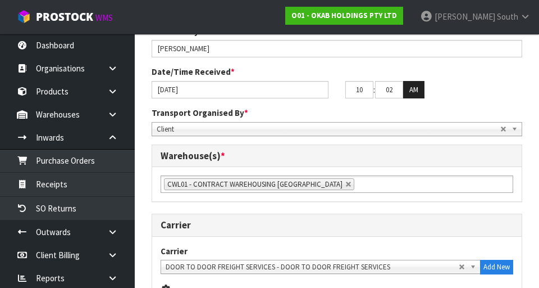
scroll to position [572, 0]
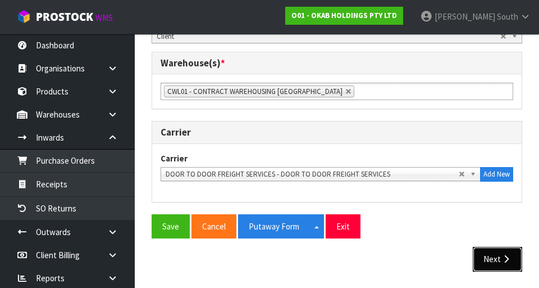
click at [490, 253] on button "Next" at bounding box center [497, 259] width 49 height 24
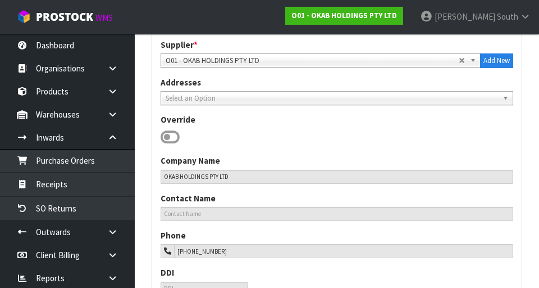
scroll to position [730, 0]
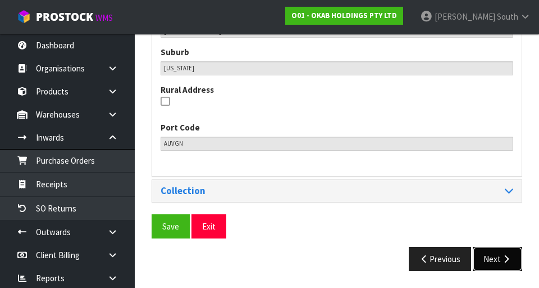
click at [498, 253] on button "Next" at bounding box center [497, 259] width 49 height 24
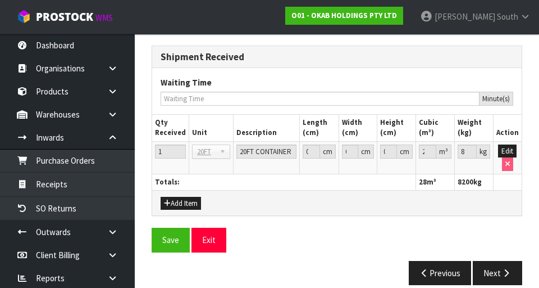
scroll to position [1263, 0]
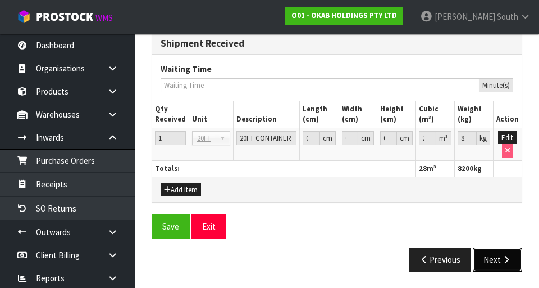
click at [496, 247] on button "Next" at bounding box center [497, 259] width 49 height 24
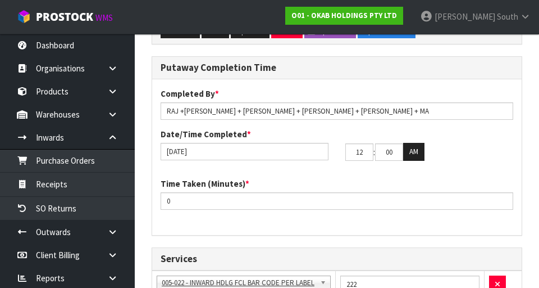
scroll to position [0, 209]
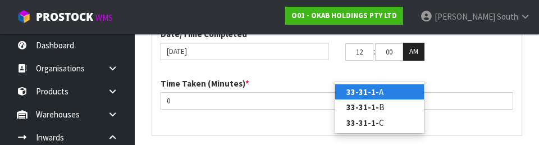
scroll to position [0, 0]
type input "33-23"
click at [408, 89] on link "33-23 -1-A" at bounding box center [379, 91] width 89 height 15
type input "86"
type input "33-23-1-A"
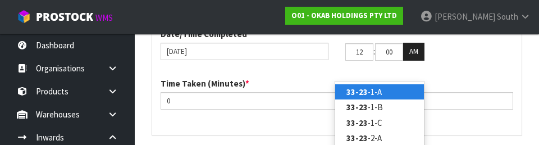
type input "1"
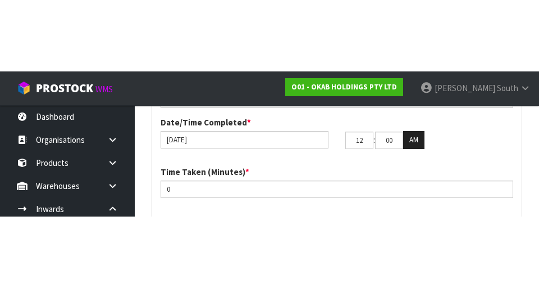
scroll to position [1115, 0]
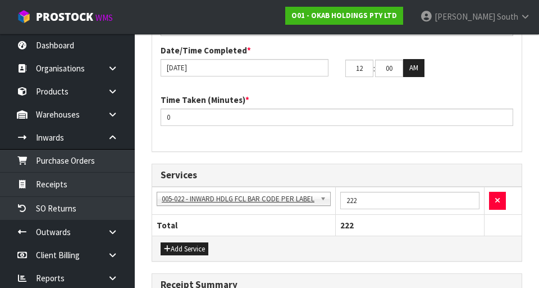
click at [0, 0] on input "checkbox" at bounding box center [0, 0] width 0 height 0
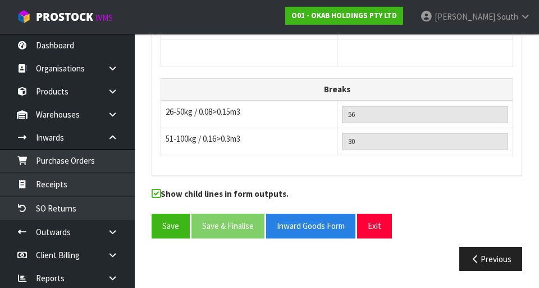
scroll to position [2103, 0]
click at [167, 225] on button "Save" at bounding box center [171, 225] width 38 height 24
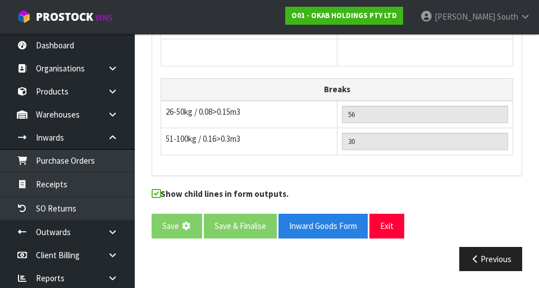
scroll to position [0, 0]
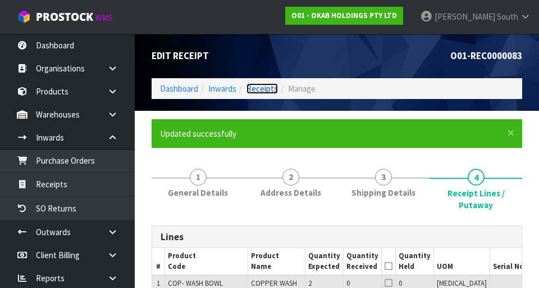
click at [248, 92] on link "Receipts" at bounding box center [262, 88] width 31 height 11
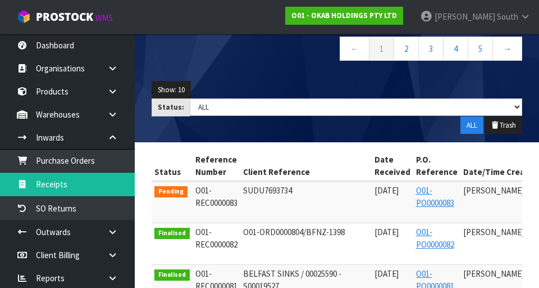
scroll to position [0, 115]
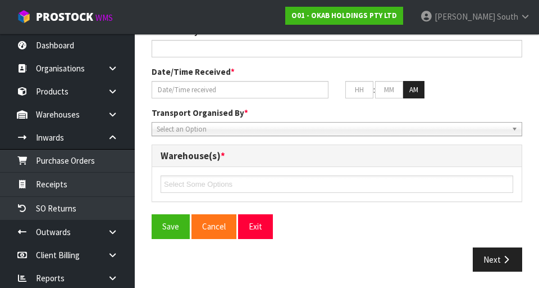
type input "SUDU7693734"
type input "[DATE]"
type input "[PERSON_NAME]"
type input "[DATE]"
type input "10"
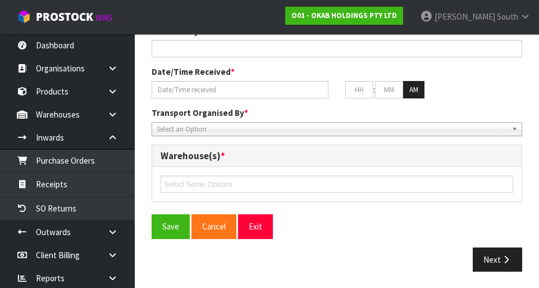
type input "02"
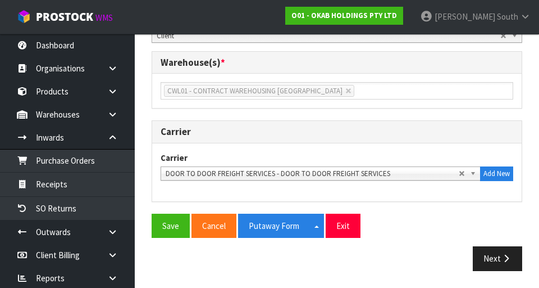
scroll to position [572, 0]
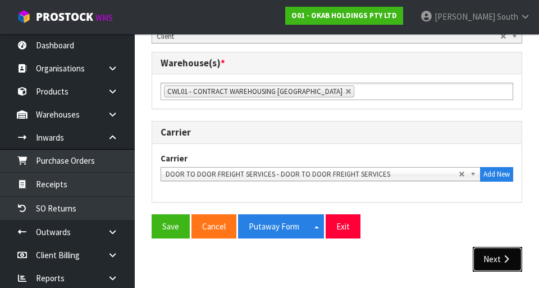
click at [500, 269] on button "Next" at bounding box center [497, 259] width 49 height 24
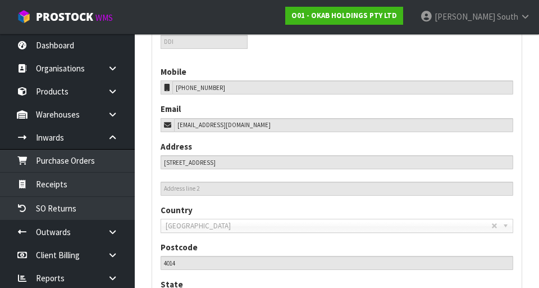
scroll to position [730, 0]
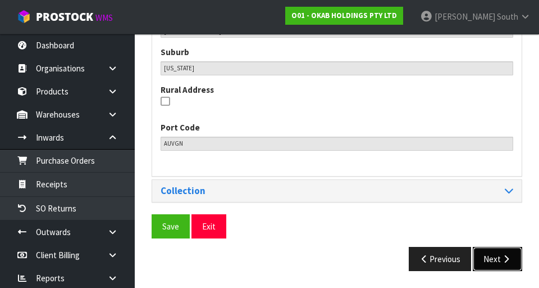
click at [491, 258] on button "Next" at bounding box center [497, 259] width 49 height 24
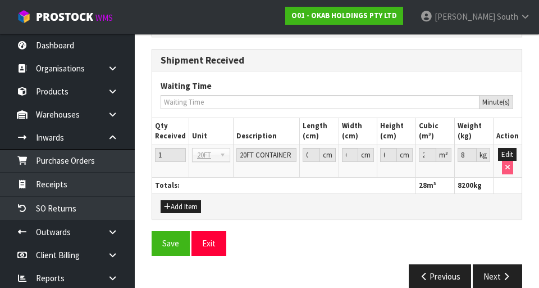
scroll to position [1263, 0]
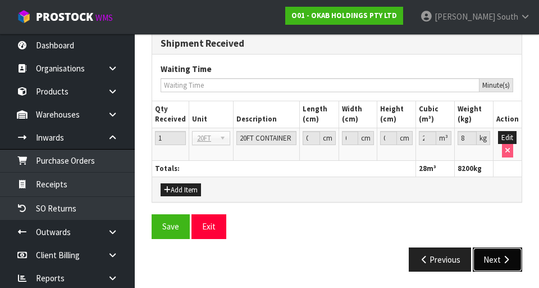
click at [491, 259] on button "Next" at bounding box center [497, 259] width 49 height 24
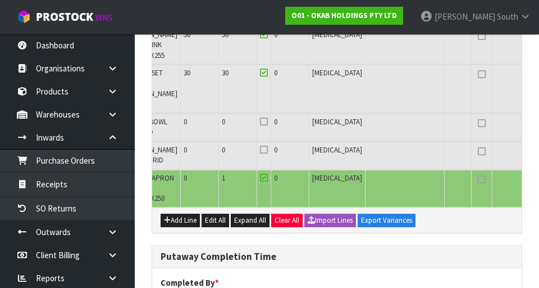
scroll to position [0, 209]
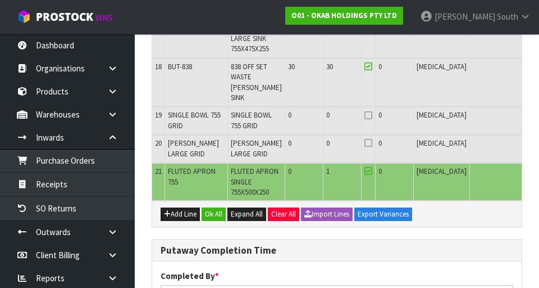
scroll to position [0, 0]
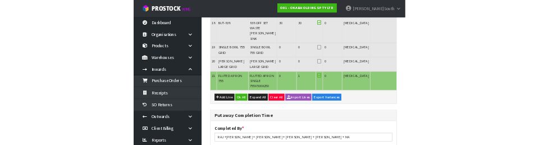
scroll to position [859, 0]
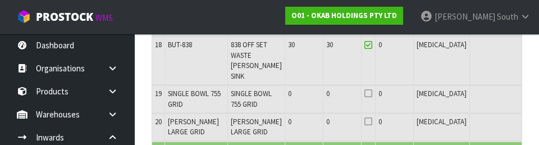
type input "0"
type input "5"
type input "90"
type input "91"
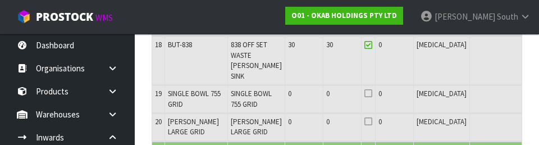
type input "12.981695"
type input "4091.75"
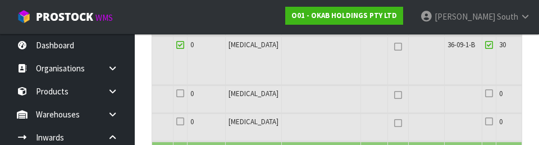
scroll to position [0, 192]
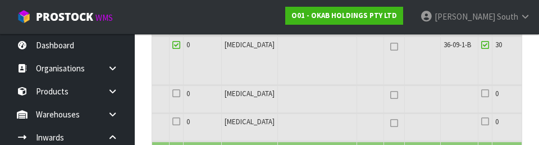
type input "5"
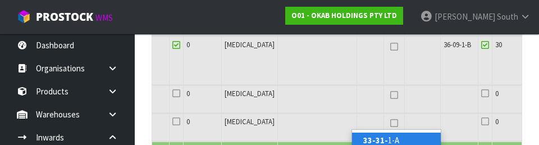
scroll to position [0, 1]
type input "33-31-1"
click at [391, 138] on link "33-31-1 -A" at bounding box center [396, 140] width 89 height 15
type input "91"
type input "33-31-1-A"
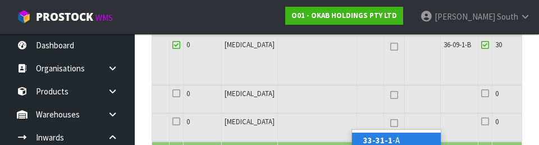
type input "5"
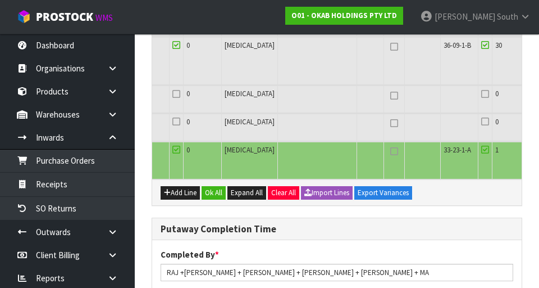
scroll to position [0, 0]
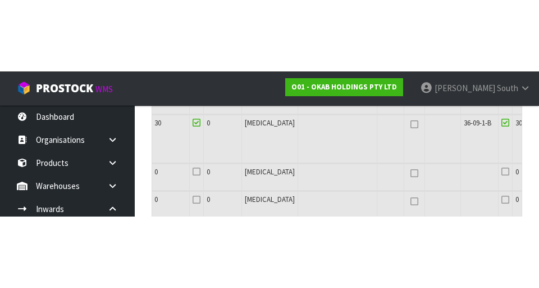
scroll to position [864, 0]
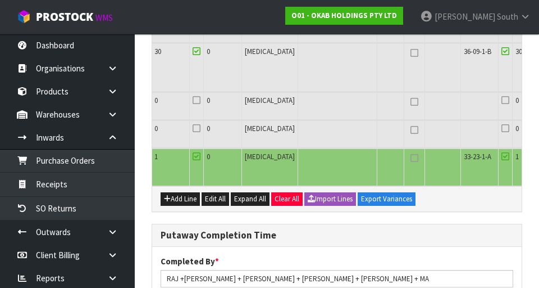
click at [0, 0] on input "checkbox" at bounding box center [0, 0] width 0 height 0
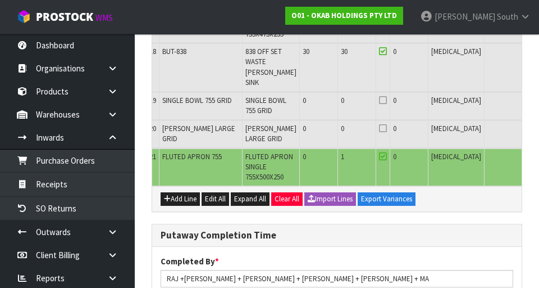
scroll to position [0, 0]
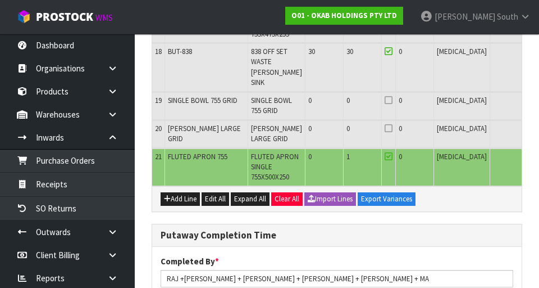
click at [0, 0] on input "checkbox" at bounding box center [0, 0] width 0 height 0
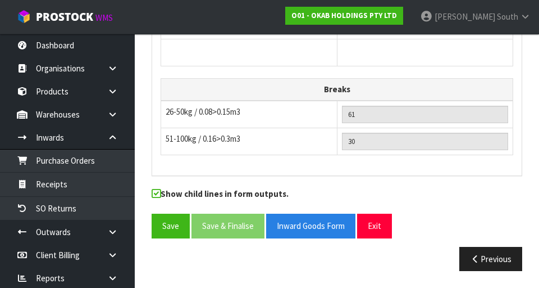
scroll to position [2103, 0]
click at [168, 229] on button "Save" at bounding box center [171, 225] width 38 height 24
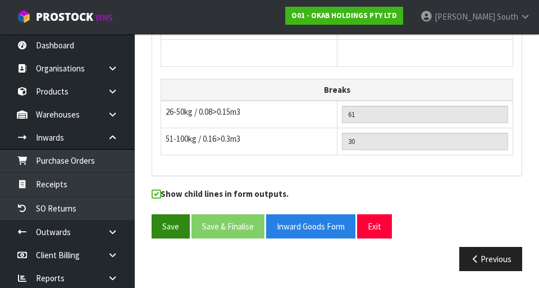
scroll to position [0, 0]
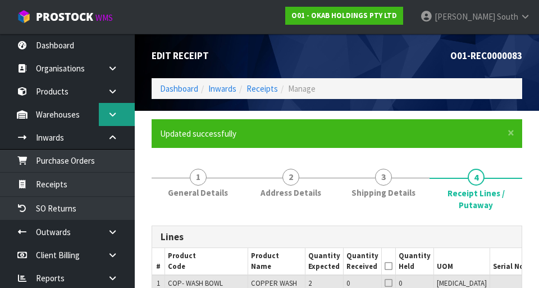
click at [118, 108] on link at bounding box center [117, 114] width 36 height 23
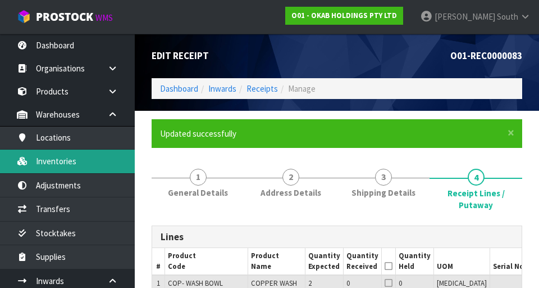
click at [96, 163] on link "Inventories" at bounding box center [67, 160] width 135 height 23
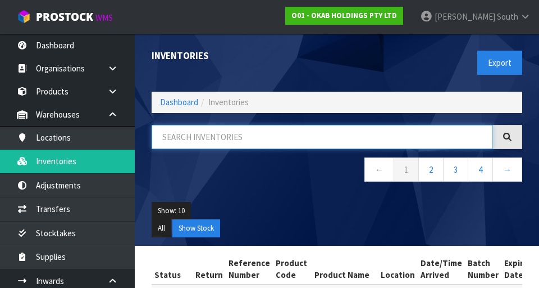
click at [312, 142] on input "text" at bounding box center [322, 137] width 341 height 24
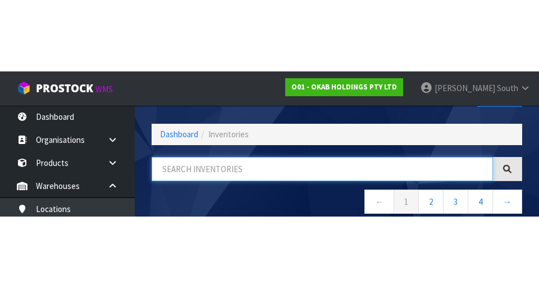
scroll to position [64, 0]
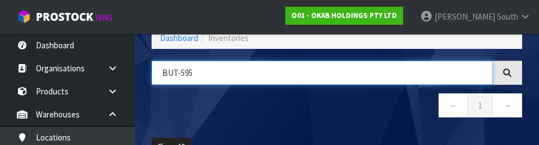
type input "BUT-595"
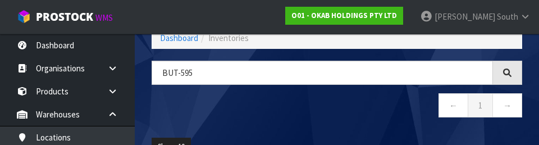
click at [248, 124] on div "BUT-595 ← 1 →" at bounding box center [336, 95] width 387 height 69
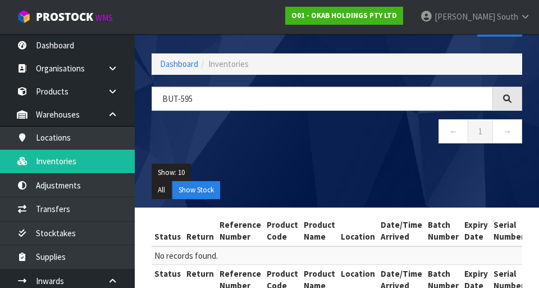
scroll to position [0, 0]
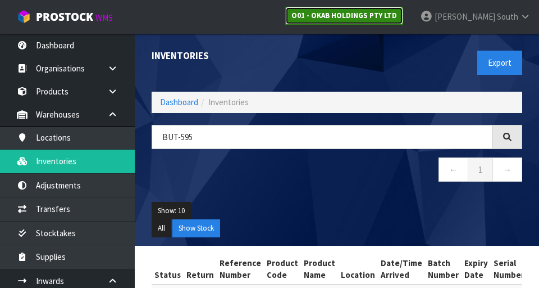
click at [397, 17] on strong "O01 - OKAB HOLDINGS PTY LTD" at bounding box center [344, 16] width 106 height 10
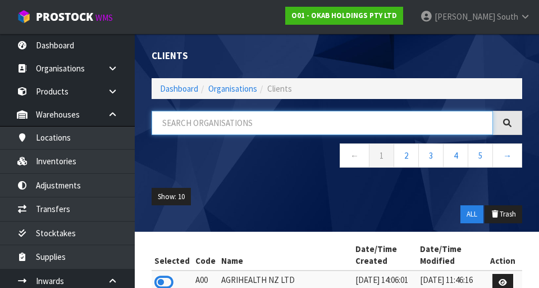
click at [184, 122] on input "text" at bounding box center [322, 123] width 341 height 24
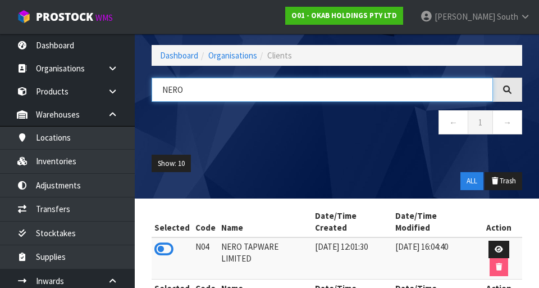
scroll to position [32, 0]
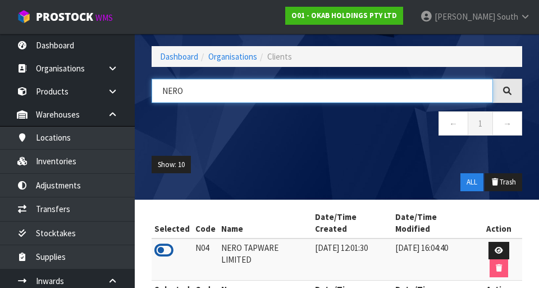
type input "NERO"
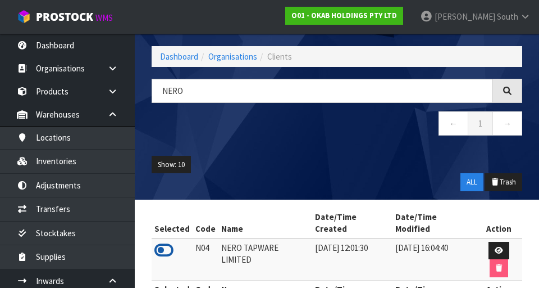
click at [163, 241] on icon at bounding box center [163, 249] width 19 height 17
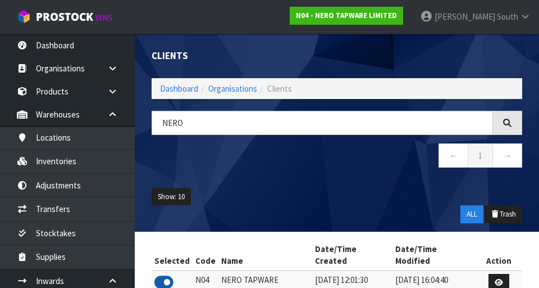
scroll to position [33, 0]
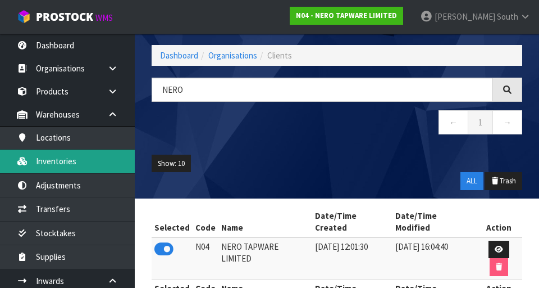
click at [44, 162] on link "Inventories" at bounding box center [67, 160] width 135 height 23
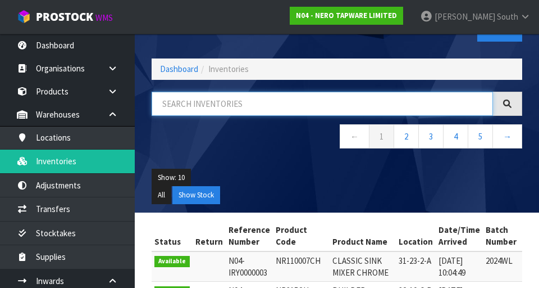
click at [183, 107] on input "text" at bounding box center [322, 104] width 341 height 24
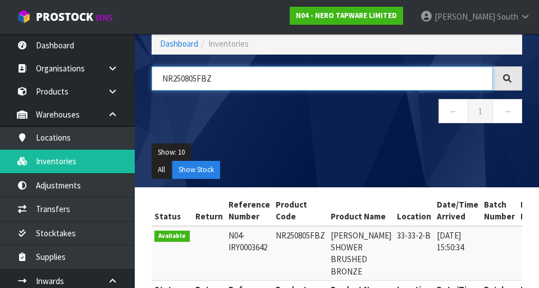
scroll to position [113, 0]
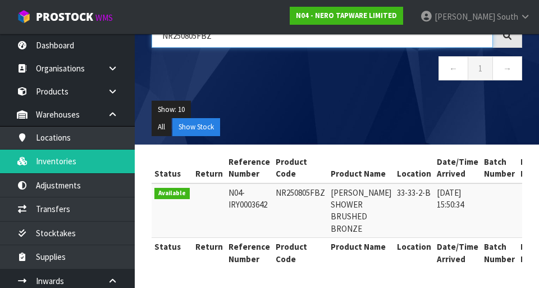
type input "NR250805FBZ"
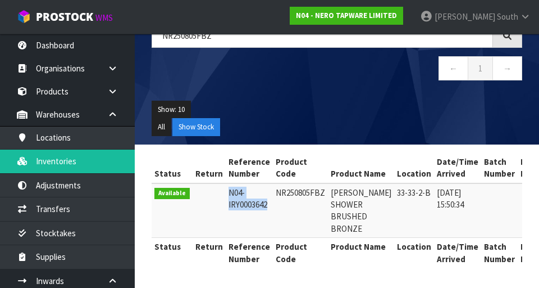
click at [302, 227] on td "NR250805FBZ" at bounding box center [300, 210] width 55 height 54
click at [315, 217] on td "NR250805FBZ" at bounding box center [300, 210] width 55 height 54
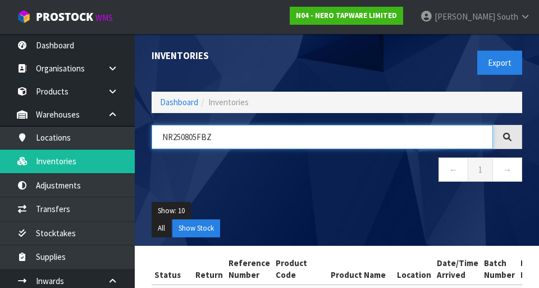
click at [384, 137] on input "NR250805FBZ" at bounding box center [322, 137] width 341 height 24
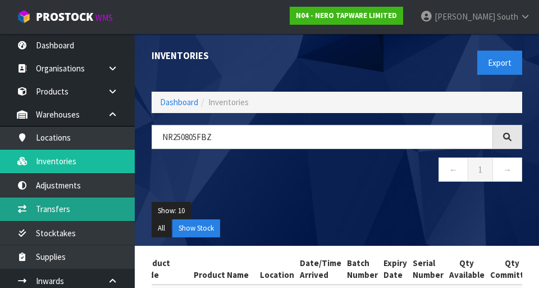
click at [43, 211] on link "Transfers" at bounding box center [67, 208] width 135 height 23
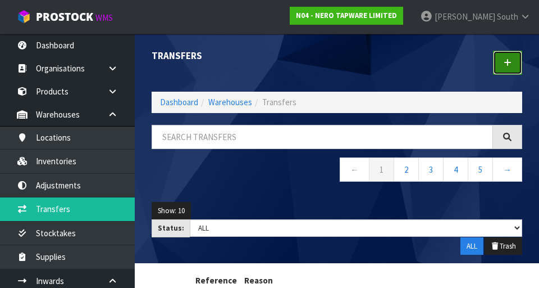
click at [508, 65] on icon at bounding box center [508, 62] width 8 height 8
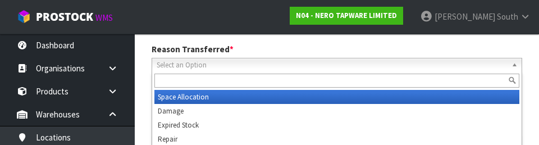
scroll to position [155, 0]
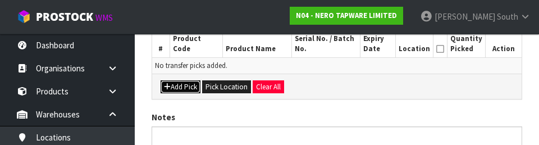
click at [166, 90] on button "Add Pick" at bounding box center [181, 86] width 40 height 13
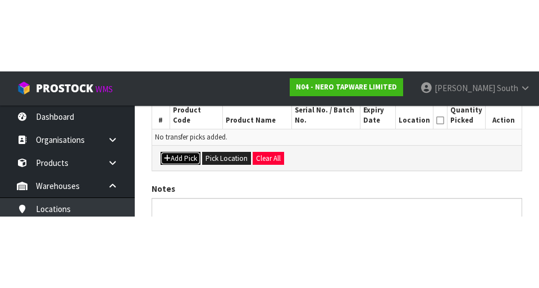
scroll to position [256, 0]
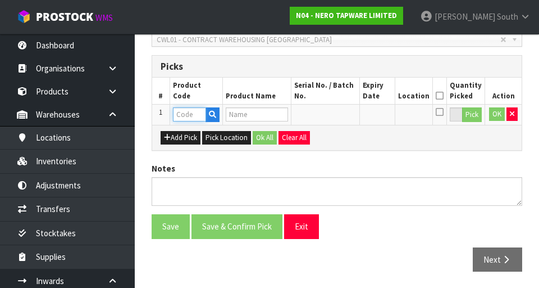
click at [180, 116] on input "text" at bounding box center [189, 114] width 33 height 14
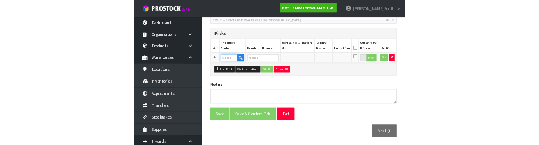
scroll to position [251, 0]
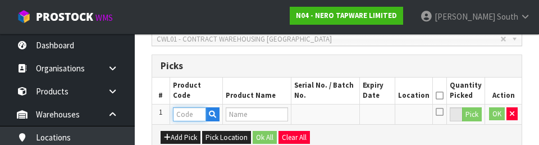
type input "NR250805FBZ"
type input "[PERSON_NAME] SHOWER BRUSHED BRONZE"
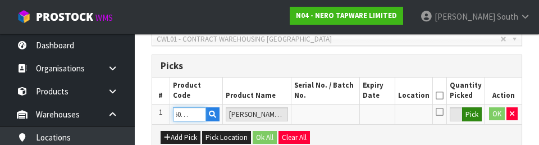
type input "NR250805FBZ"
click at [470, 117] on button "Pick" at bounding box center [472, 114] width 20 height 15
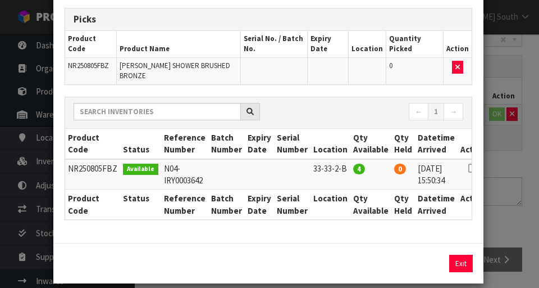
scroll to position [72, 0]
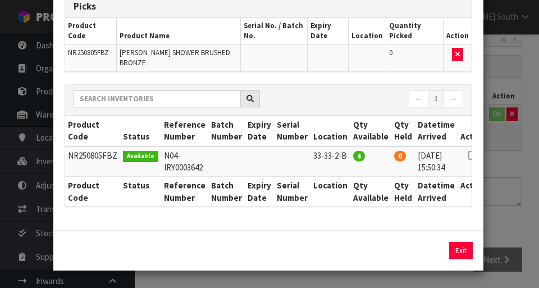
click at [468, 155] on icon at bounding box center [472, 155] width 9 height 1
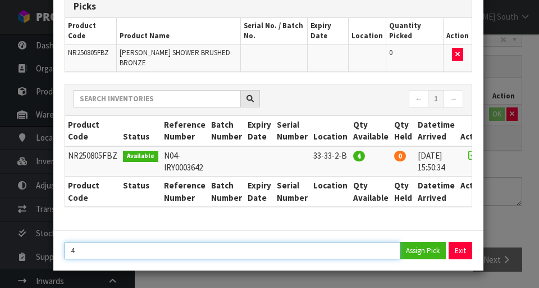
click at [105, 247] on input "4" at bounding box center [233, 249] width 336 height 17
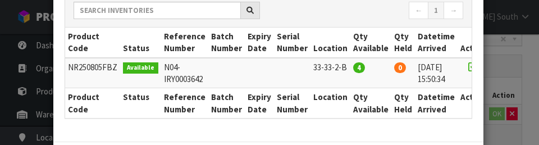
scroll to position [215, 0]
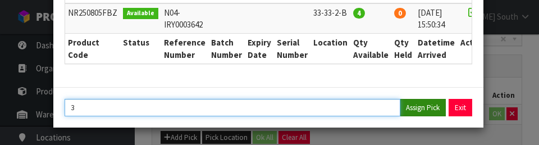
type input "3"
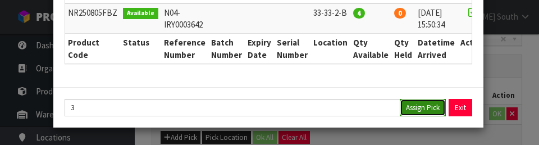
click at [428, 108] on button "Assign Pick" at bounding box center [423, 107] width 46 height 17
type input "3"
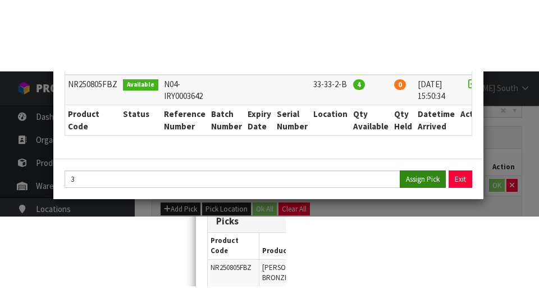
scroll to position [72, 0]
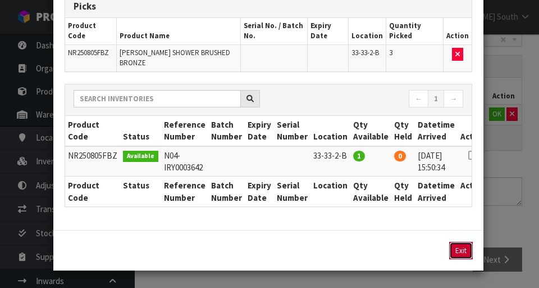
click at [458, 252] on button "Exit" at bounding box center [461, 249] width 24 height 17
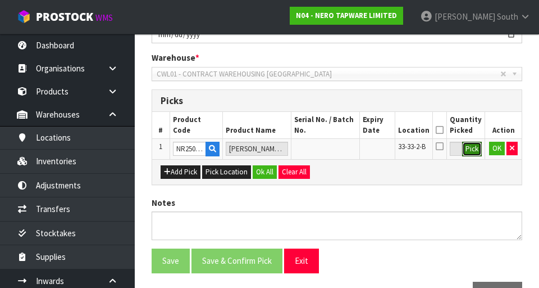
scroll to position [222, 0]
click at [274, 171] on button "Ok All" at bounding box center [265, 171] width 24 height 13
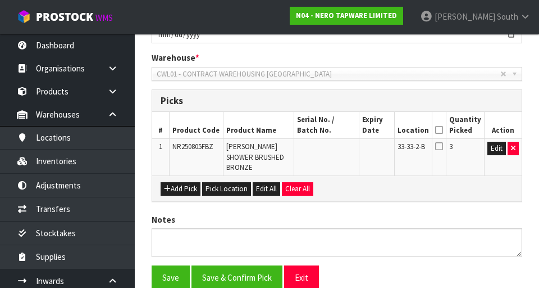
scroll to position [273, 0]
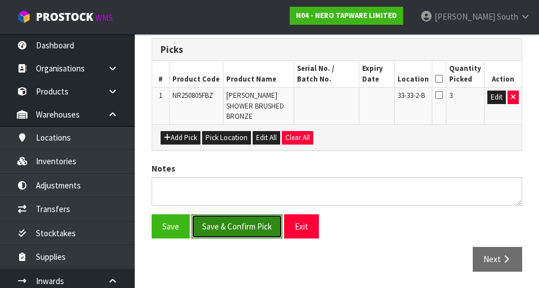
click at [203, 225] on button "Save & Confirm Pick" at bounding box center [236, 226] width 91 height 24
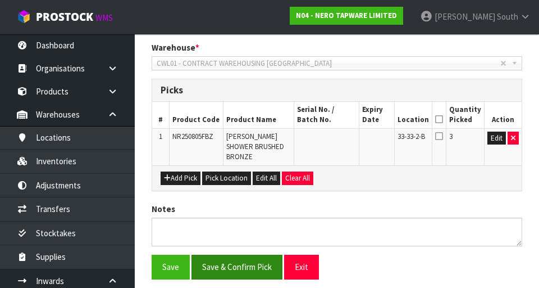
scroll to position [0, 0]
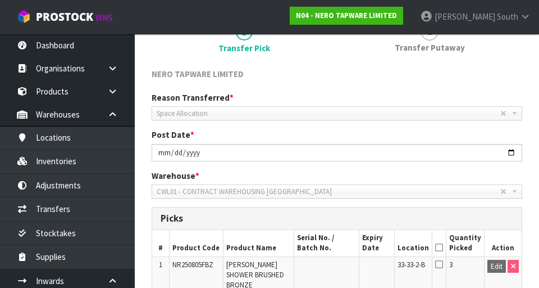
scroll to position [289, 0]
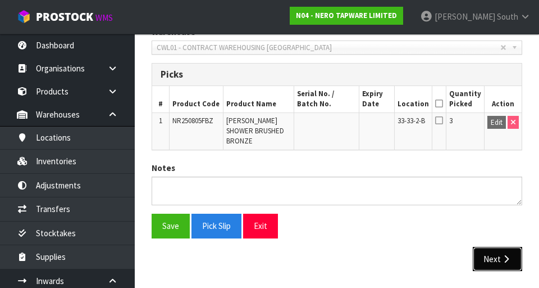
click at [509, 262] on icon "button" at bounding box center [506, 258] width 11 height 8
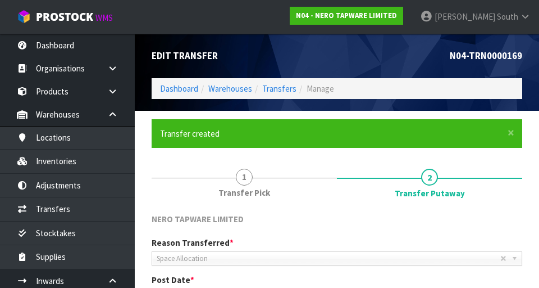
scroll to position [313, 0]
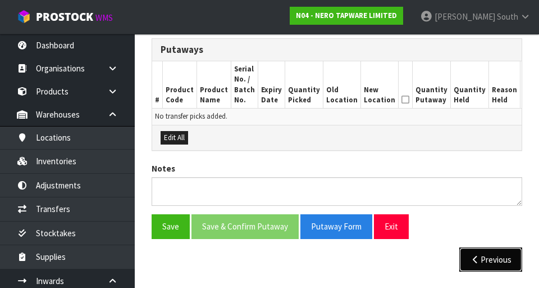
click at [495, 258] on button "Previous" at bounding box center [490, 259] width 63 height 24
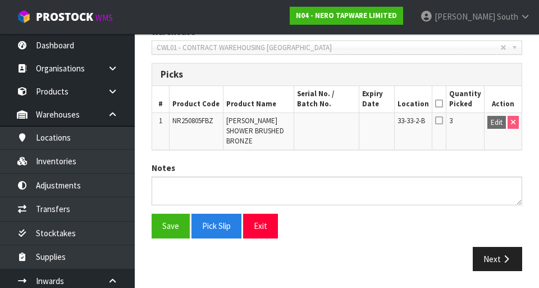
scroll to position [289, 0]
click at [441, 104] on icon at bounding box center [439, 103] width 8 height 1
click at [165, 227] on button "Save" at bounding box center [171, 225] width 38 height 24
click at [504, 257] on icon "button" at bounding box center [506, 258] width 11 height 8
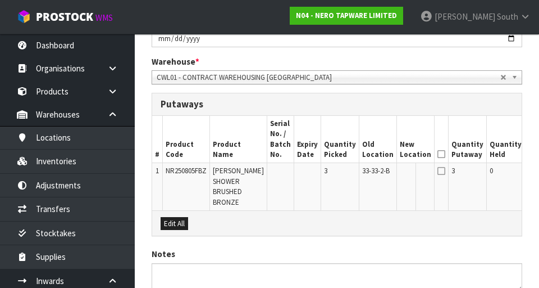
scroll to position [258, 0]
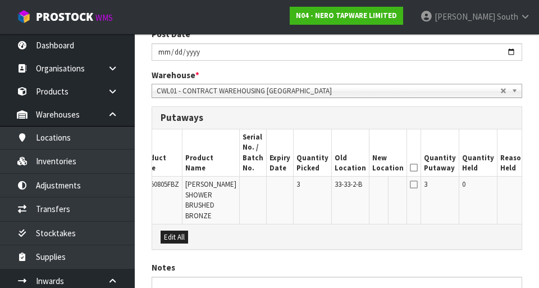
click at [532, 186] on button "Edit" at bounding box center [541, 185] width 19 height 13
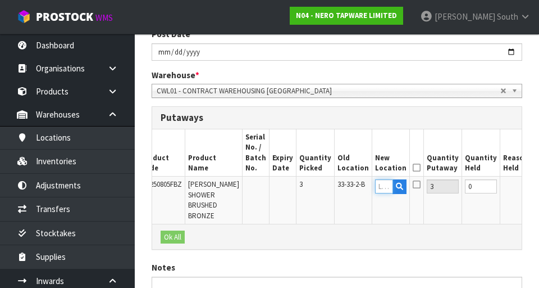
click at [375, 188] on input "text" at bounding box center [384, 186] width 18 height 14
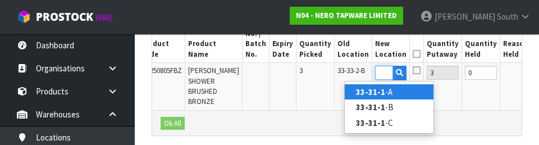
scroll to position [0, 17]
click at [399, 93] on link "33-31-1- A" at bounding box center [389, 91] width 89 height 15
type input "33-31-1-A"
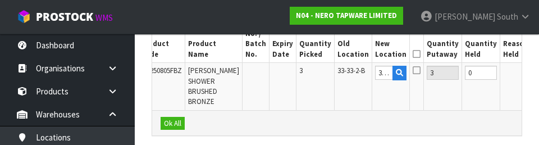
click at [535, 79] on button "OK" at bounding box center [543, 72] width 16 height 13
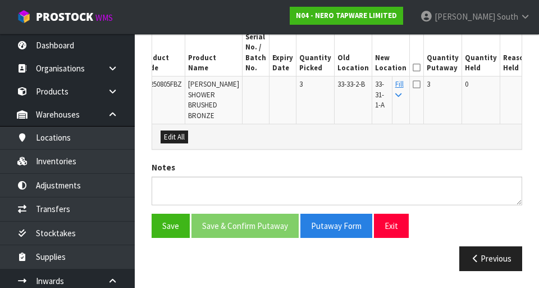
click at [413, 67] on icon at bounding box center [417, 67] width 8 height 1
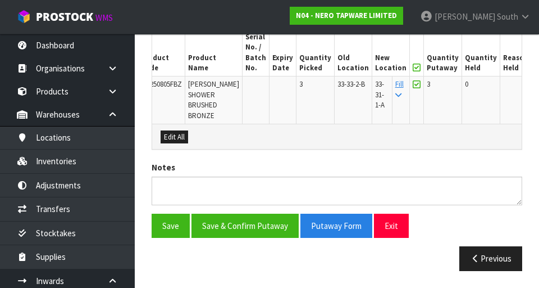
click at [535, 79] on button "Edit" at bounding box center [544, 85] width 19 height 13
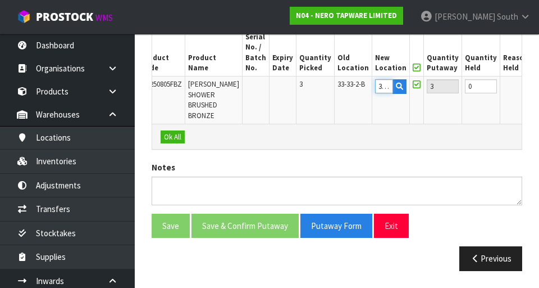
click at [375, 80] on input "33-31-1-A" at bounding box center [384, 86] width 18 height 14
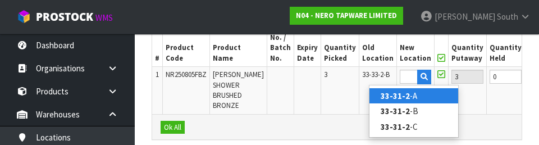
click at [429, 95] on link "33-31-2 -A" at bounding box center [414, 95] width 89 height 15
type input "33-31-2-A"
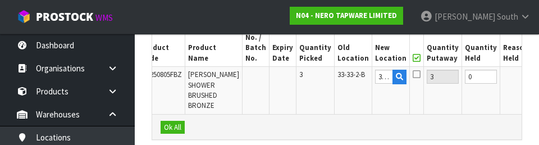
click at [535, 79] on button "OK" at bounding box center [543, 76] width 16 height 13
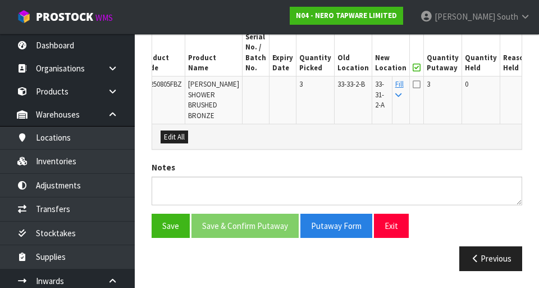
click at [413, 80] on icon at bounding box center [417, 84] width 8 height 9
click at [0, 0] on input "checkbox" at bounding box center [0, 0] width 0 height 0
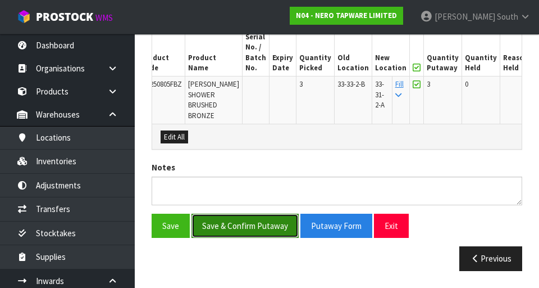
click at [281, 235] on button "Save & Confirm Putaway" at bounding box center [244, 225] width 107 height 24
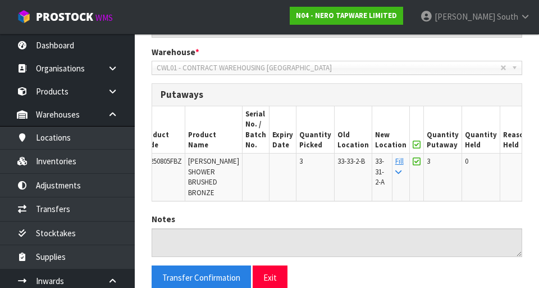
scroll to position [0, 0]
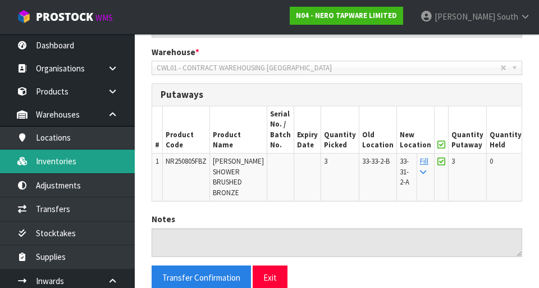
click at [40, 167] on link "Inventories" at bounding box center [67, 160] width 135 height 23
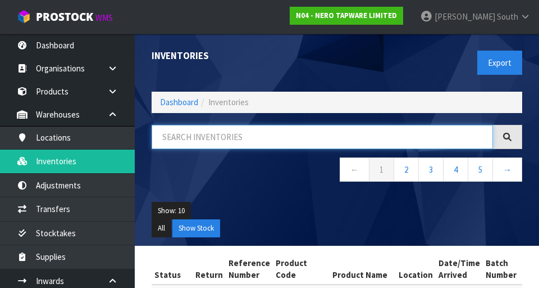
click at [417, 134] on input "text" at bounding box center [322, 137] width 341 height 24
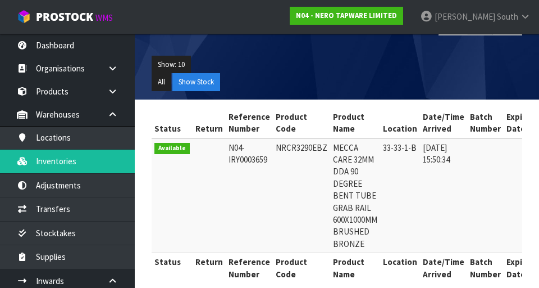
type input "NRCR3290EBZ"
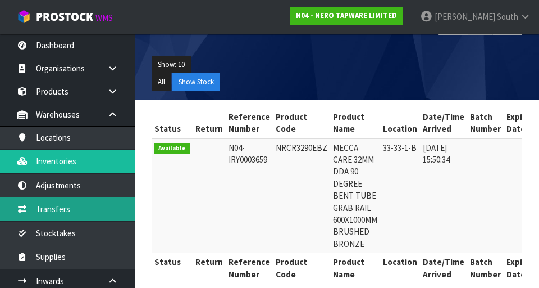
click at [47, 208] on link "Transfers" at bounding box center [67, 208] width 135 height 23
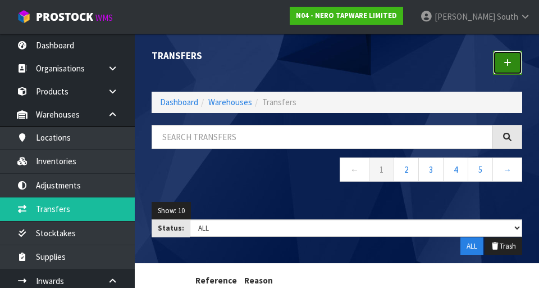
click at [514, 65] on link at bounding box center [507, 63] width 29 height 24
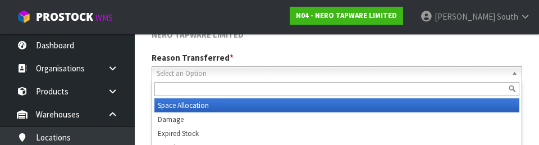
scroll to position [155, 0]
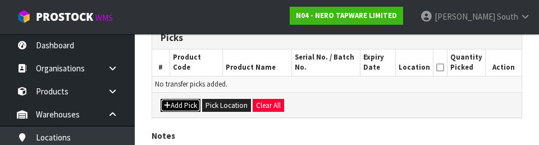
click at [168, 110] on button "Add Pick" at bounding box center [181, 105] width 40 height 13
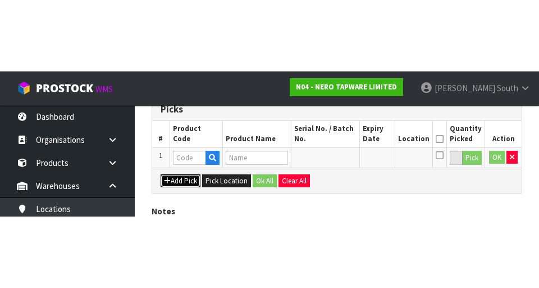
scroll to position [256, 0]
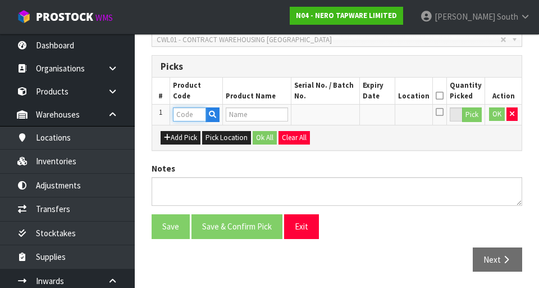
click at [183, 116] on input "text" at bounding box center [189, 114] width 33 height 14
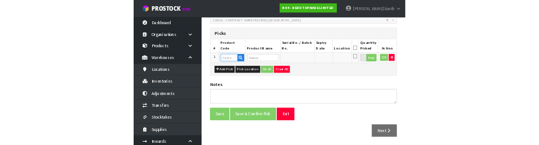
scroll to position [251, 0]
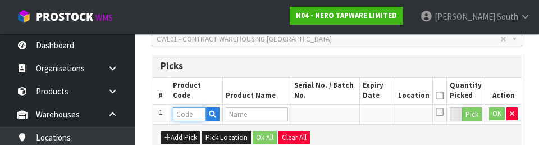
type input "NRCR3290EBZ"
type input "MECCA CARE 32MM DDA 90 DEGREE BENT TUBE GRAB RAIL 600X1000MM BRUSHED BRONZE"
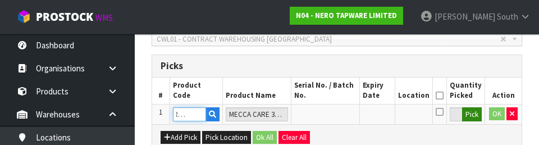
type input "NRCR3290EBZ"
click at [472, 114] on button "Pick" at bounding box center [472, 114] width 20 height 15
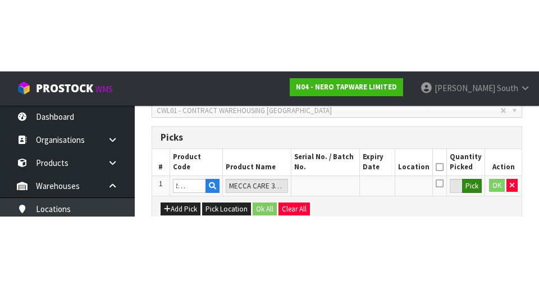
scroll to position [256, 0]
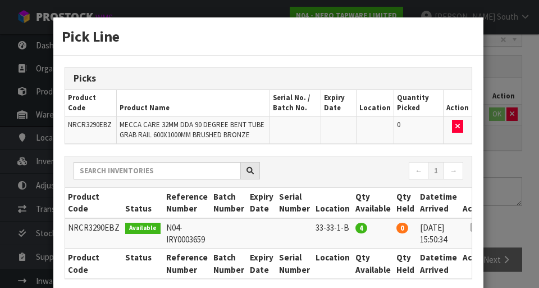
click at [471, 227] on icon at bounding box center [475, 227] width 9 height 1
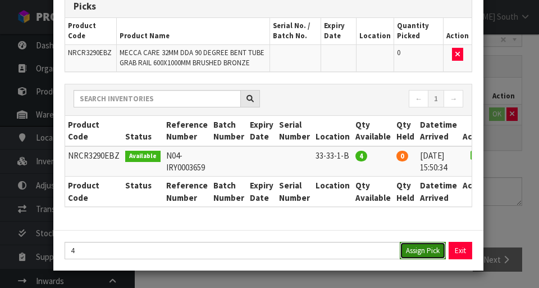
click at [425, 250] on button "Assign Pick" at bounding box center [423, 249] width 46 height 17
type input "4"
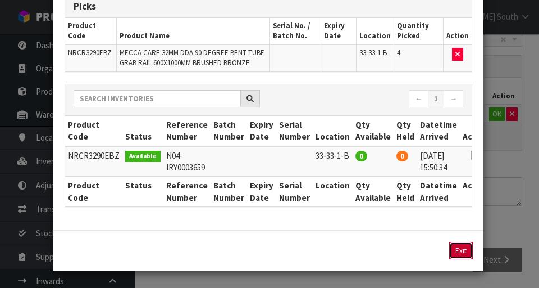
click at [463, 253] on button "Exit" at bounding box center [461, 249] width 24 height 17
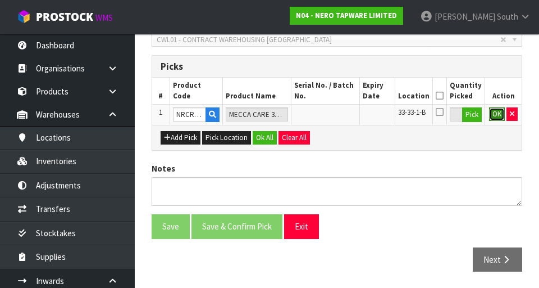
click at [497, 117] on button "OK" at bounding box center [497, 113] width 16 height 13
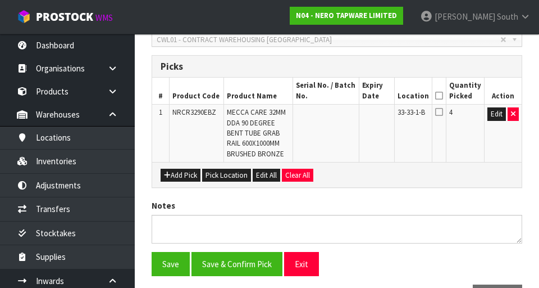
click at [442, 95] on icon at bounding box center [439, 95] width 8 height 1
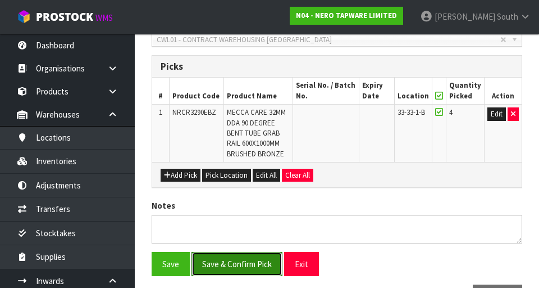
click at [213, 258] on button "Save & Confirm Pick" at bounding box center [236, 264] width 91 height 24
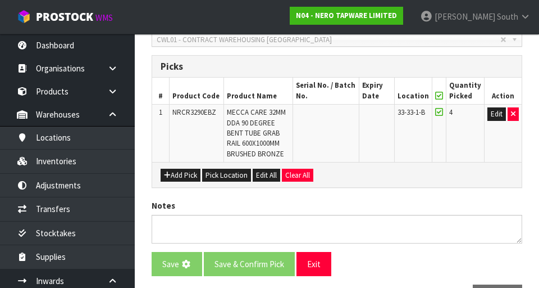
scroll to position [0, 0]
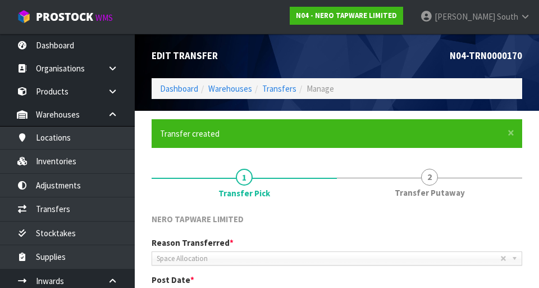
scroll to position [309, 0]
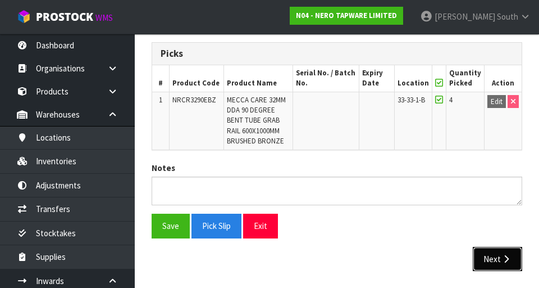
click at [504, 261] on icon "button" at bounding box center [506, 258] width 11 height 8
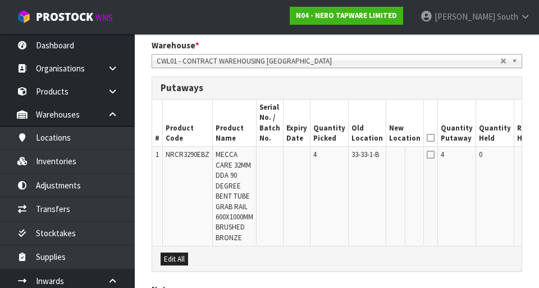
scroll to position [275, 0]
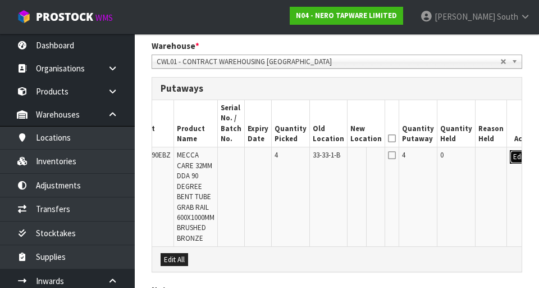
click at [510, 157] on button "Edit" at bounding box center [519, 156] width 19 height 13
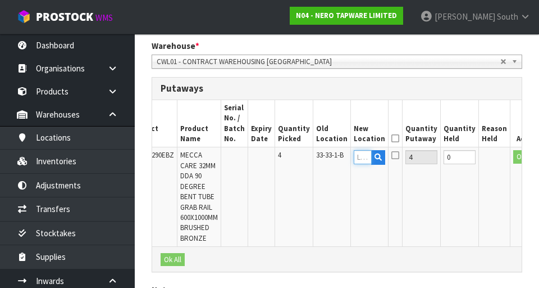
click at [354, 157] on input "text" at bounding box center [363, 157] width 18 height 14
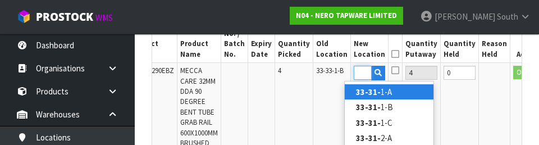
scroll to position [0, 15]
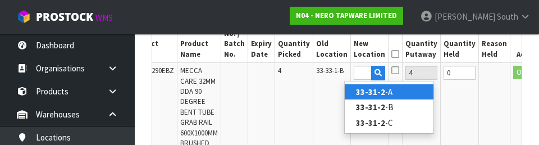
click at [412, 93] on link "33-31-2 -A" at bounding box center [389, 91] width 89 height 15
type input "33-31-2-A"
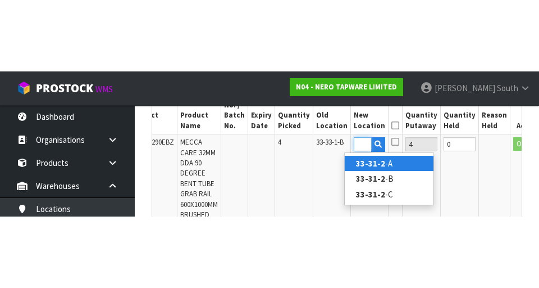
scroll to position [0, 0]
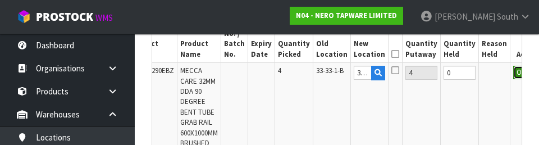
click at [513, 73] on button "OK" at bounding box center [521, 72] width 16 height 13
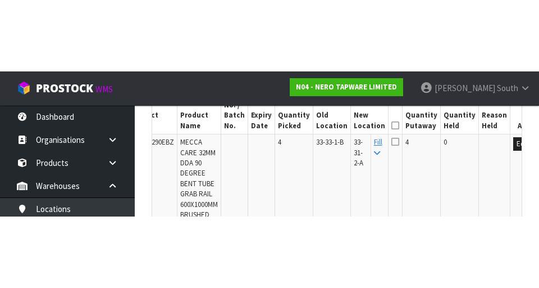
scroll to position [359, 0]
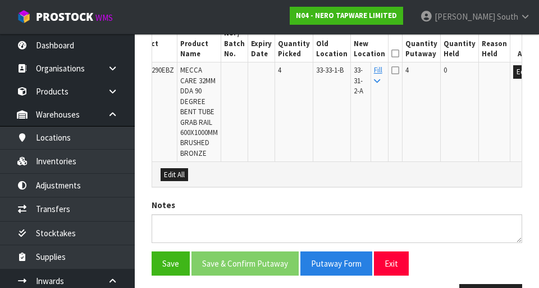
click at [391, 54] on icon at bounding box center [395, 53] width 8 height 1
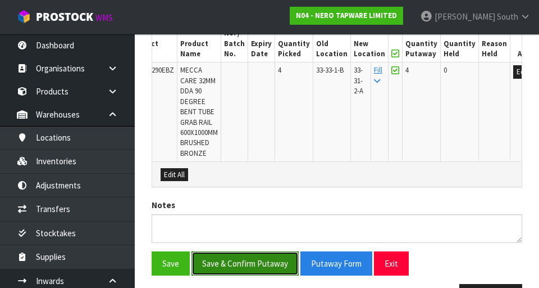
click at [208, 252] on button "Save & Confirm Putaway" at bounding box center [244, 263] width 107 height 24
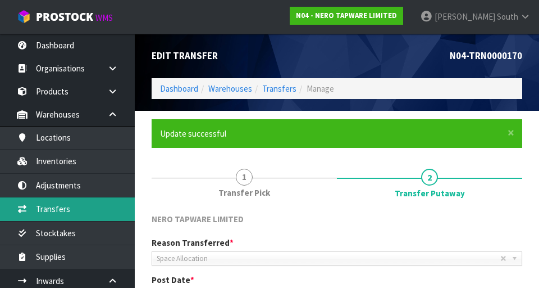
click at [47, 211] on link "Transfers" at bounding box center [67, 208] width 135 height 23
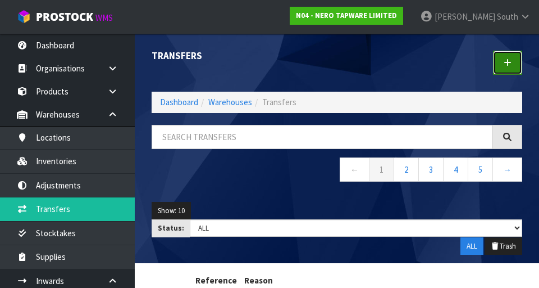
click at [512, 65] on link at bounding box center [507, 63] width 29 height 24
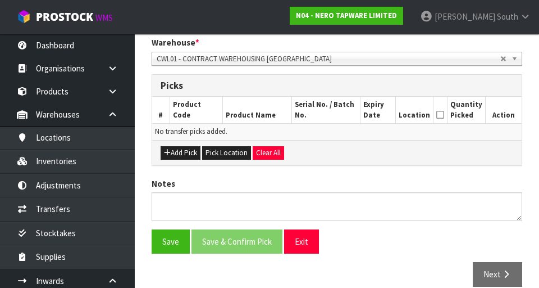
scroll to position [252, 0]
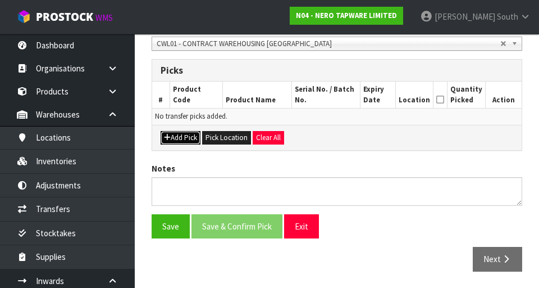
click at [173, 131] on button "Add Pick" at bounding box center [181, 137] width 40 height 13
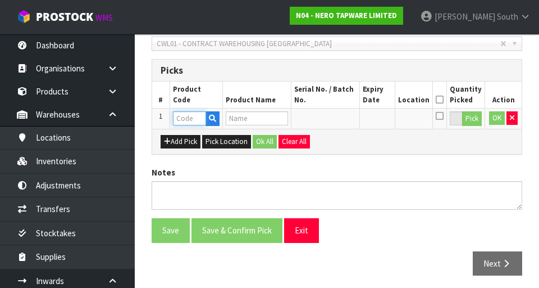
click at [180, 120] on input "text" at bounding box center [189, 118] width 33 height 14
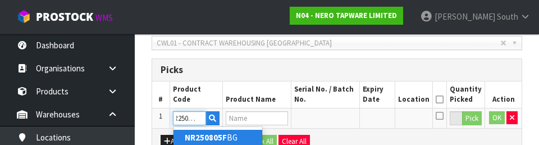
scroll to position [0, 11]
type input "NR250805FGM"
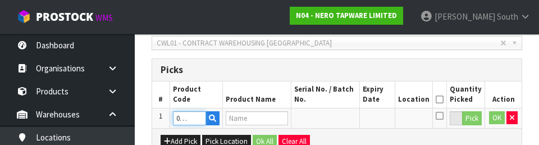
type input "[PERSON_NAME] SHOWER GUN METAL"
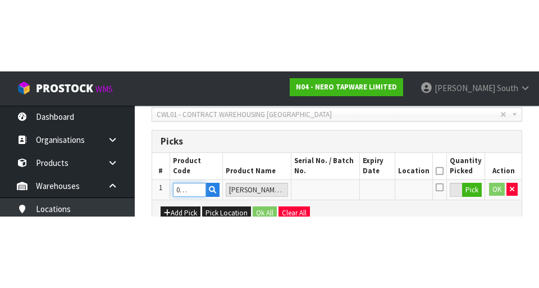
scroll to position [252, 0]
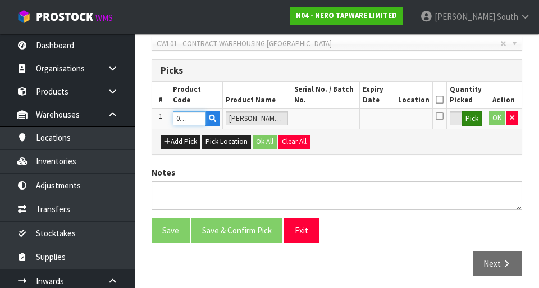
type input "NR250805FGM"
click at [475, 123] on button "Pick" at bounding box center [472, 118] width 20 height 15
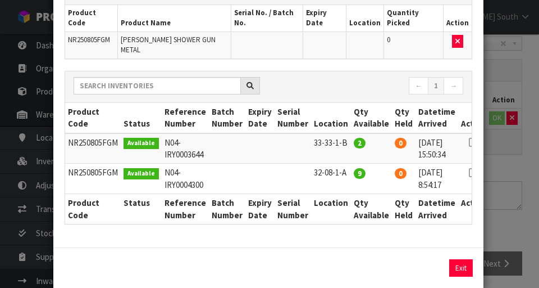
scroll to position [0, 10]
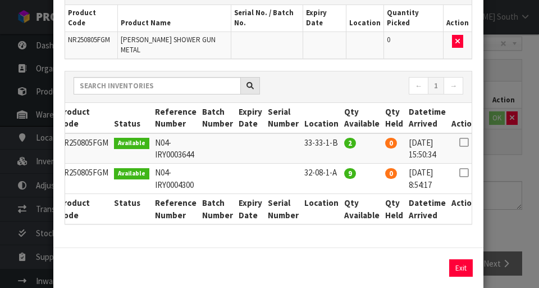
click at [461, 142] on icon at bounding box center [463, 142] width 9 height 1
click at [428, 259] on button "Assign Pick" at bounding box center [423, 267] width 46 height 17
type input "2"
click at [465, 259] on button "Exit" at bounding box center [461, 267] width 24 height 17
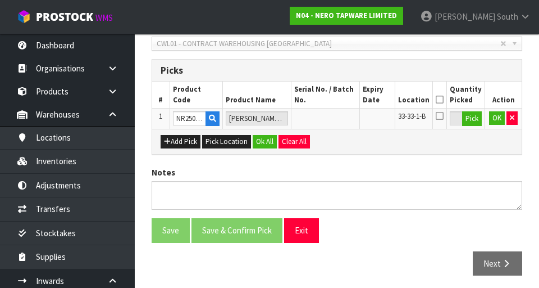
click at [443, 99] on icon at bounding box center [440, 99] width 8 height 1
click at [263, 138] on button "Ok All" at bounding box center [265, 141] width 24 height 13
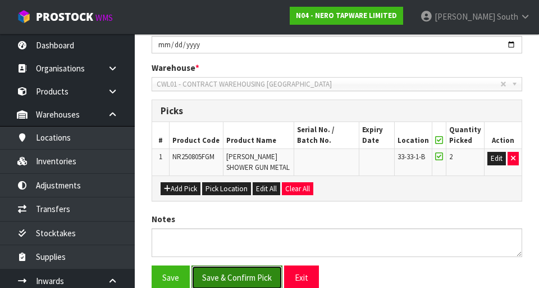
click at [214, 276] on button "Save & Confirm Pick" at bounding box center [236, 277] width 91 height 24
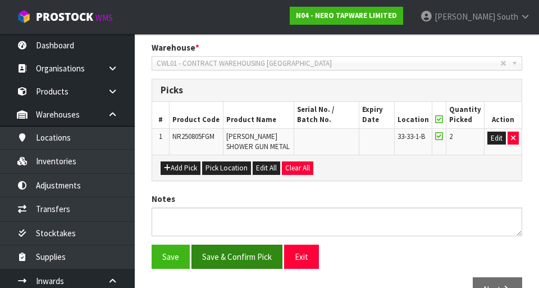
scroll to position [0, 0]
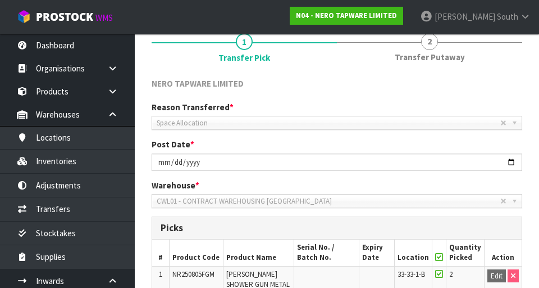
scroll to position [289, 0]
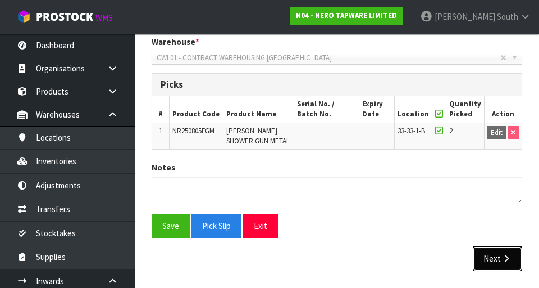
click at [507, 261] on icon "button" at bounding box center [506, 258] width 11 height 8
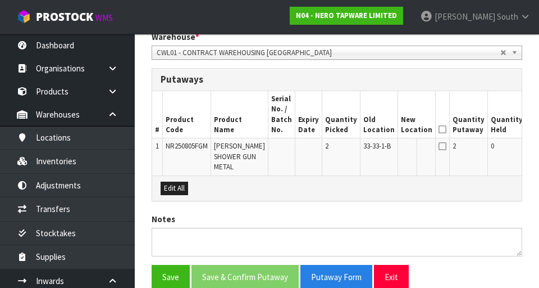
scroll to position [282, 0]
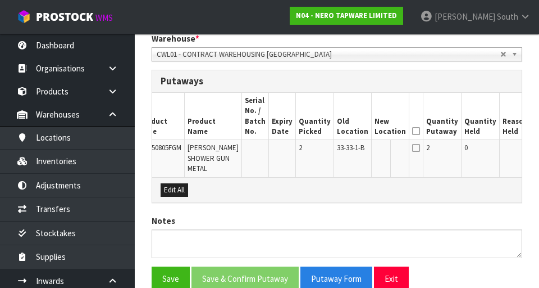
click at [534, 145] on button "Edit" at bounding box center [543, 149] width 19 height 13
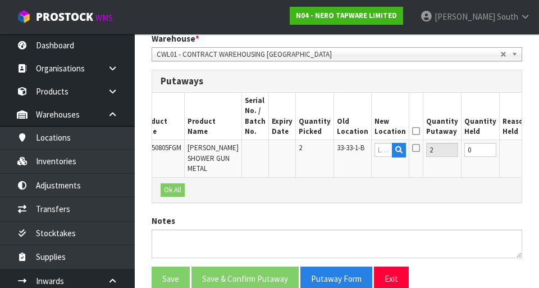
scroll to position [0, 24]
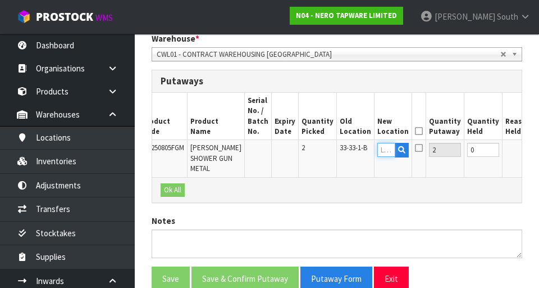
click at [377, 151] on input "text" at bounding box center [386, 150] width 18 height 14
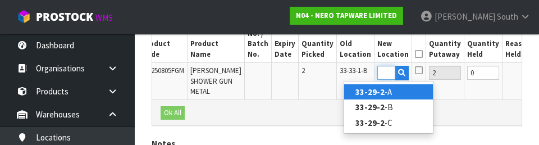
scroll to position [0, 17]
click at [409, 91] on link "33-29-2- A" at bounding box center [388, 91] width 89 height 15
type input "33-29-2-A"
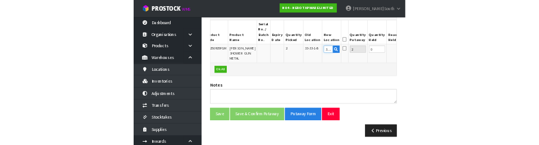
scroll to position [354, 0]
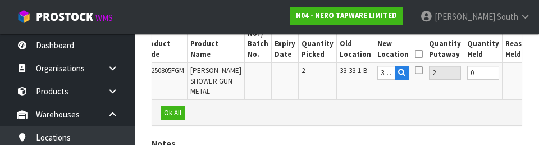
click at [537, 76] on button "OK" at bounding box center [545, 72] width 16 height 13
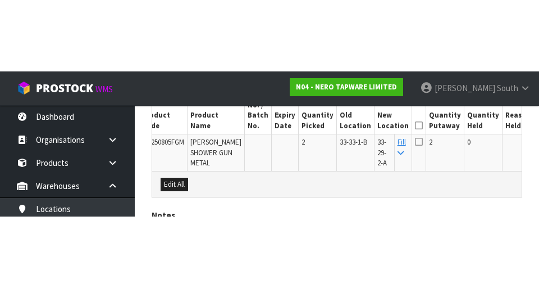
scroll to position [355, 0]
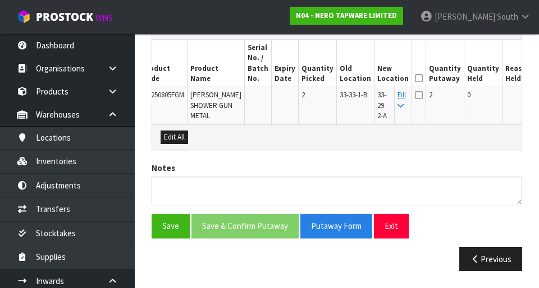
click at [415, 78] on icon at bounding box center [419, 78] width 8 height 1
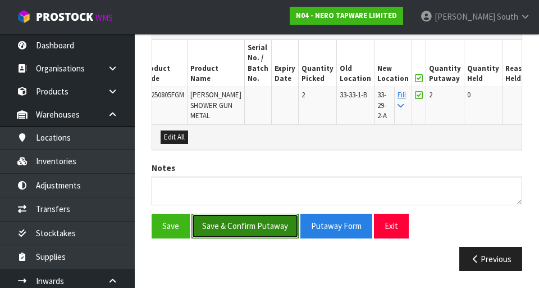
click at [213, 227] on button "Save & Confirm Putaway" at bounding box center [244, 225] width 107 height 24
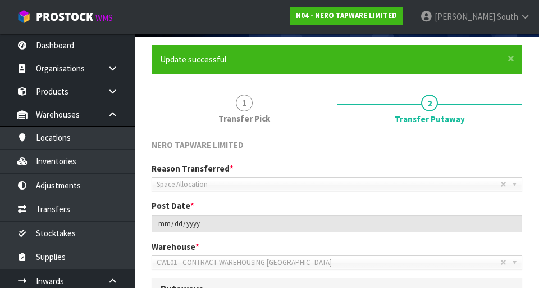
scroll to position [77, 0]
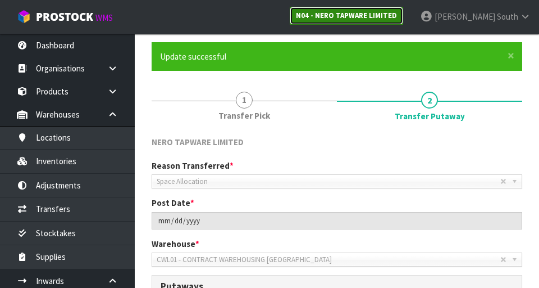
click at [397, 18] on strong "N04 - NERO TAPWARE LIMITED" at bounding box center [346, 16] width 101 height 10
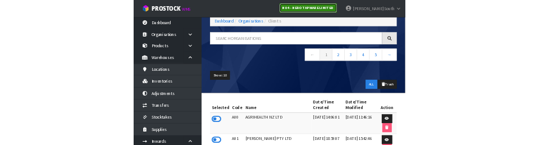
scroll to position [49, 0]
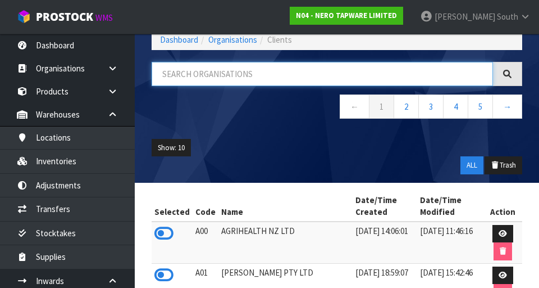
click at [185, 76] on input "text" at bounding box center [322, 74] width 341 height 24
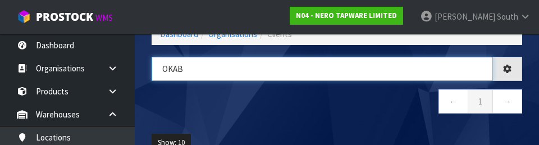
type input "OKAB"
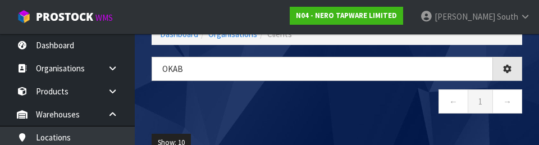
click at [380, 121] on div "OKAB ← 1 →" at bounding box center [336, 91] width 387 height 69
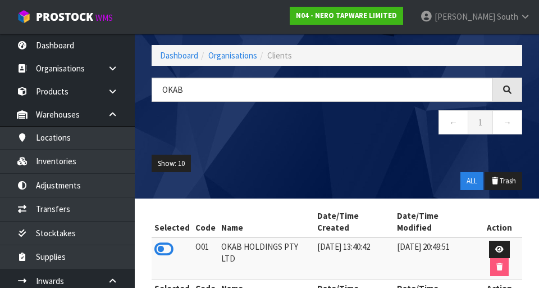
scroll to position [33, 0]
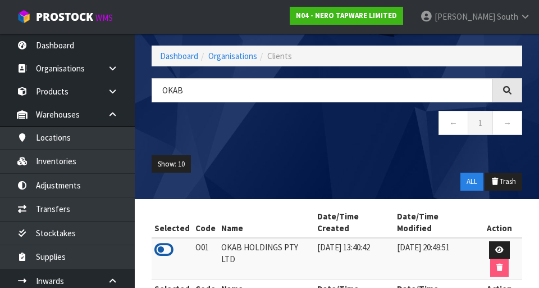
click at [158, 241] on icon at bounding box center [163, 249] width 19 height 17
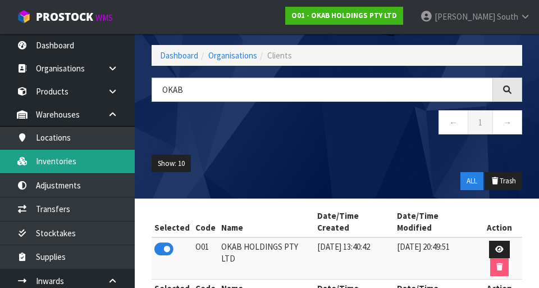
click at [39, 164] on link "Inventories" at bounding box center [67, 160] width 135 height 23
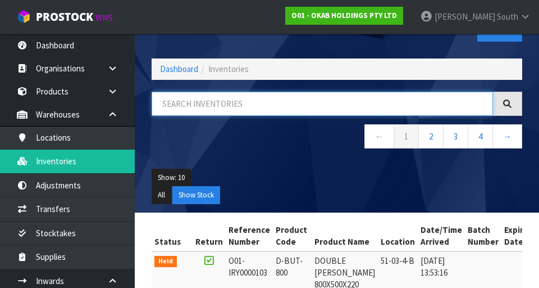
click at [348, 107] on input "text" at bounding box center [322, 104] width 341 height 24
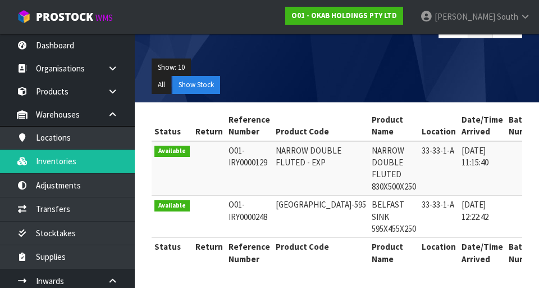
type input "33-33-1-A"
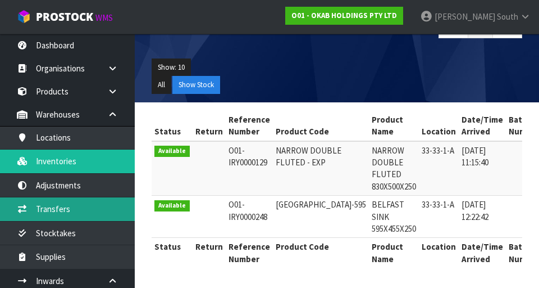
click at [43, 212] on link "Transfers" at bounding box center [67, 208] width 135 height 23
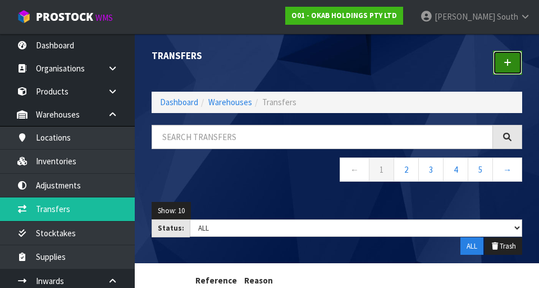
click at [505, 69] on link at bounding box center [507, 63] width 29 height 24
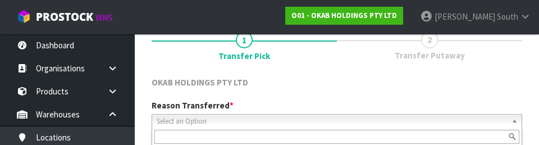
scroll to position [155, 0]
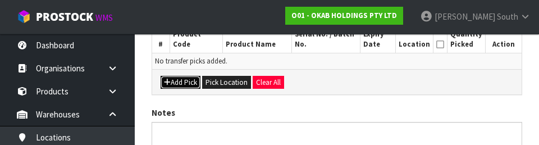
click at [174, 84] on button "Add Pick" at bounding box center [181, 82] width 40 height 13
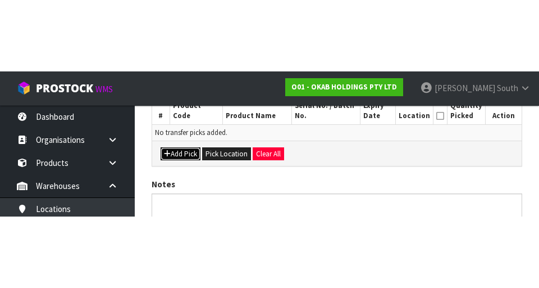
scroll to position [256, 0]
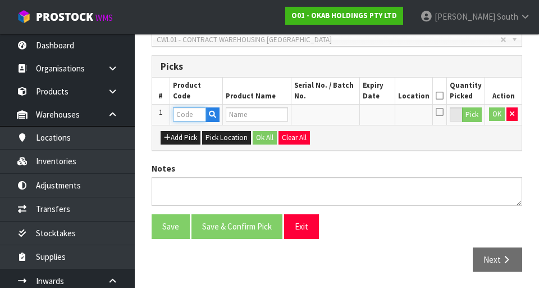
click at [181, 112] on input "text" at bounding box center [189, 114] width 33 height 14
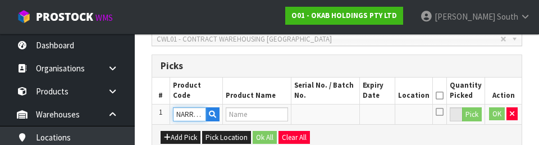
scroll to position [0, 70]
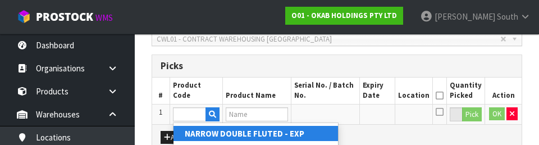
click at [311, 137] on link "NARROW DOUBLE FLUTED - EXP" at bounding box center [256, 133] width 165 height 15
type input "NARROW DOUBLE FLUTED - EXP"
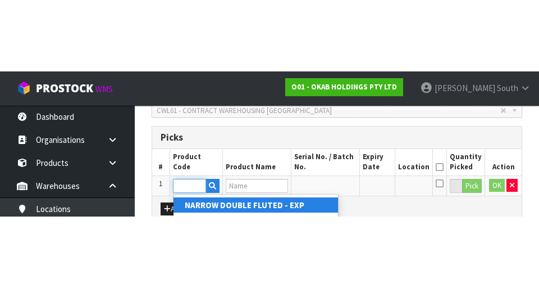
scroll to position [0, 0]
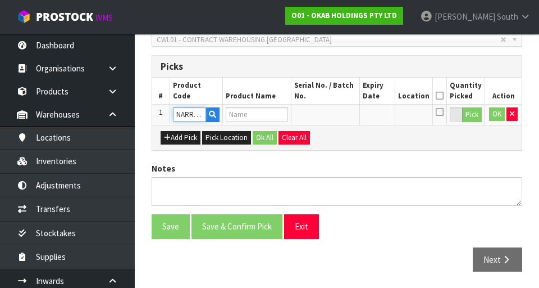
type input "NARROW DOUBLE FLUTED 830X500X250"
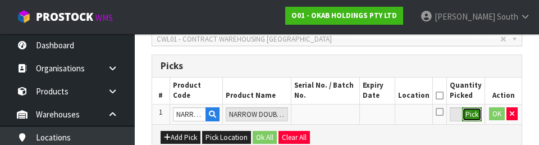
click at [473, 116] on button "Pick" at bounding box center [472, 114] width 20 height 15
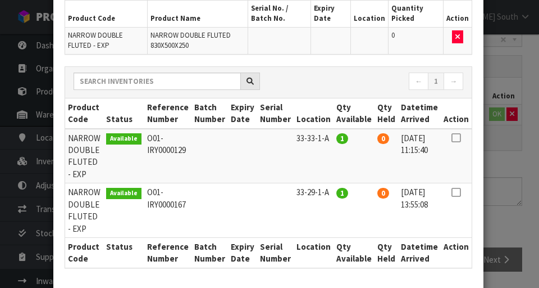
scroll to position [94, 0]
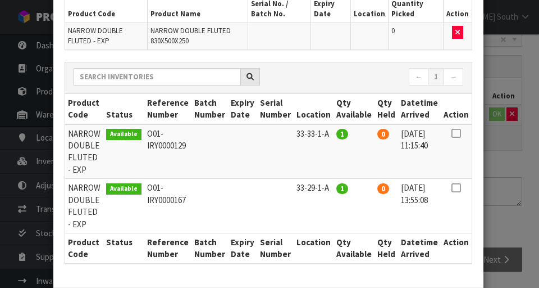
click at [458, 133] on icon at bounding box center [456, 133] width 9 height 1
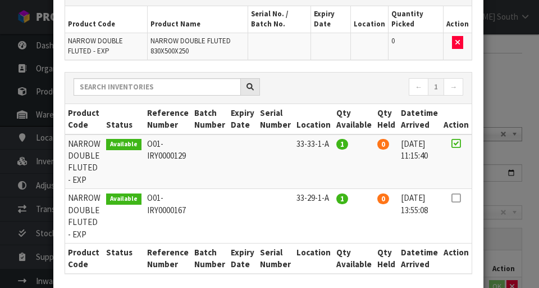
scroll to position [151, 0]
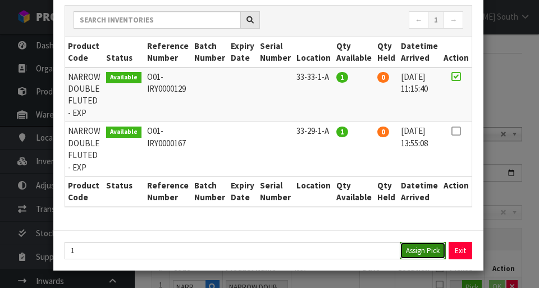
click at [426, 252] on button "Assign Pick" at bounding box center [423, 249] width 46 height 17
type input "1"
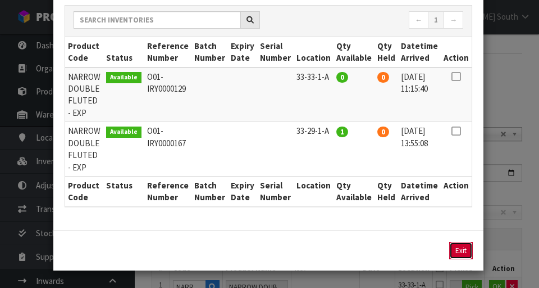
click at [462, 250] on button "Exit" at bounding box center [461, 249] width 24 height 17
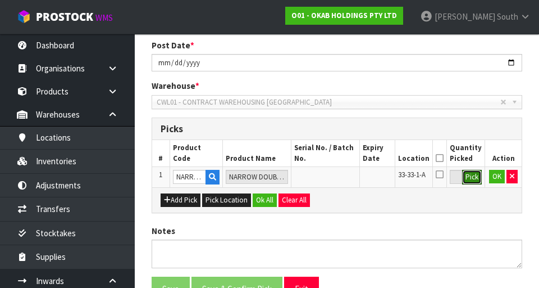
scroll to position [198, 0]
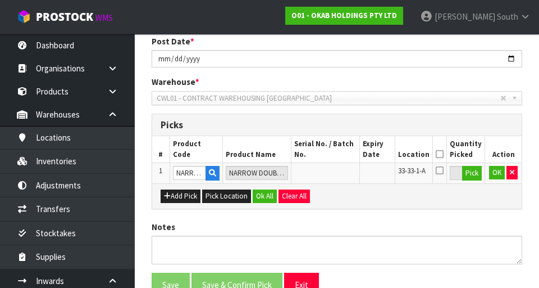
click at [443, 154] on icon at bounding box center [440, 154] width 8 height 1
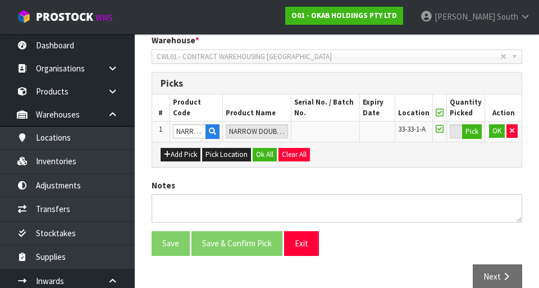
scroll to position [256, 0]
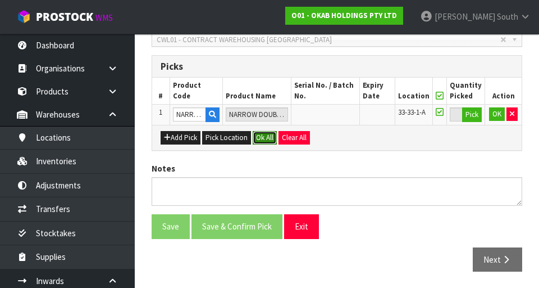
click at [268, 136] on button "Ok All" at bounding box center [265, 137] width 24 height 13
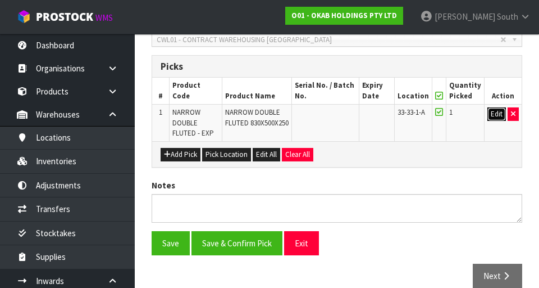
click at [500, 113] on button "Edit" at bounding box center [496, 113] width 19 height 13
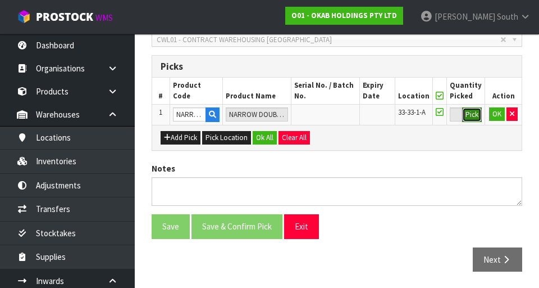
click at [470, 118] on button "Pick" at bounding box center [472, 114] width 20 height 15
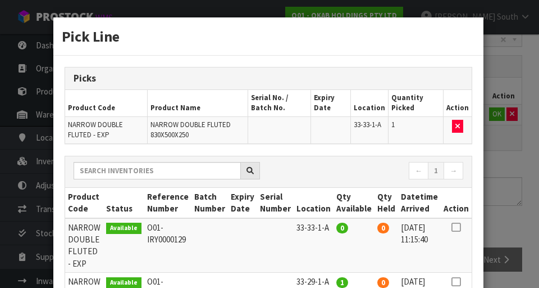
click at [517, 177] on div "Pick Line Picks Product Code Product Name Serial No. / Batch No. Expiry Date Lo…" at bounding box center [269, 144] width 539 height 288
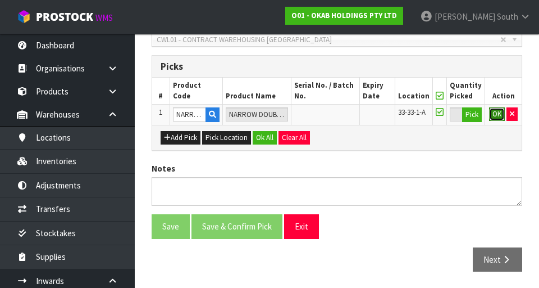
click at [496, 116] on button "OK" at bounding box center [497, 113] width 16 height 13
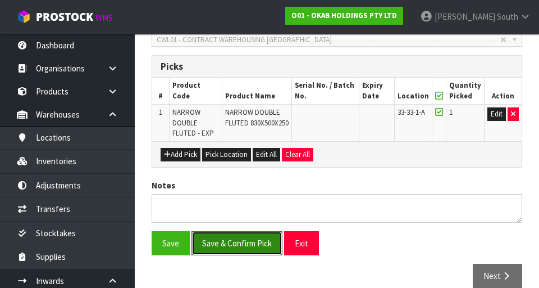
click at [218, 243] on button "Save & Confirm Pick" at bounding box center [236, 243] width 91 height 24
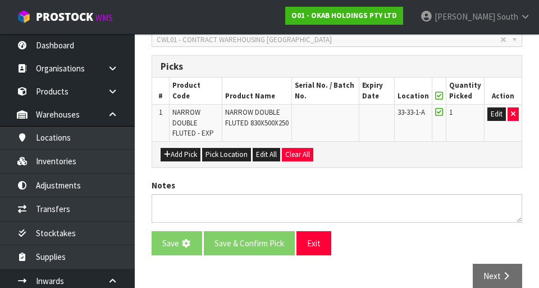
scroll to position [0, 0]
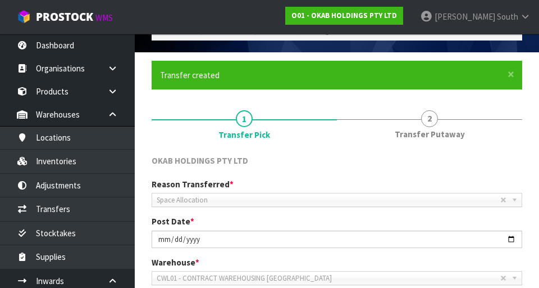
scroll to position [289, 0]
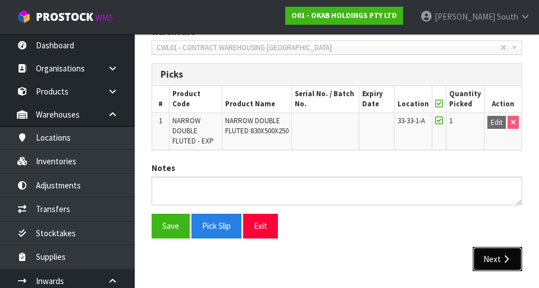
click at [507, 259] on icon "button" at bounding box center [506, 258] width 11 height 8
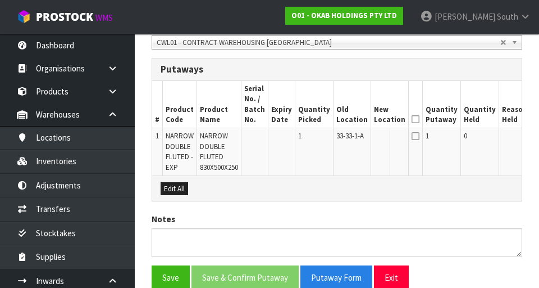
scroll to position [293, 0]
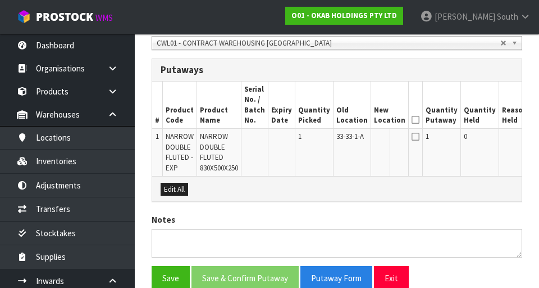
click at [534, 142] on button "Edit" at bounding box center [543, 137] width 19 height 13
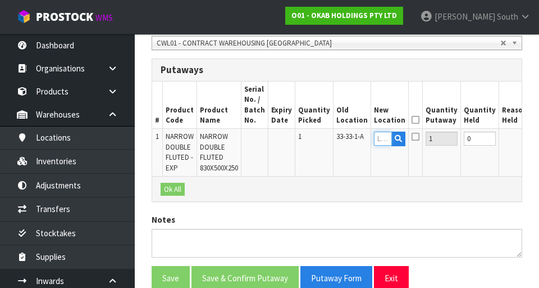
click at [374, 138] on input "text" at bounding box center [383, 138] width 18 height 14
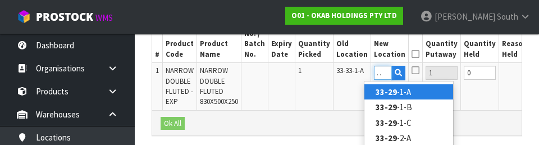
scroll to position [0, 11]
click at [427, 90] on link "33-29- 1-A" at bounding box center [408, 91] width 89 height 15
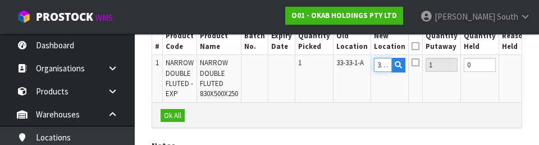
scroll to position [366, 0]
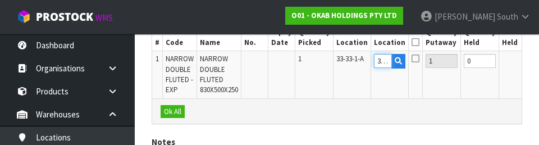
click at [374, 64] on input "33-29-1-A" at bounding box center [383, 61] width 18 height 14
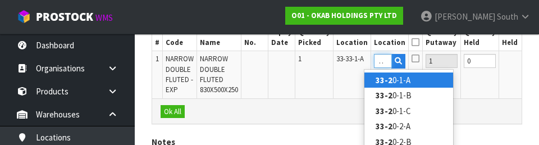
scroll to position [0, 9]
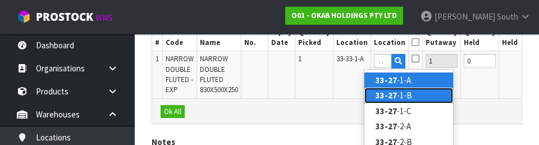
click at [422, 97] on link "33-27 -1-B" at bounding box center [408, 95] width 89 height 15
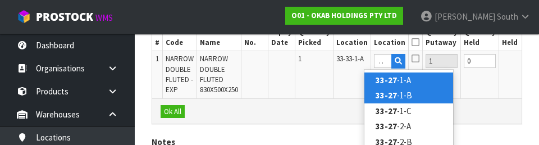
type input "33-27-1-B"
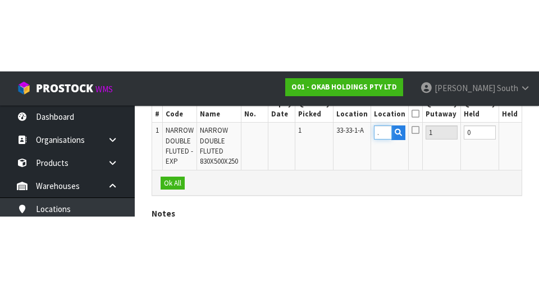
scroll to position [0, 0]
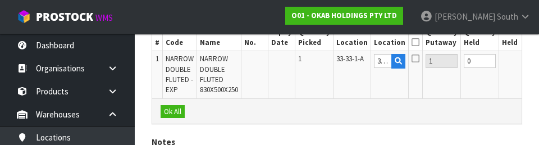
click at [534, 62] on button "OK" at bounding box center [542, 60] width 16 height 13
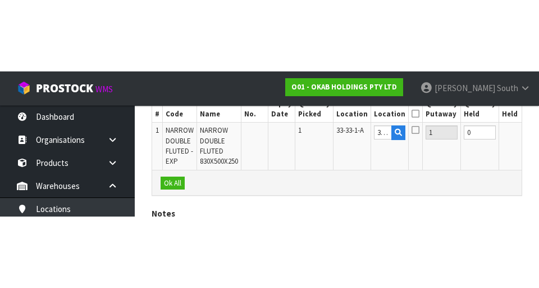
scroll to position [345, 0]
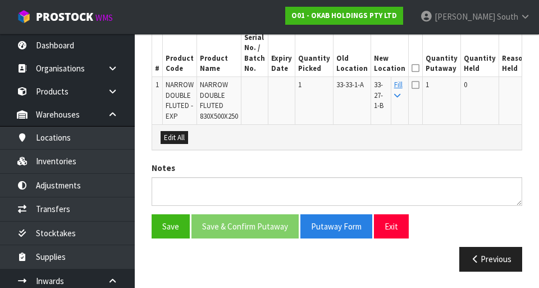
click at [412, 69] on icon at bounding box center [416, 68] width 8 height 1
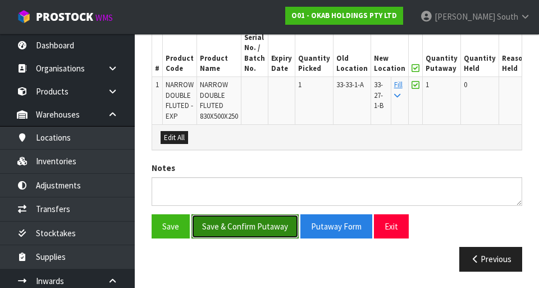
click at [211, 227] on button "Save & Confirm Putaway" at bounding box center [244, 226] width 107 height 24
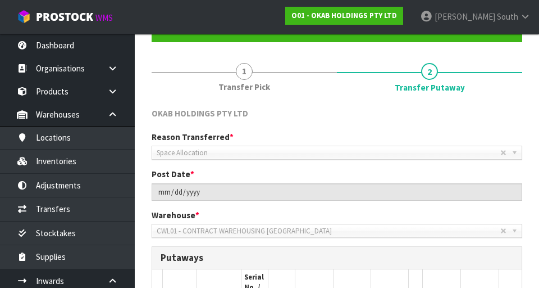
scroll to position [0, 0]
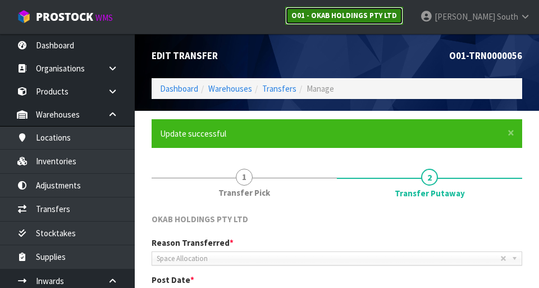
click at [395, 8] on link "O01 - OKAB HOLDINGS PTY LTD" at bounding box center [344, 16] width 118 height 18
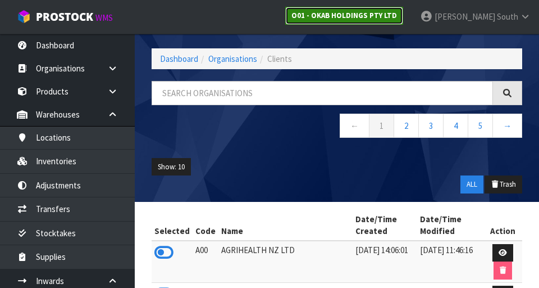
scroll to position [20, 0]
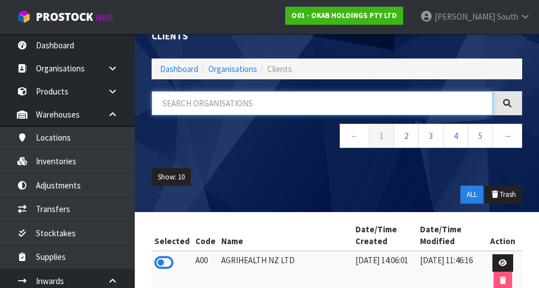
click at [277, 103] on input "text" at bounding box center [322, 103] width 341 height 24
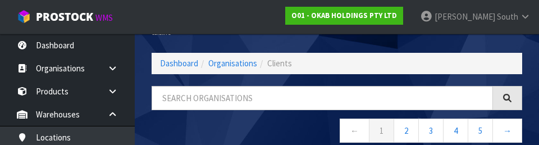
click at [285, 124] on nav "← 1 2 3 4 5 →" at bounding box center [337, 132] width 371 height 28
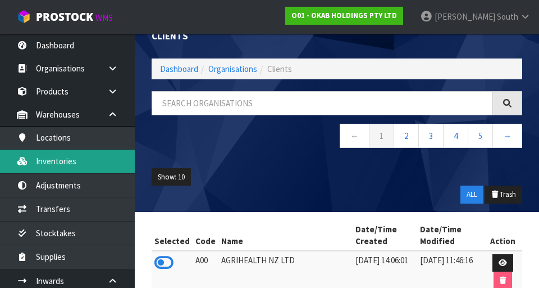
click at [95, 159] on link "Inventories" at bounding box center [67, 160] width 135 height 23
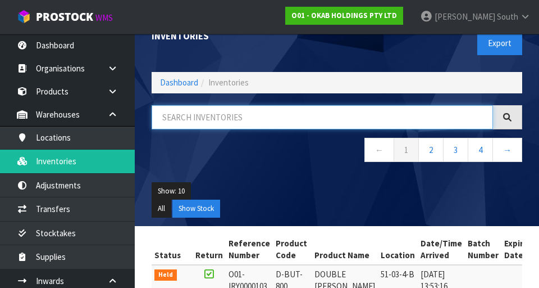
click at [284, 114] on input "text" at bounding box center [322, 117] width 341 height 24
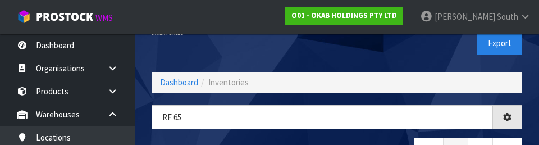
click at [265, 53] on div "Inventories Export" at bounding box center [336, 43] width 387 height 58
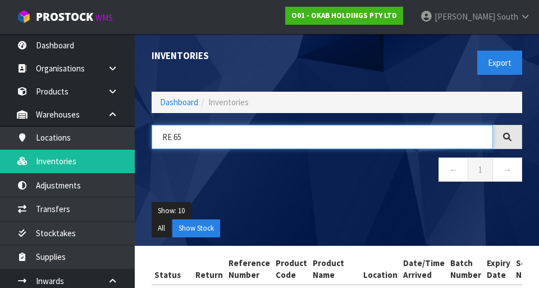
click at [300, 139] on input "RE 65" at bounding box center [322, 137] width 341 height 24
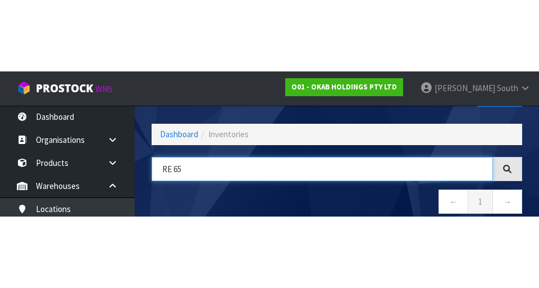
scroll to position [64, 0]
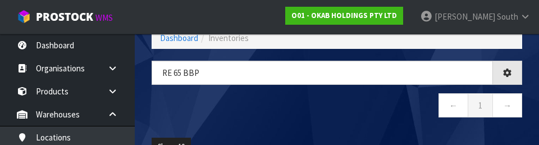
click at [364, 108] on nav "← 1 →" at bounding box center [337, 107] width 371 height 28
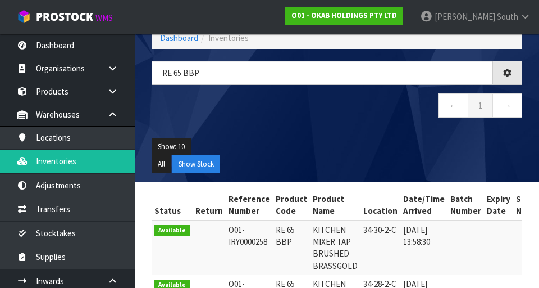
type input "RE 65 BBP"
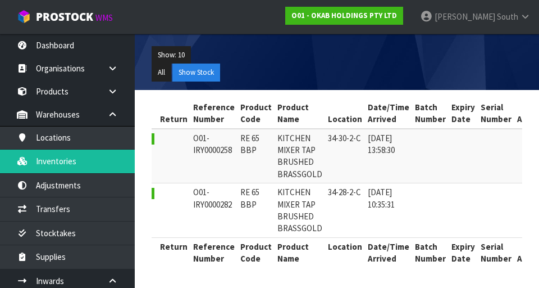
scroll to position [0, 0]
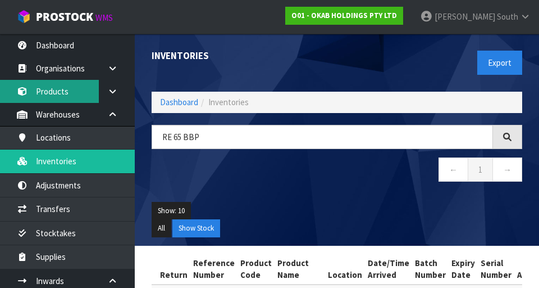
click at [72, 90] on link "Products" at bounding box center [67, 91] width 135 height 23
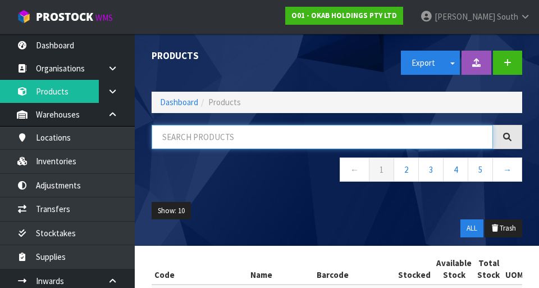
click at [201, 135] on input "text" at bounding box center [322, 137] width 341 height 24
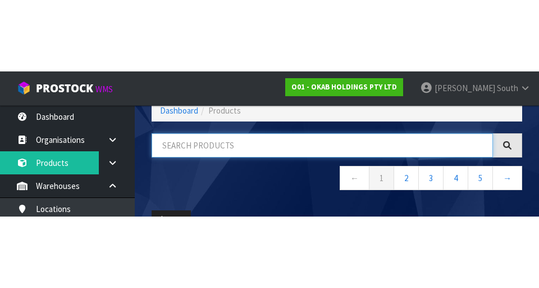
scroll to position [64, 0]
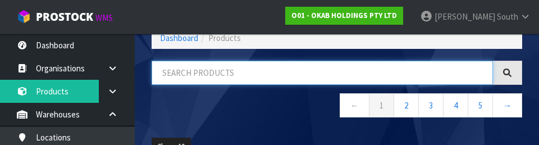
type input "X"
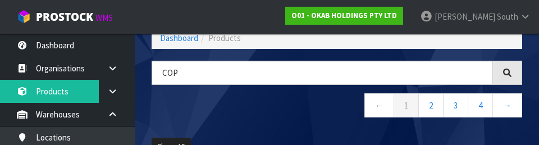
click at [212, 114] on nav "← 1 2 3 4 →" at bounding box center [337, 107] width 371 height 28
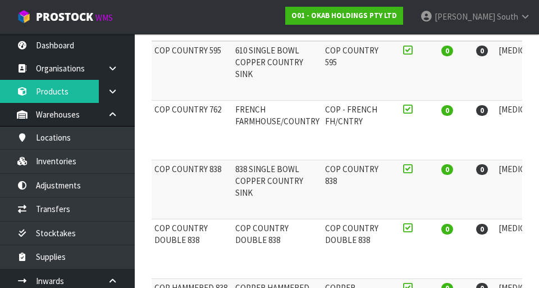
scroll to position [0, 0]
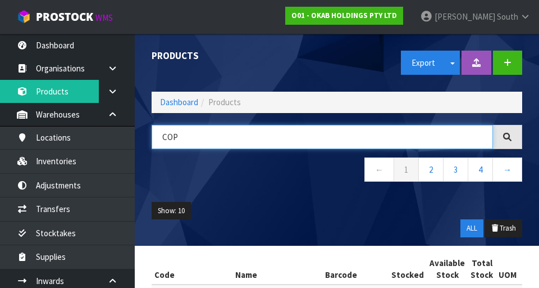
click at [227, 136] on input "COP" at bounding box center [322, 137] width 341 height 24
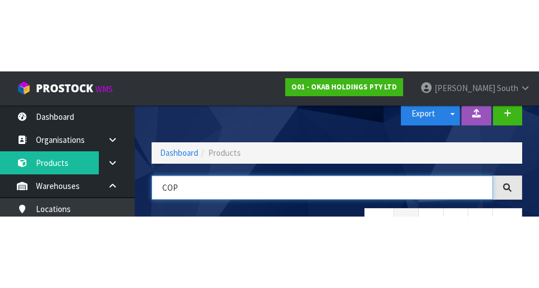
scroll to position [64, 0]
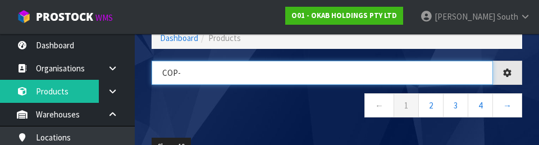
type input "COP-"
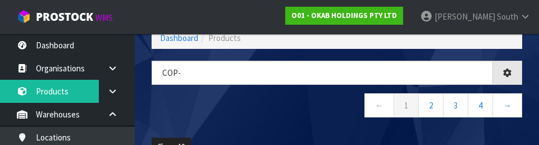
click at [223, 109] on nav "← 1 2 3 4 →" at bounding box center [337, 107] width 371 height 28
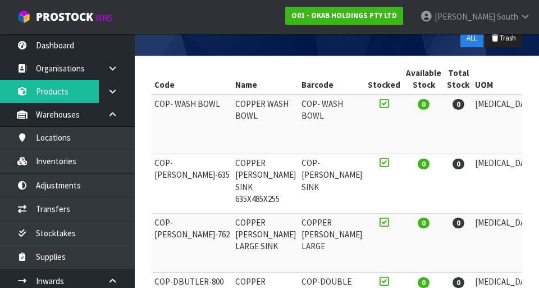
scroll to position [0, 91]
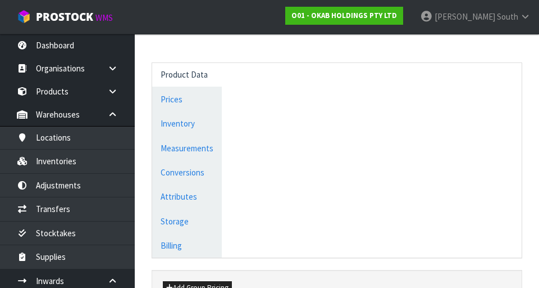
scroll to position [549, 0]
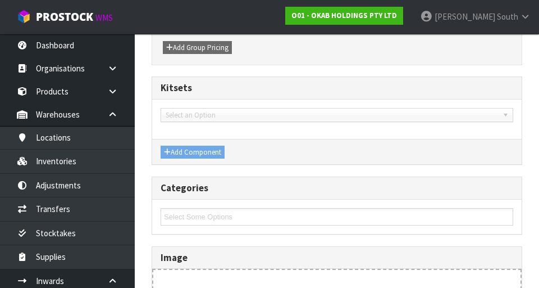
type input "COP- WASH BOWL"
type input "COPPER WASH BOWL"
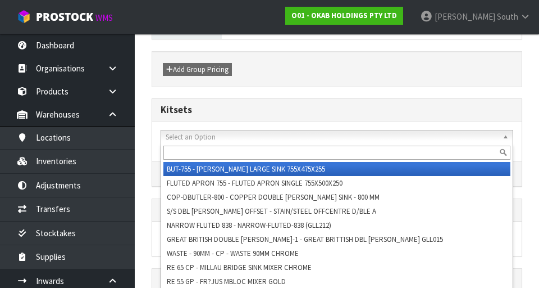
scroll to position [495, 0]
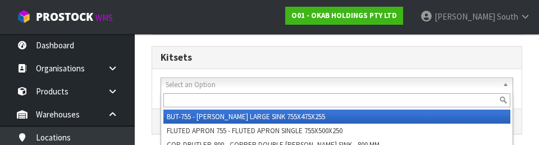
type input "H"
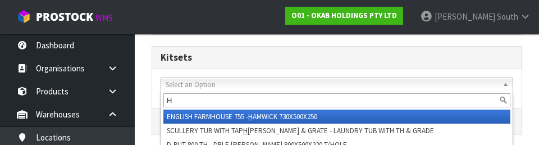
scroll to position [656, 0]
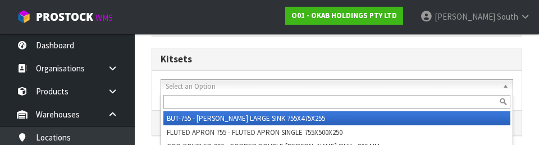
click at [428, 57] on h3 "Kitsets" at bounding box center [337, 59] width 353 height 11
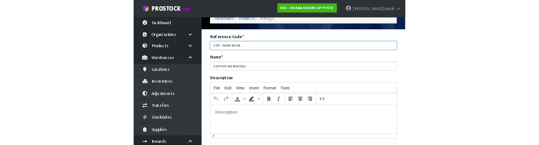
scroll to position [53, 0]
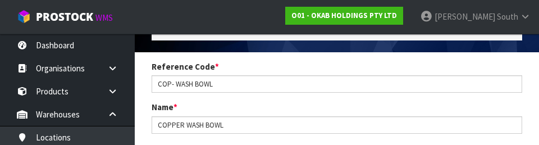
click at [385, 104] on div "Name * COPPER WASH BOWL" at bounding box center [336, 117] width 387 height 32
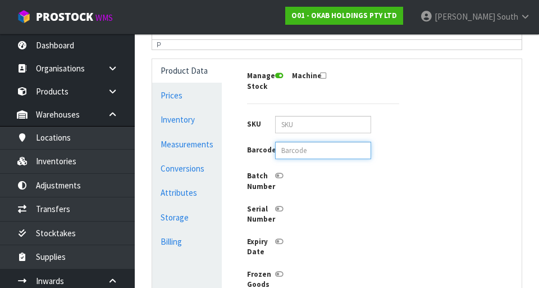
click at [326, 148] on input "text" at bounding box center [323, 150] width 96 height 17
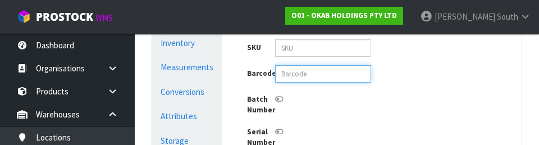
scroll to position [350, 0]
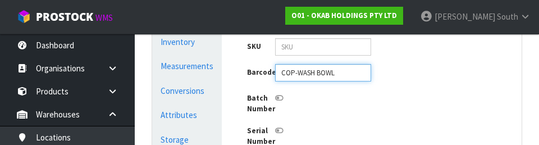
type input "COP-WASH BOWL"
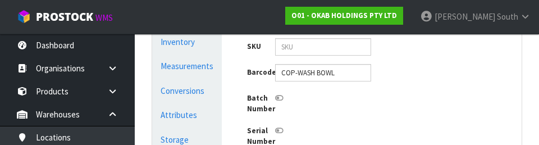
click at [469, 124] on div "Product Data Prices Inventory Measurements Conversions Attributes Storage Billi…" at bounding box center [337, 137] width 386 height 313
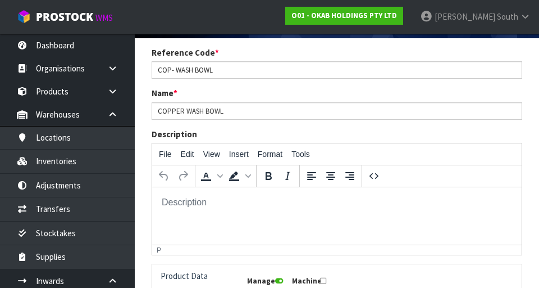
scroll to position [70, 0]
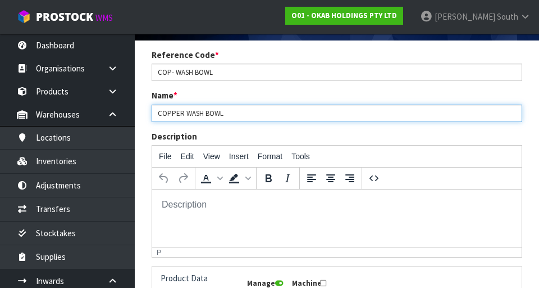
click at [207, 112] on input "COPPER WASH BOWL" at bounding box center [337, 112] width 371 height 17
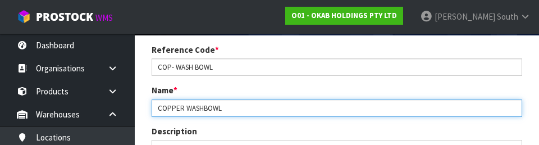
type input "COPPER WASHBOWL"
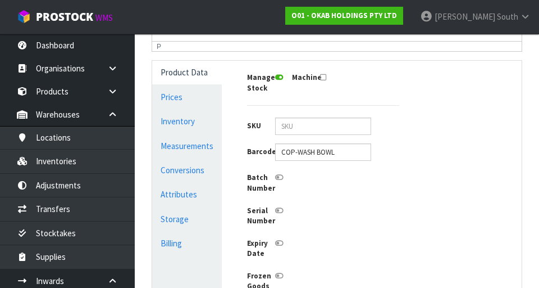
scroll to position [277, 0]
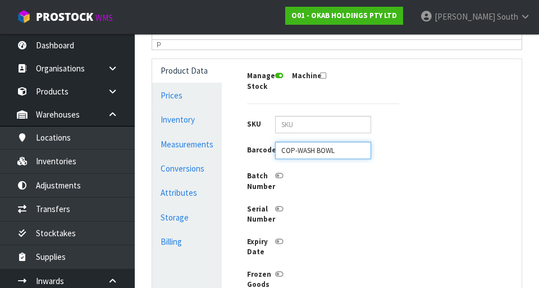
click at [312, 147] on input "COP-WASH BOWL" at bounding box center [323, 150] width 96 height 17
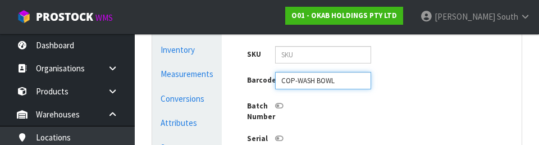
scroll to position [350, 0]
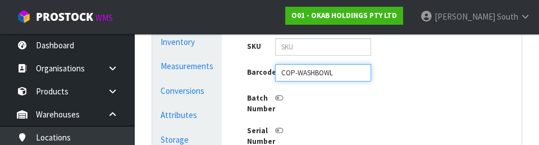
type input "COP-WASHBOWL"
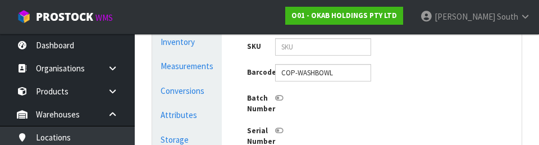
click at [400, 111] on div "Batch Number" at bounding box center [323, 102] width 169 height 24
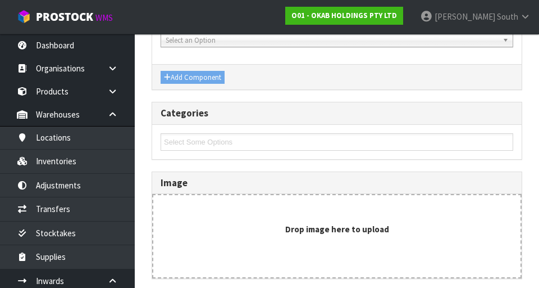
scroll to position [751, 0]
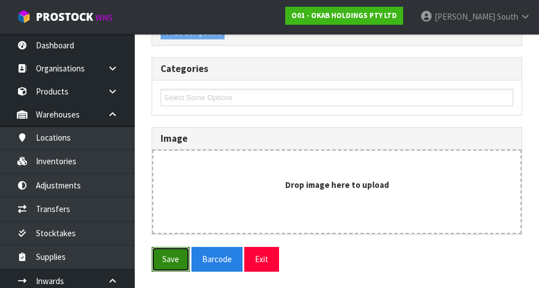
click at [172, 254] on button "Save" at bounding box center [171, 259] width 38 height 24
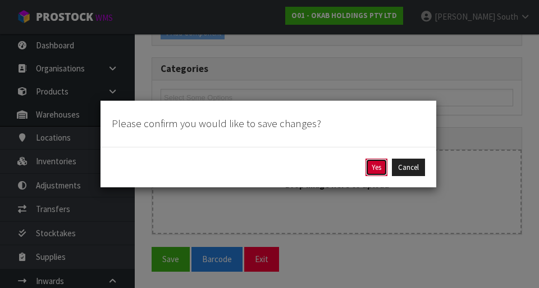
click at [369, 169] on button "Yes" at bounding box center [377, 167] width 22 height 18
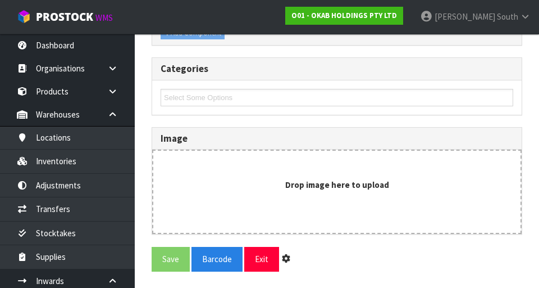
scroll to position [0, 0]
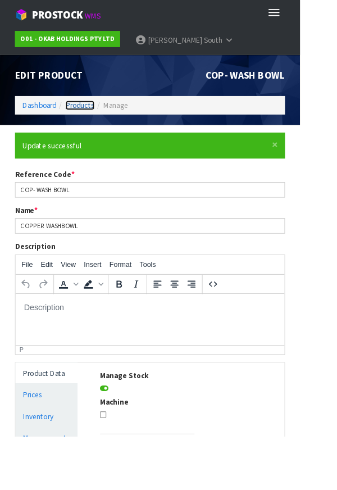
click at [90, 114] on link "Products" at bounding box center [90, 118] width 33 height 11
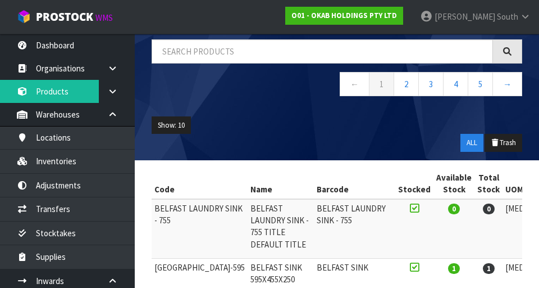
scroll to position [92, 0]
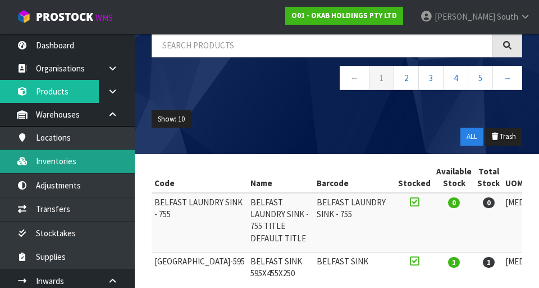
click at [31, 162] on link "Inventories" at bounding box center [67, 160] width 135 height 23
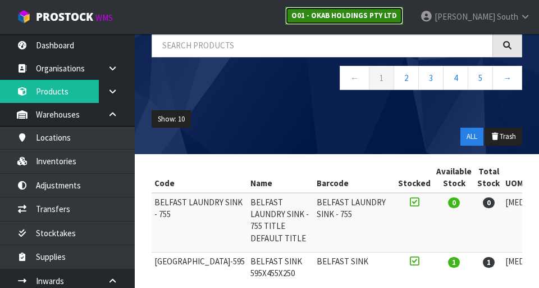
click at [403, 21] on link "O01 - OKAB HOLDINGS PTY LTD" at bounding box center [344, 16] width 118 height 18
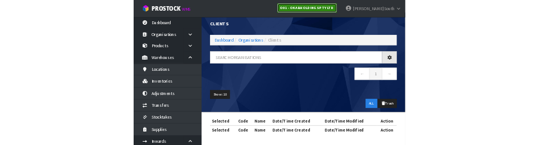
scroll to position [47, 0]
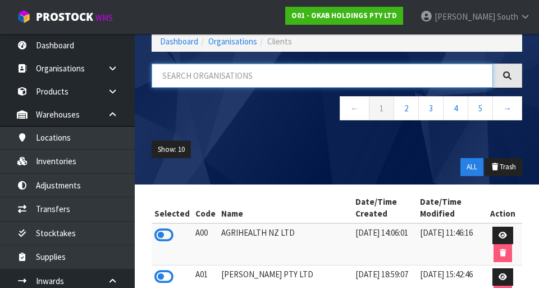
click at [412, 77] on input "text" at bounding box center [322, 75] width 341 height 24
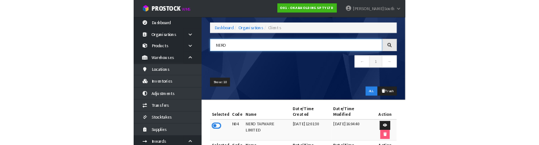
scroll to position [33, 0]
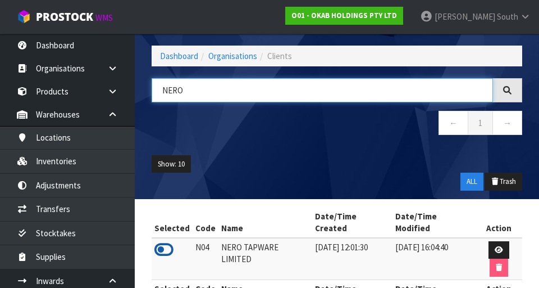
type input "NERO"
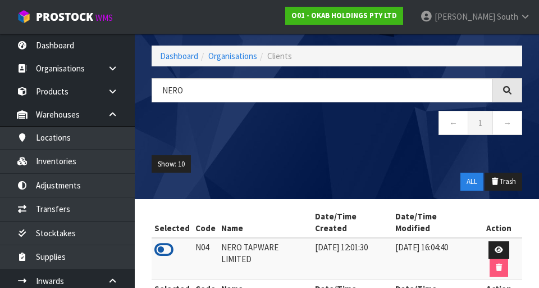
click at [162, 241] on icon at bounding box center [163, 249] width 19 height 17
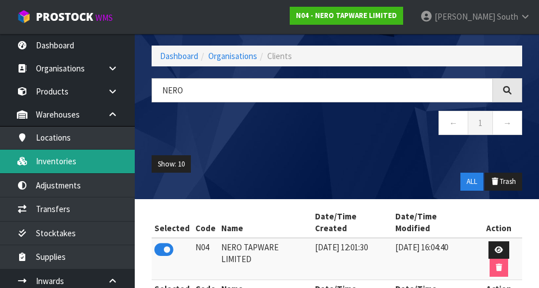
click at [47, 165] on link "Inventories" at bounding box center [67, 160] width 135 height 23
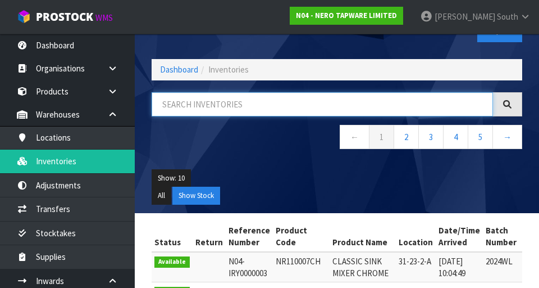
click at [388, 103] on input "text" at bounding box center [322, 104] width 341 height 24
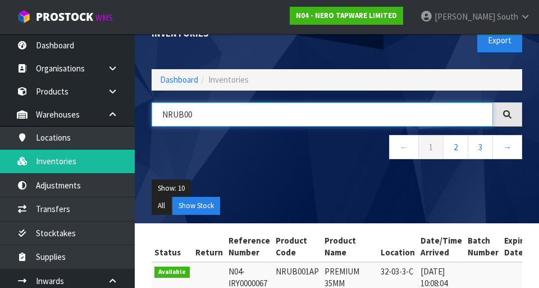
scroll to position [20, 0]
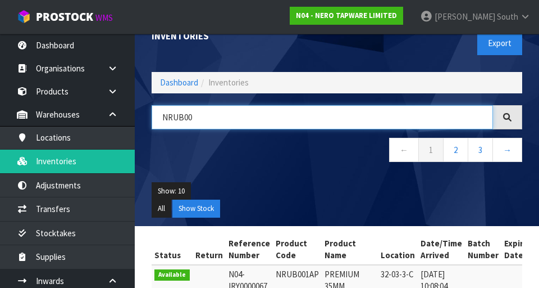
click at [204, 114] on input "NRUB00" at bounding box center [322, 117] width 341 height 24
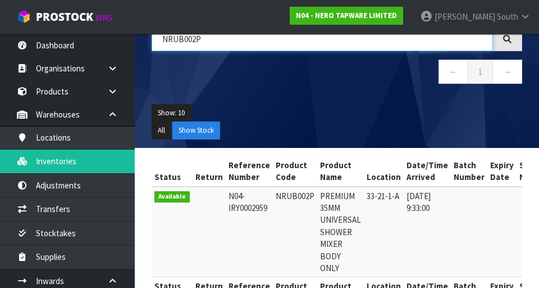
scroll to position [88, 0]
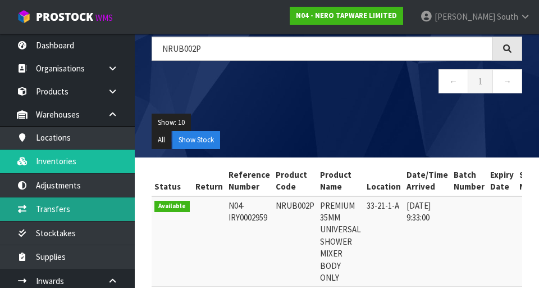
click at [48, 208] on link "Transfers" at bounding box center [67, 208] width 135 height 23
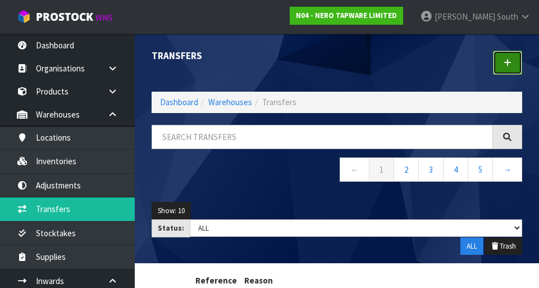
click at [499, 71] on link at bounding box center [507, 63] width 29 height 24
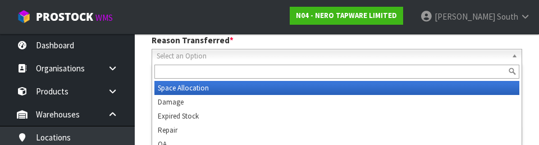
scroll to position [157, 0]
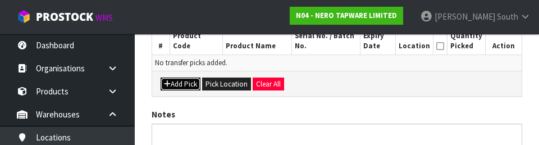
click at [167, 89] on button "Add Pick" at bounding box center [181, 83] width 40 height 13
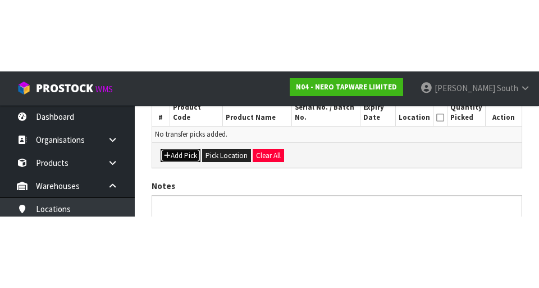
scroll to position [256, 0]
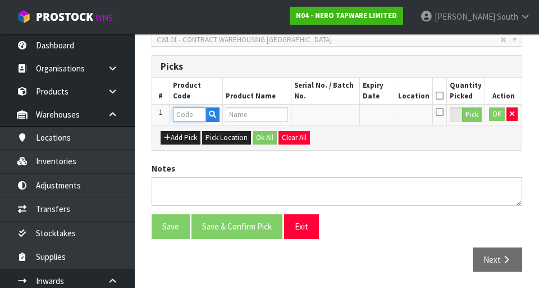
click at [182, 116] on input "text" at bounding box center [189, 114] width 33 height 14
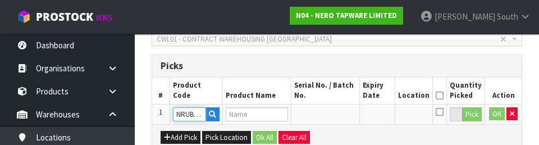
scroll to position [0, 6]
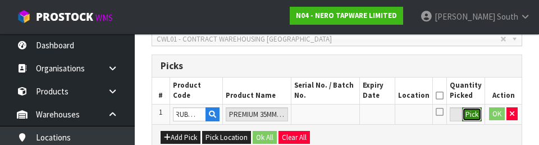
click at [468, 117] on button "Pick" at bounding box center [472, 114] width 20 height 15
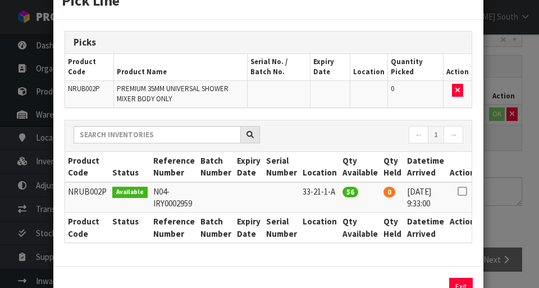
scroll to position [49, 0]
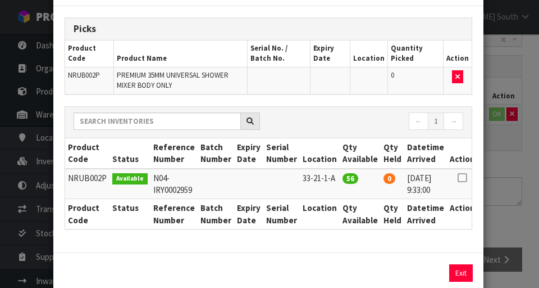
click at [459, 177] on icon at bounding box center [462, 177] width 9 height 1
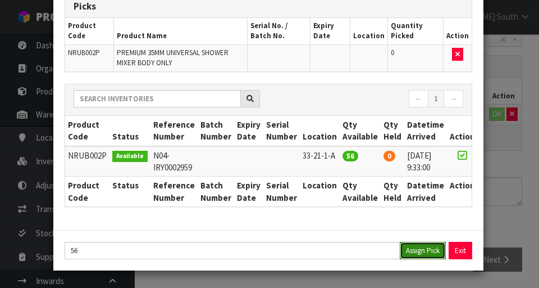
click at [427, 254] on button "Assign Pick" at bounding box center [423, 249] width 46 height 17
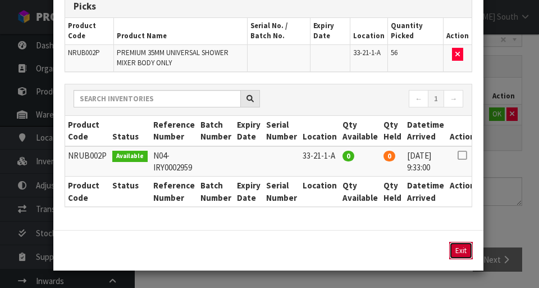
click at [460, 253] on button "Exit" at bounding box center [461, 249] width 24 height 17
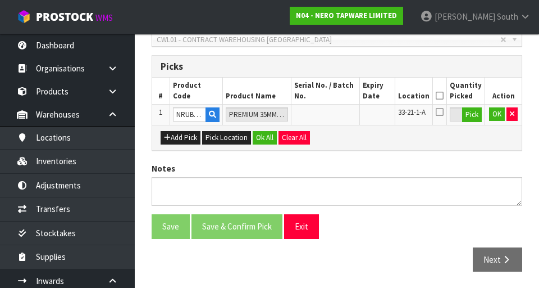
click at [444, 95] on icon at bounding box center [440, 95] width 8 height 1
click at [494, 118] on button "OK" at bounding box center [497, 113] width 16 height 13
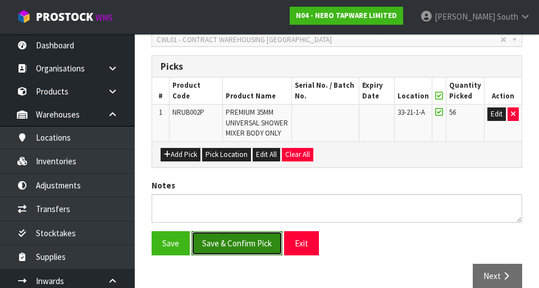
click at [211, 239] on button "Save & Confirm Pick" at bounding box center [236, 243] width 91 height 24
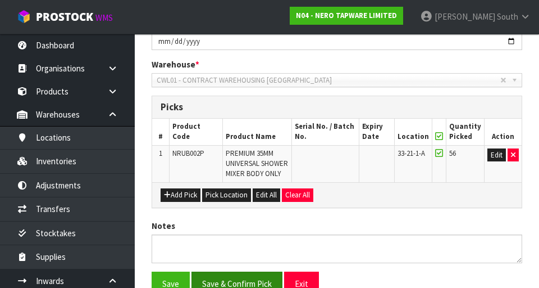
scroll to position [0, 0]
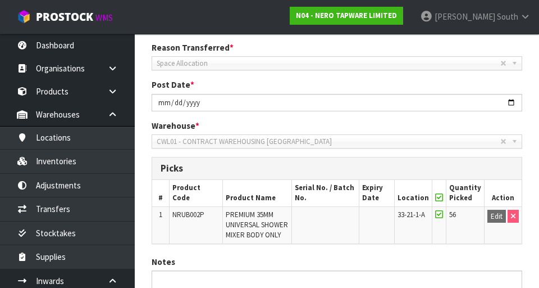
scroll to position [289, 0]
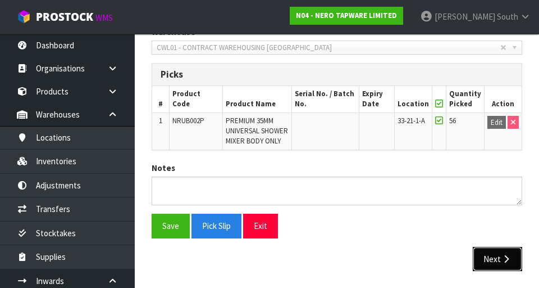
click at [497, 261] on button "Next" at bounding box center [497, 259] width 49 height 24
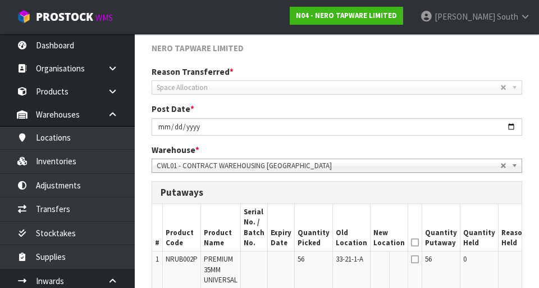
click at [500, 87] on abbr at bounding box center [503, 87] width 7 height 7
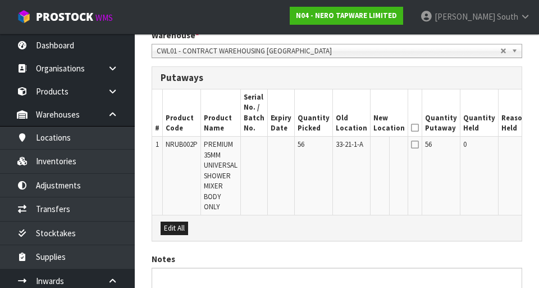
scroll to position [299, 0]
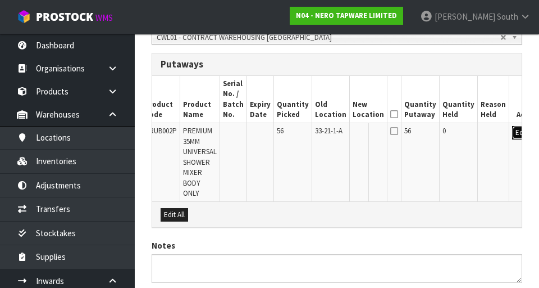
click at [512, 137] on button "Edit" at bounding box center [521, 132] width 19 height 13
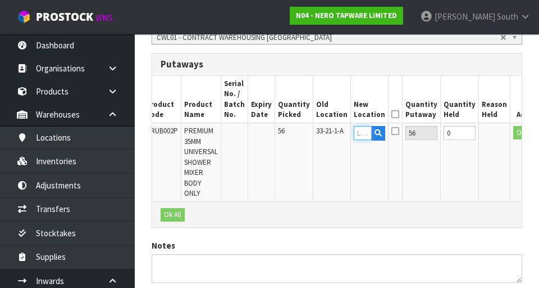
click at [354, 135] on input "text" at bounding box center [363, 133] width 18 height 14
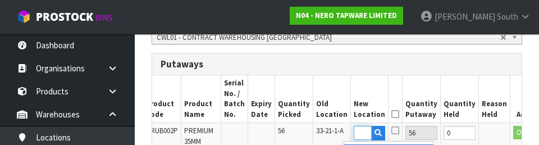
scroll to position [0, 22]
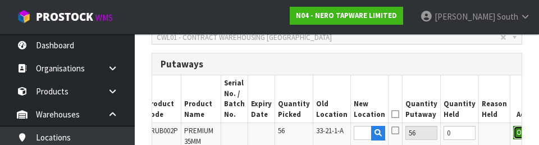
click at [513, 135] on button "OK" at bounding box center [521, 132] width 16 height 13
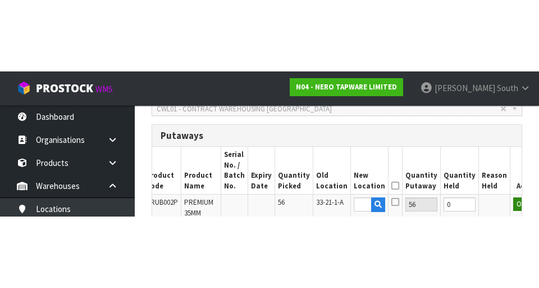
scroll to position [0, 0]
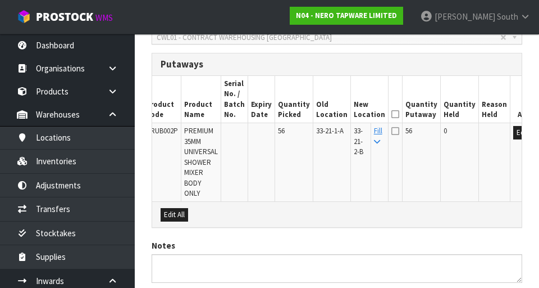
click at [391, 114] on icon at bounding box center [395, 114] width 8 height 1
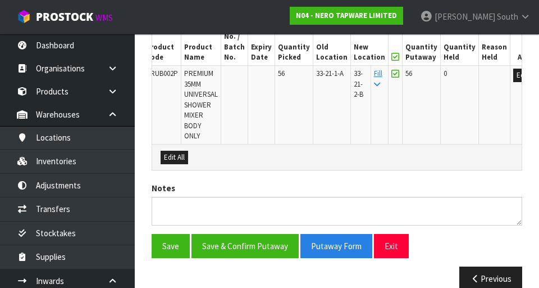
scroll to position [376, 0]
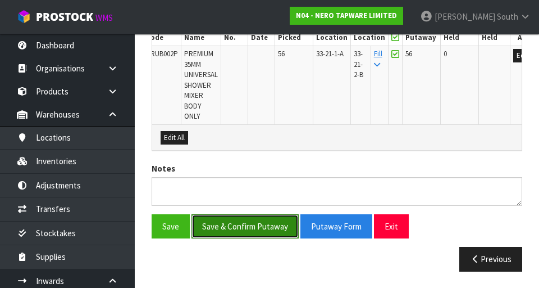
click at [225, 226] on button "Save & Confirm Putaway" at bounding box center [244, 226] width 107 height 24
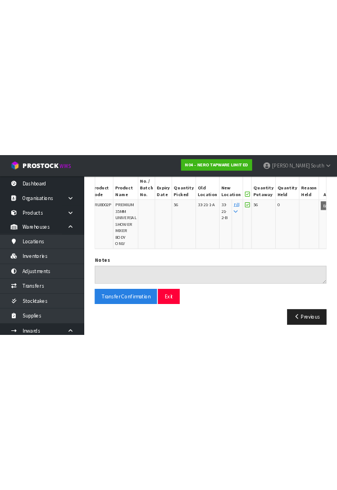
scroll to position [0, 0]
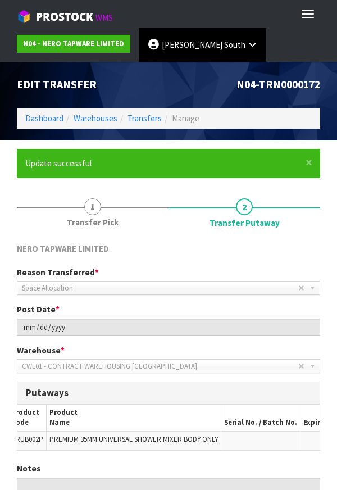
click at [216, 49] on link "[PERSON_NAME] South" at bounding box center [202, 45] width 127 height 34
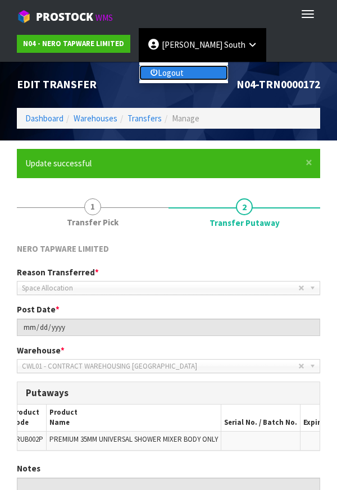
click at [184, 70] on link "Logout" at bounding box center [183, 72] width 89 height 15
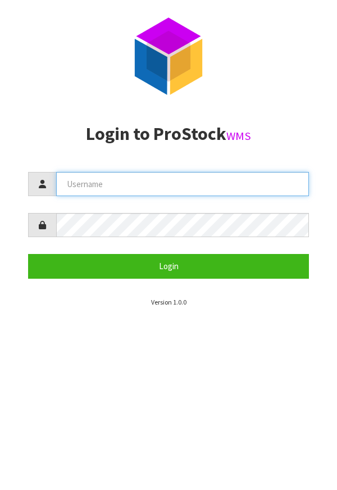
click at [163, 186] on input "text" at bounding box center [182, 184] width 253 height 24
type input "Meena"
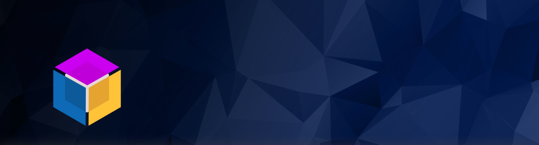
click at [336, 114] on section "P ro S tock WMS" at bounding box center [269, 72] width 539 height 145
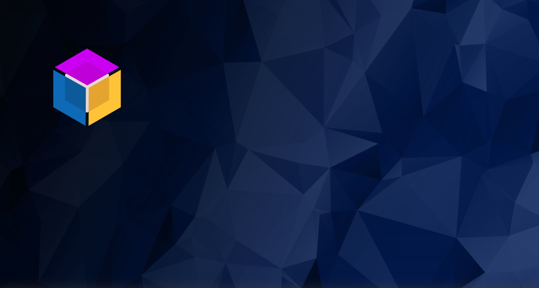
click at [106, 86] on img at bounding box center [87, 87] width 84 height 84
click at [87, 87] on img at bounding box center [87, 87] width 84 height 84
click at [85, 88] on img at bounding box center [87, 87] width 84 height 84
click at [84, 83] on img at bounding box center [87, 87] width 84 height 84
click at [72, 97] on img at bounding box center [87, 87] width 84 height 84
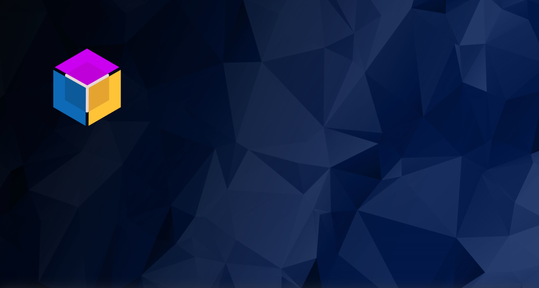
click at [86, 108] on img at bounding box center [87, 87] width 84 height 84
click at [101, 79] on img at bounding box center [87, 87] width 84 height 84
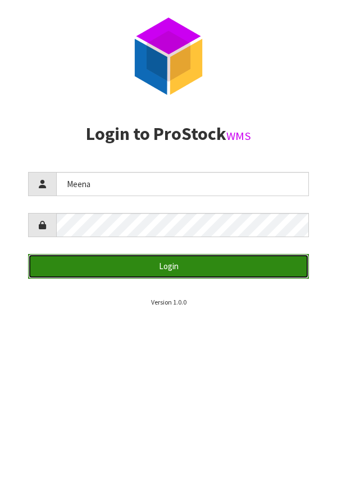
click at [200, 270] on button "Login" at bounding box center [168, 266] width 281 height 24
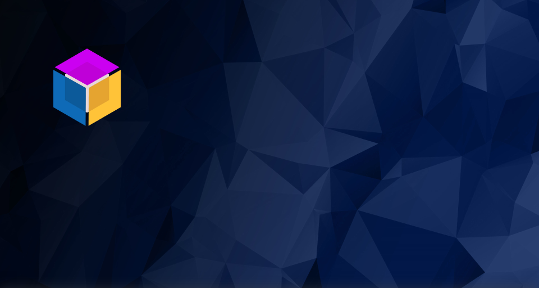
click at [87, 91] on img at bounding box center [87, 87] width 84 height 84
click at [98, 78] on img at bounding box center [87, 87] width 84 height 84
click at [105, 83] on img at bounding box center [87, 87] width 84 height 84
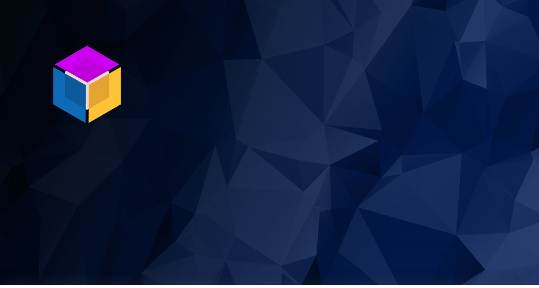
click at [77, 77] on img at bounding box center [87, 84] width 84 height 84
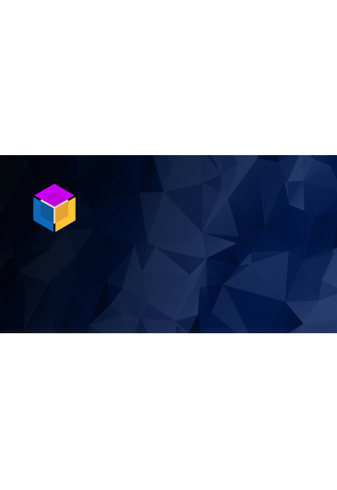
scroll to position [0, 0]
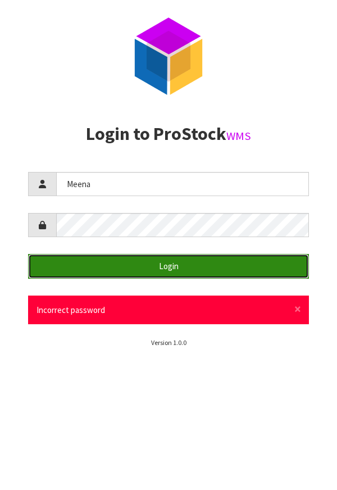
click at [232, 269] on button "Login" at bounding box center [168, 266] width 281 height 24
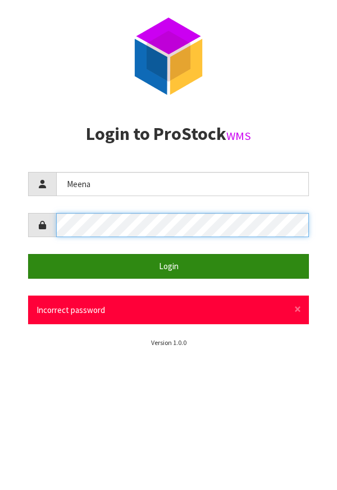
click at [28, 254] on button "Login" at bounding box center [168, 266] width 281 height 24
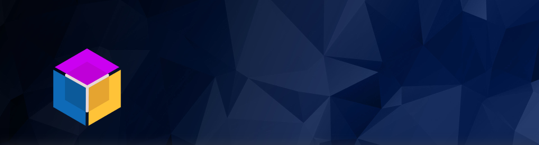
click at [81, 86] on img at bounding box center [87, 87] width 84 height 84
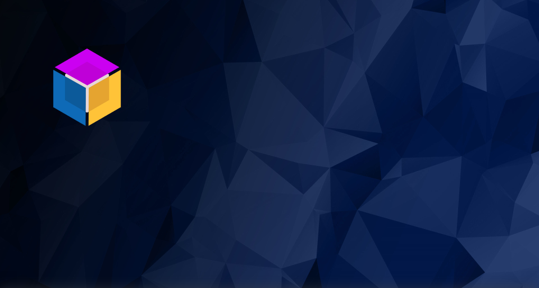
click at [103, 83] on img at bounding box center [87, 87] width 84 height 84
click at [96, 86] on img at bounding box center [87, 87] width 84 height 84
click at [94, 85] on img at bounding box center [87, 87] width 84 height 84
click at [92, 80] on img at bounding box center [87, 87] width 84 height 84
click at [104, 81] on img at bounding box center [87, 87] width 84 height 84
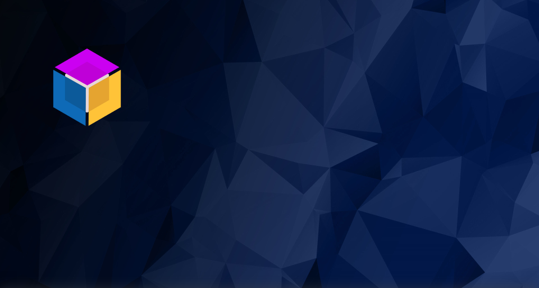
click at [102, 88] on img at bounding box center [87, 87] width 84 height 84
click at [81, 77] on img at bounding box center [87, 87] width 84 height 84
click at [100, 98] on img at bounding box center [87, 87] width 84 height 84
click at [96, 110] on img at bounding box center [87, 87] width 84 height 84
click at [94, 86] on img at bounding box center [87, 87] width 84 height 84
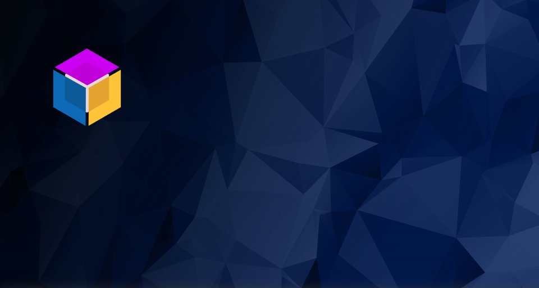
click at [89, 81] on img at bounding box center [87, 87] width 84 height 84
click at [142, 79] on section "P ro S tock WMS" at bounding box center [269, 144] width 539 height 288
click at [122, 83] on img at bounding box center [87, 87] width 84 height 84
click at [123, 67] on img at bounding box center [87, 87] width 84 height 84
click at [97, 56] on img at bounding box center [87, 87] width 84 height 84
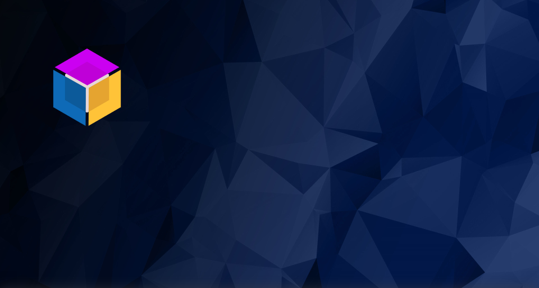
click at [94, 59] on img at bounding box center [87, 87] width 84 height 84
click at [97, 42] on section "P ro S tock WMS" at bounding box center [269, 144] width 539 height 288
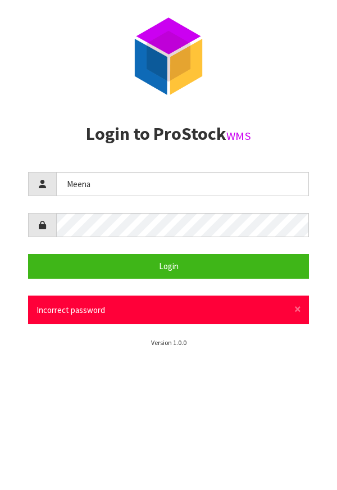
click at [171, 48] on img at bounding box center [168, 56] width 84 height 84
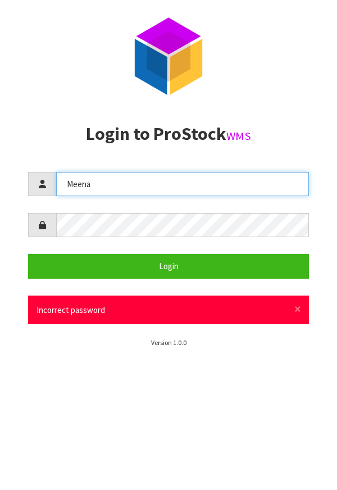
click at [259, 189] on input "Meena" at bounding box center [182, 184] width 253 height 24
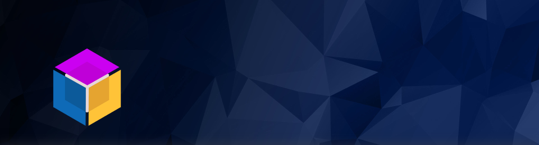
click at [336, 81] on section "P ro S tock WMS" at bounding box center [269, 72] width 539 height 145
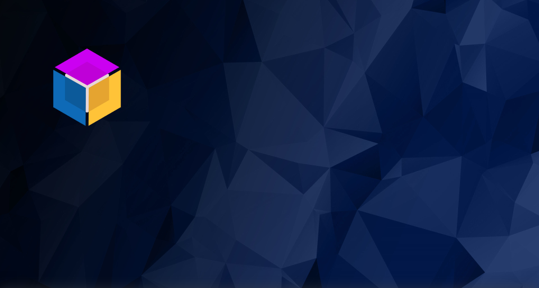
click at [101, 96] on img at bounding box center [87, 87] width 84 height 84
click at [90, 95] on img at bounding box center [87, 87] width 84 height 84
click at [86, 84] on img at bounding box center [87, 87] width 84 height 84
click at [83, 84] on img at bounding box center [87, 87] width 84 height 84
click at [99, 89] on img at bounding box center [87, 87] width 84 height 84
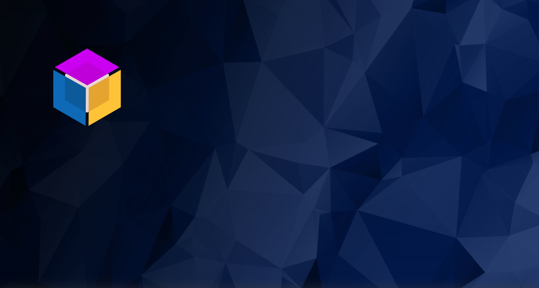
click at [61, 81] on img at bounding box center [87, 87] width 84 height 84
